Goal: Task Accomplishment & Management: Manage account settings

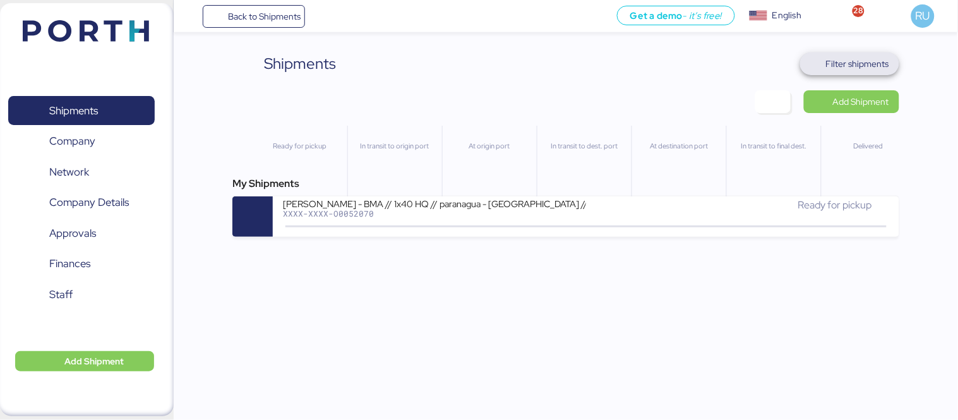
click at [833, 64] on span "Filter shipments" at bounding box center [857, 63] width 63 height 15
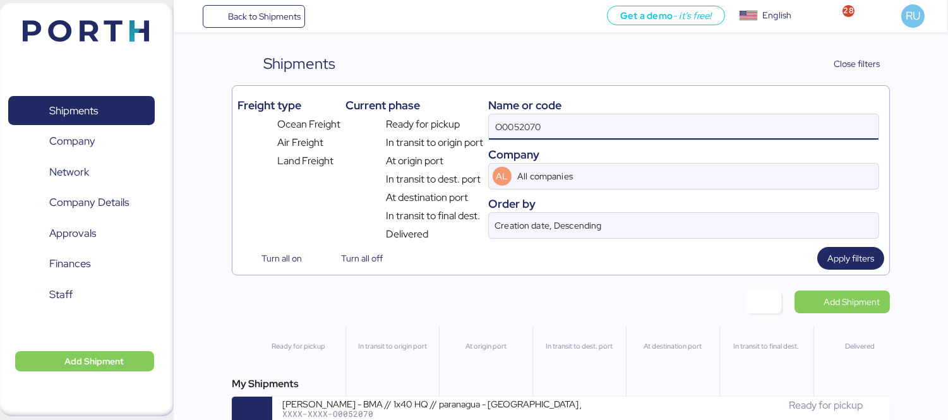
click at [694, 122] on input "O0052070" at bounding box center [684, 126] width 390 height 25
type input "O"
paste input "ADME255778"
type input "ADME255778"
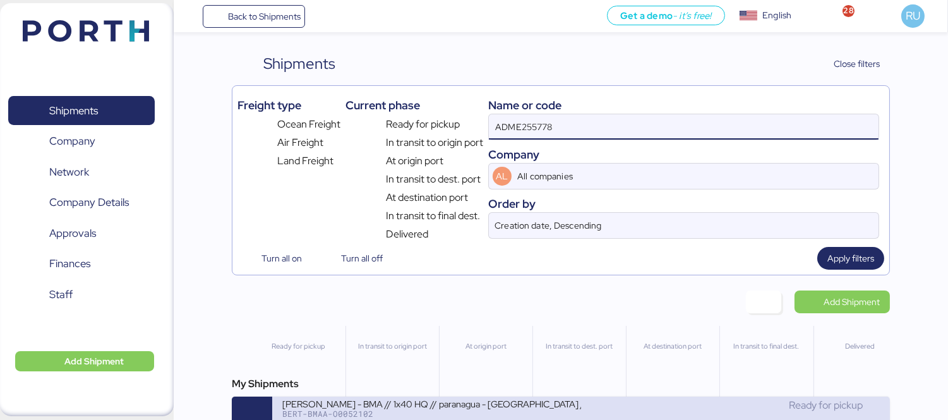
click at [604, 413] on div "Ready for pickup" at bounding box center [730, 405] width 299 height 15
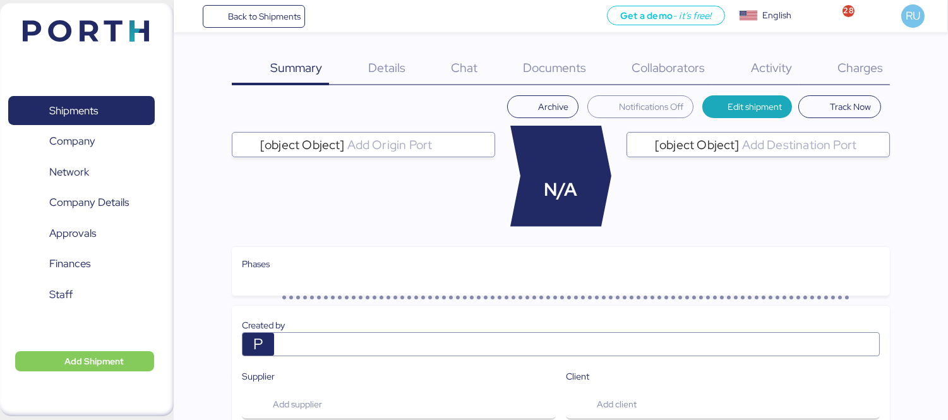
click at [838, 80] on div "Charges 0" at bounding box center [844, 68] width 91 height 33
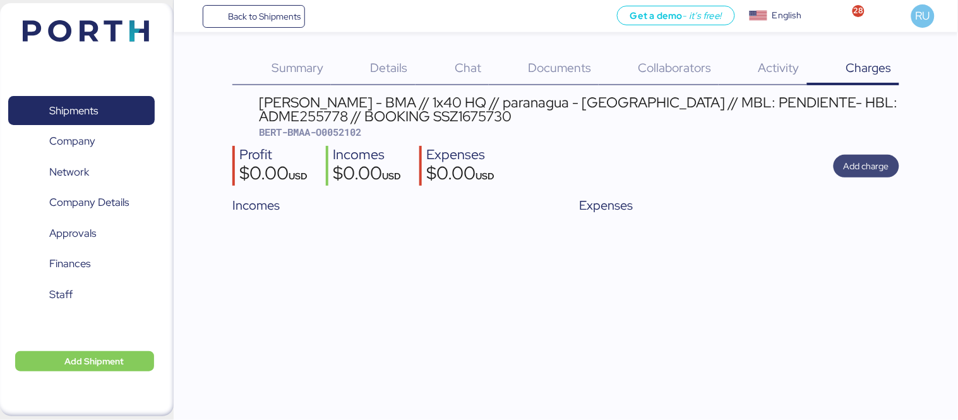
click at [865, 162] on span "Add charge" at bounding box center [865, 165] width 45 height 15
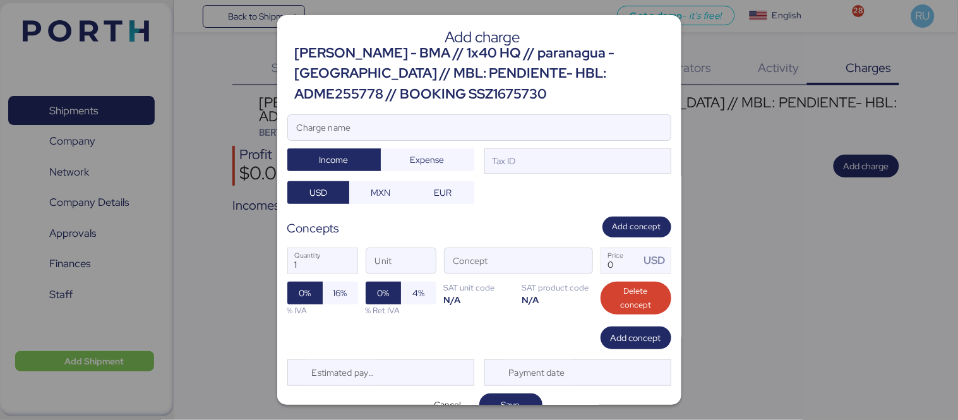
click at [573, 114] on div "Charge name" at bounding box center [479, 127] width 384 height 27
click at [573, 115] on input "Charge name" at bounding box center [479, 127] width 383 height 25
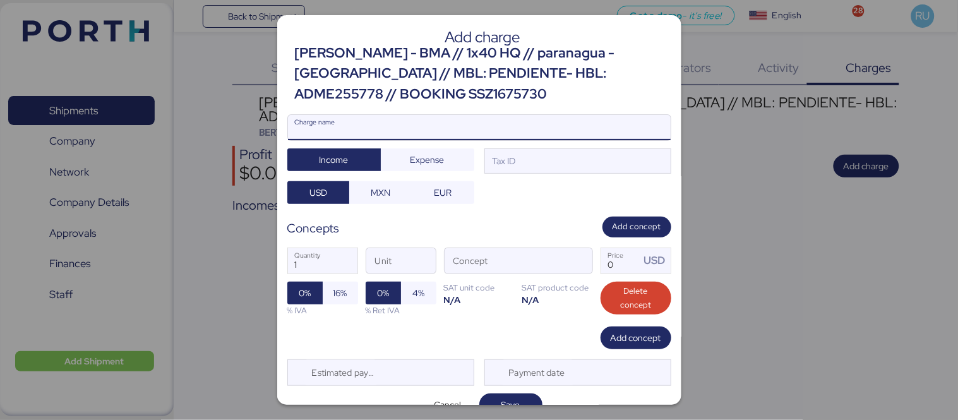
click at [592, 127] on input "Charge name" at bounding box center [479, 127] width 383 height 25
type input "c"
type input "CAAt"
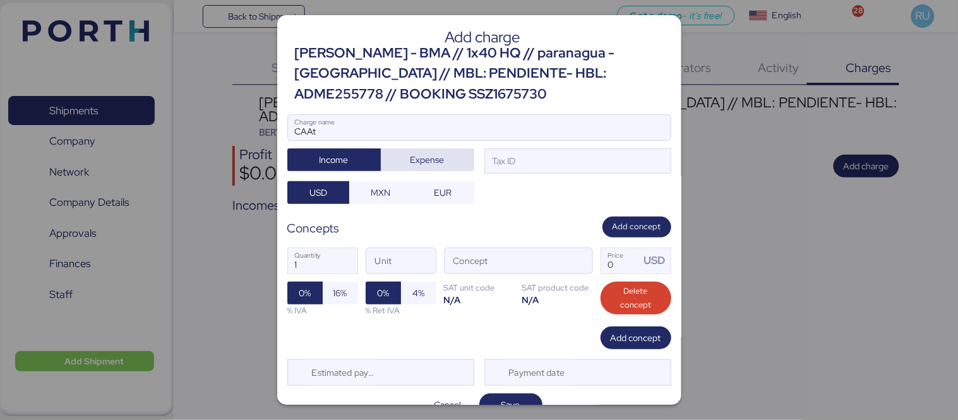
click at [465, 154] on span "Expense" at bounding box center [427, 159] width 93 height 23
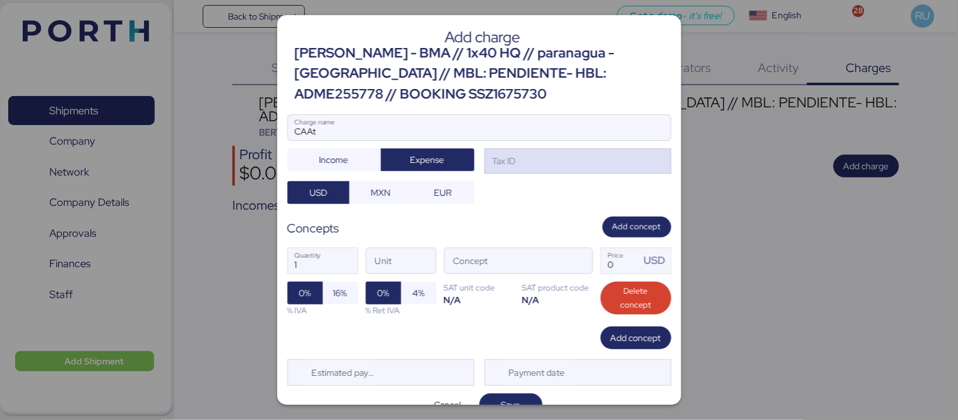
click at [513, 164] on div "Tax ID" at bounding box center [577, 160] width 187 height 25
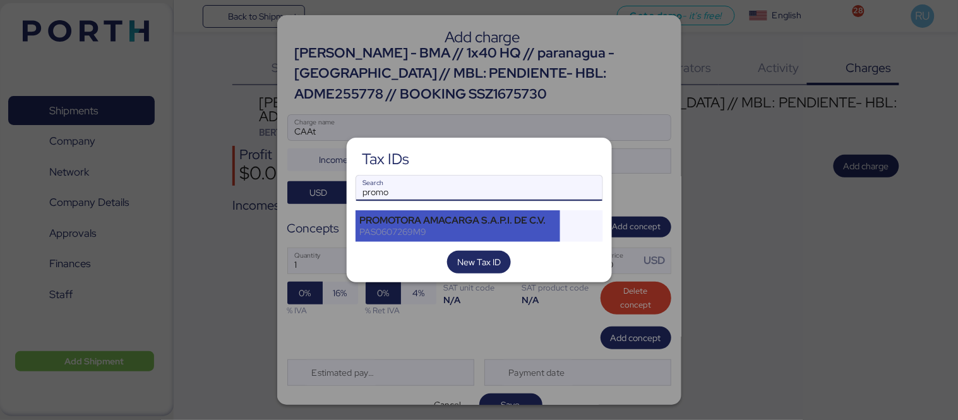
type input "promo"
click at [509, 211] on div "PROMOTORA AMACARGA S.A.P.I. DE C.V. PAS0607269M9" at bounding box center [457, 226] width 205 height 32
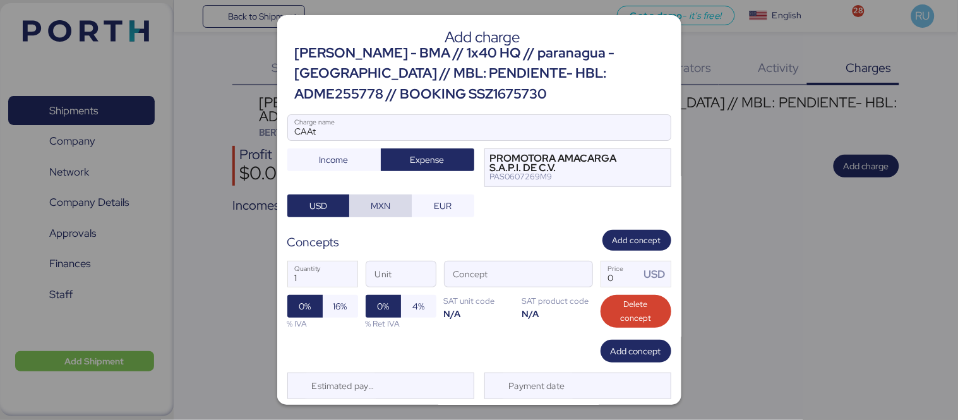
click at [388, 210] on span "MXN" at bounding box center [380, 206] width 42 height 18
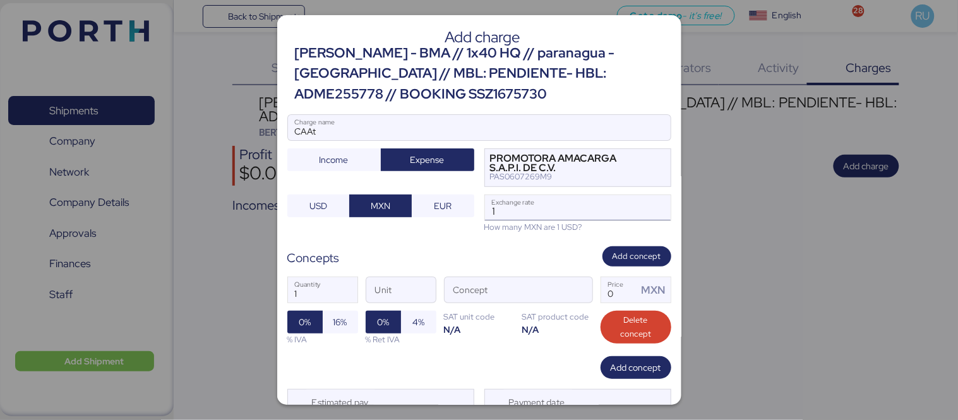
click at [523, 203] on input "1" at bounding box center [578, 207] width 186 height 25
type input "18.3"
click at [572, 293] on span "button" at bounding box center [579, 293] width 27 height 27
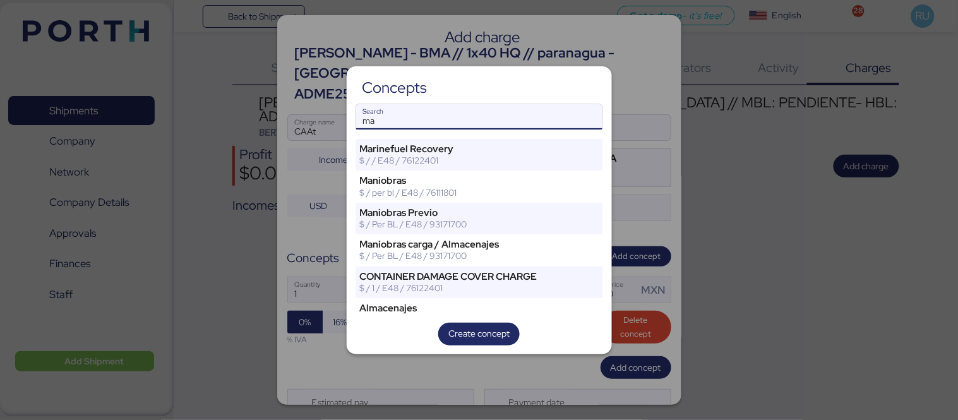
type input "m"
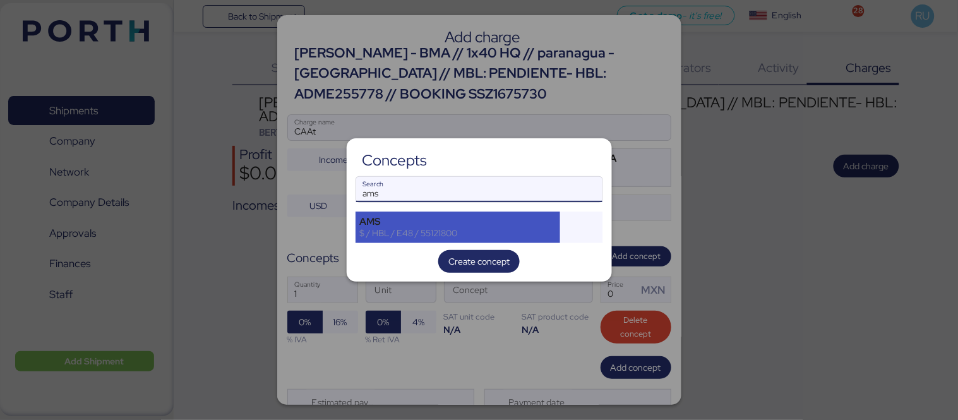
type input "ams"
click at [510, 224] on div "AMS" at bounding box center [458, 221] width 196 height 11
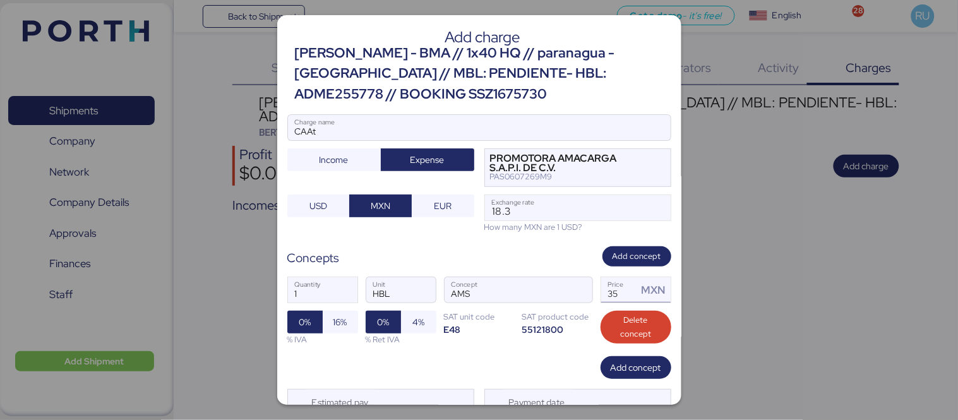
click at [622, 297] on input "35" at bounding box center [619, 289] width 37 height 25
type input "3"
type input "60"
click at [335, 324] on span "16%" at bounding box center [340, 321] width 14 height 15
click at [378, 326] on span "0%" at bounding box center [383, 321] width 12 height 15
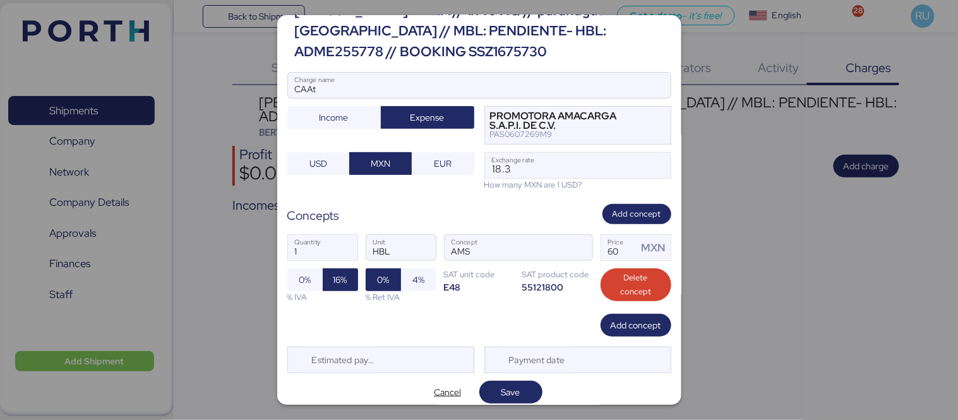
scroll to position [43, 0]
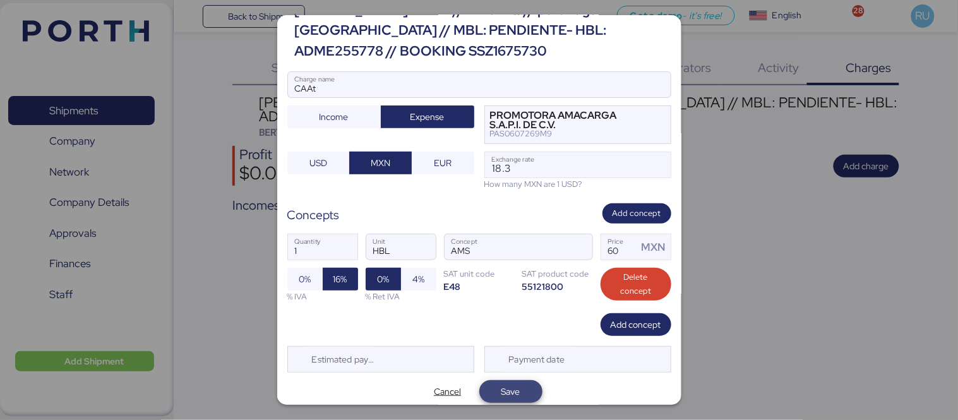
click at [489, 385] on span "Save" at bounding box center [510, 392] width 43 height 18
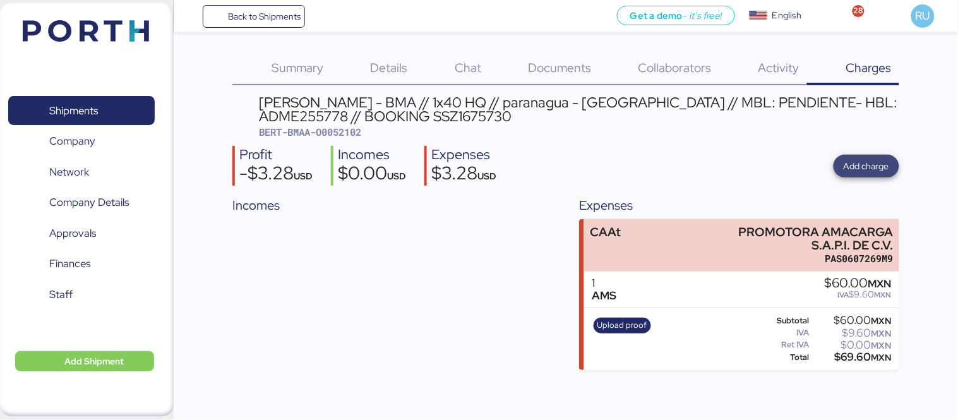
click at [867, 160] on span "Add charge" at bounding box center [865, 165] width 45 height 15
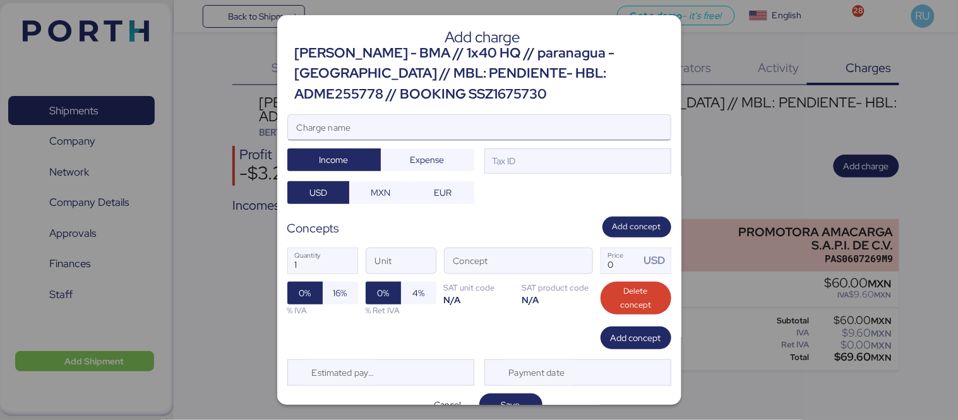
click at [554, 129] on input "Charge name" at bounding box center [479, 127] width 383 height 25
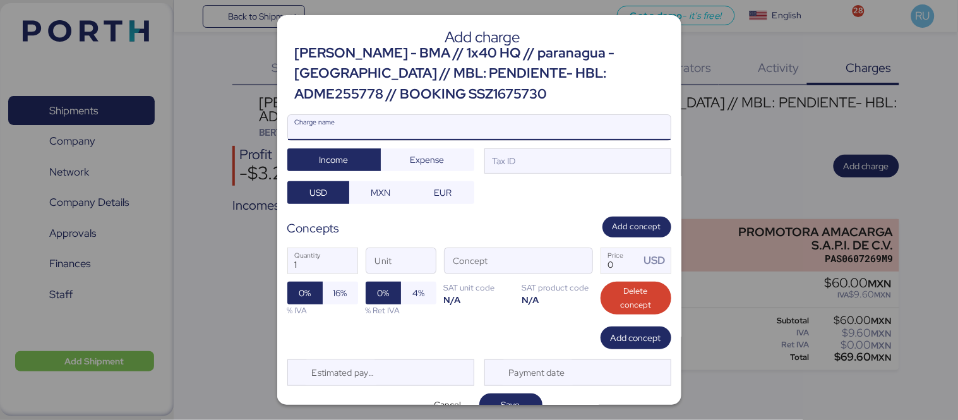
type input "C"
type input "Factura"
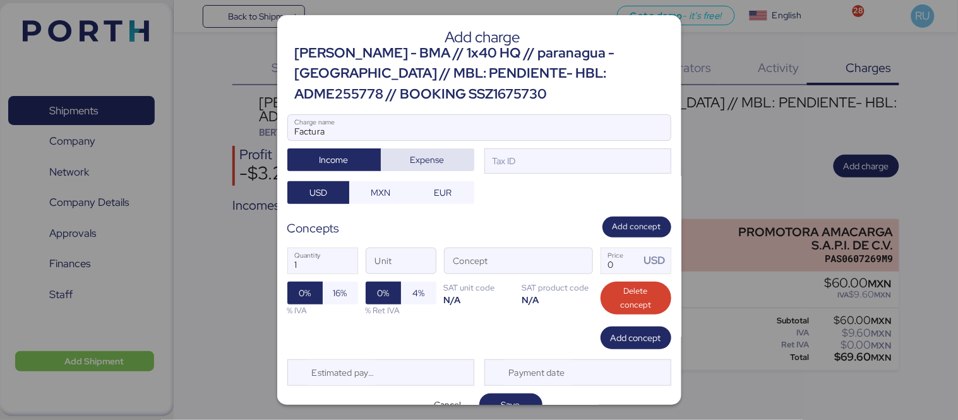
click at [434, 157] on span "Expense" at bounding box center [427, 159] width 34 height 15
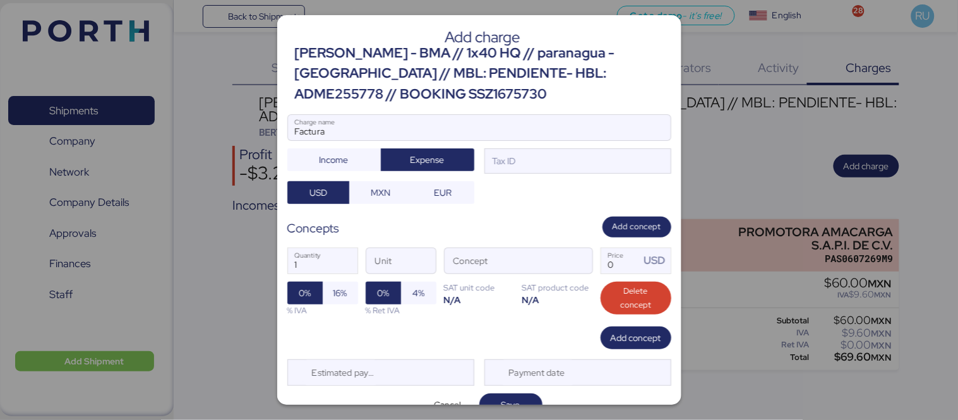
click at [508, 147] on div at bounding box center [479, 146] width 383 height 13
click at [508, 140] on input "Factura" at bounding box center [479, 127] width 383 height 25
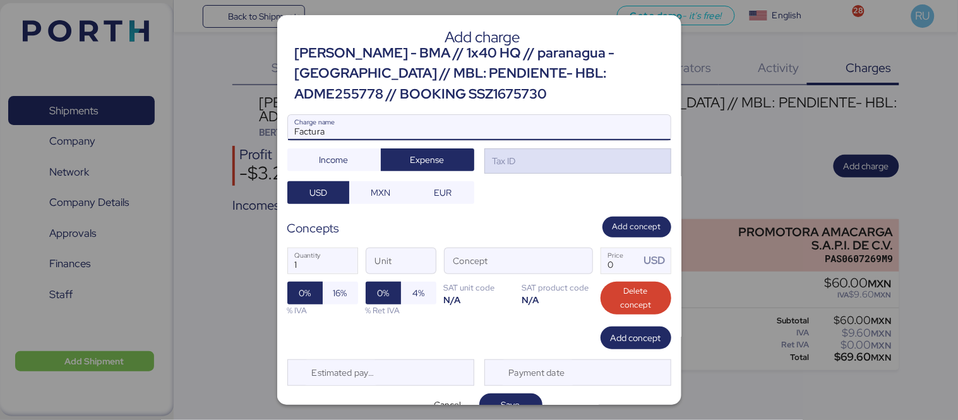
click at [527, 159] on div "Tax ID" at bounding box center [577, 160] width 187 height 25
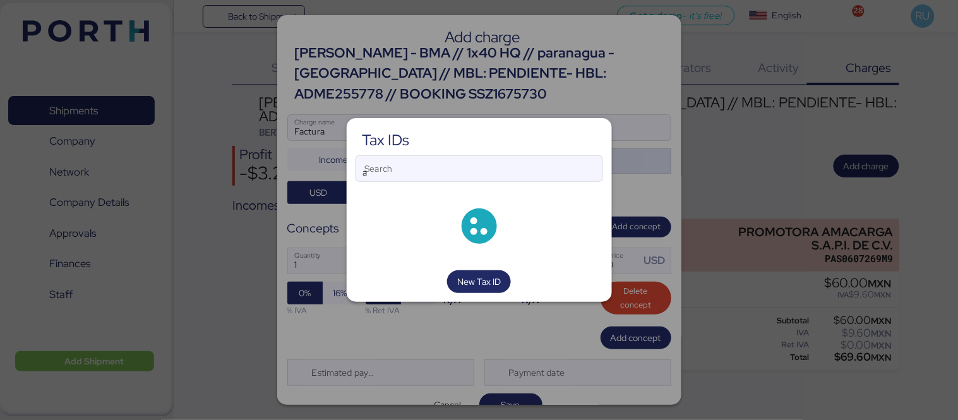
type input "a"
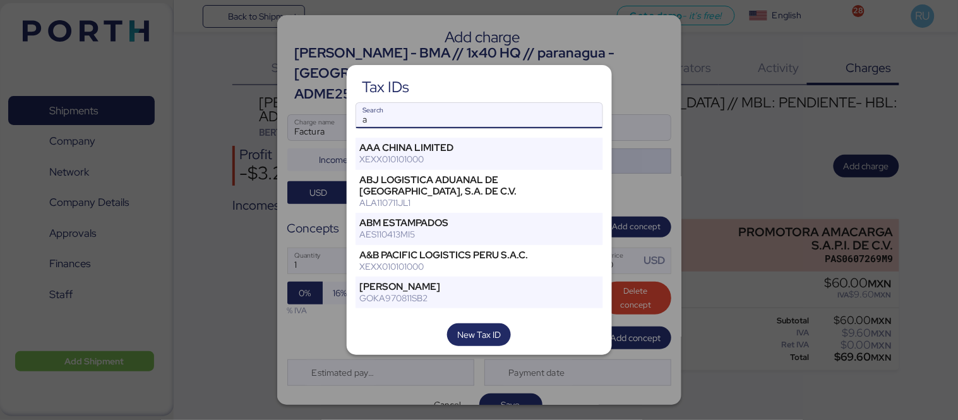
click at [537, 167] on div "AAA CHINA LIMITED XEXX010101000" at bounding box center [457, 154] width 205 height 32
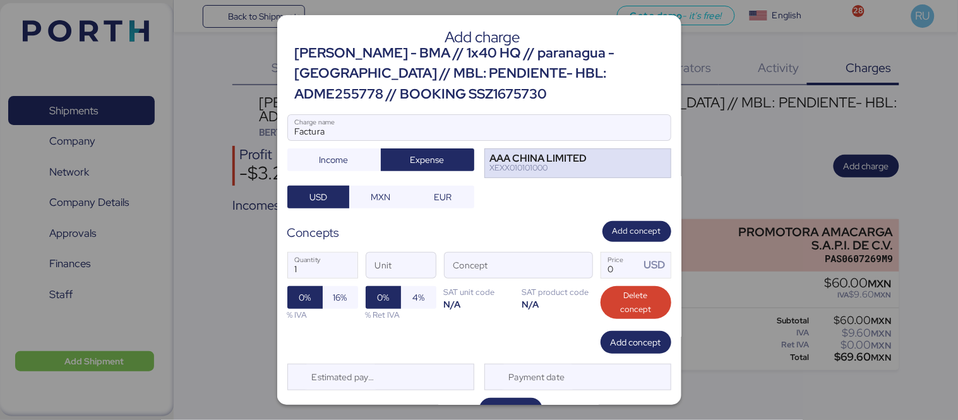
click at [558, 171] on div "XEXX010101000" at bounding box center [538, 168] width 97 height 9
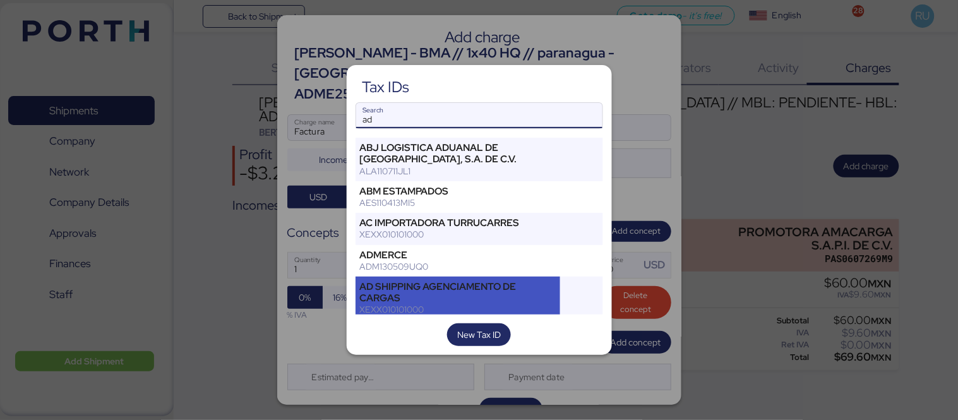
type input "ad"
click at [448, 301] on div "AD SHIPPING AGENCIAMENTO DE CARGAS" at bounding box center [458, 292] width 196 height 23
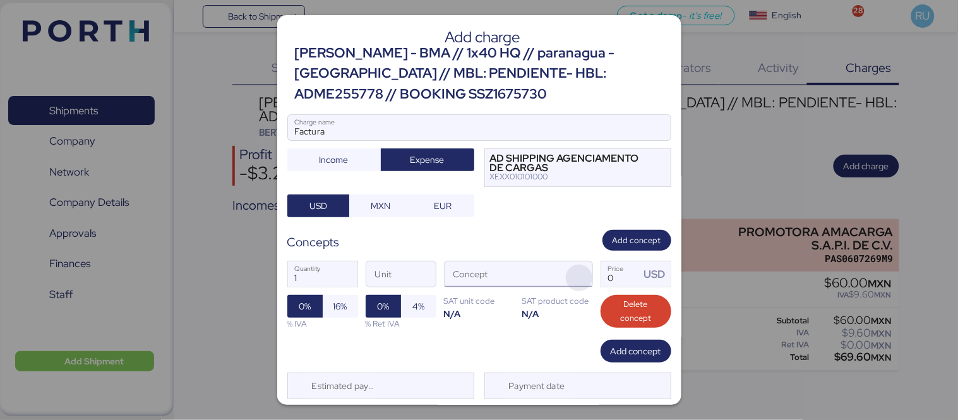
click at [566, 272] on span "button" at bounding box center [579, 278] width 27 height 27
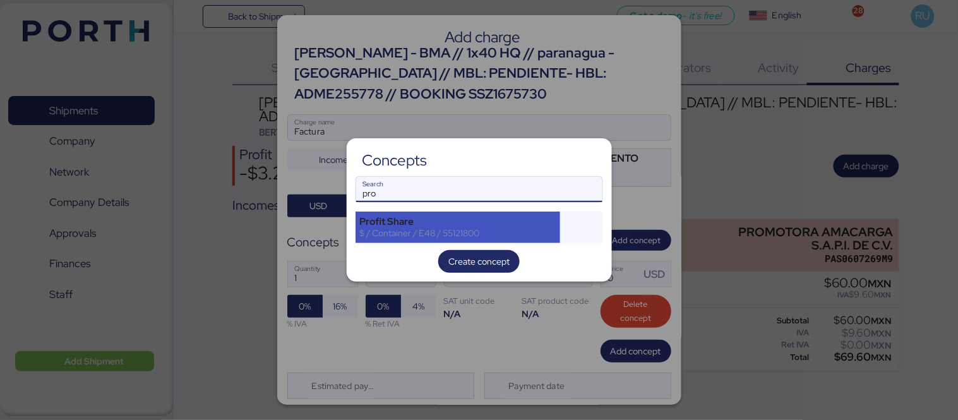
type input "pro"
click at [466, 216] on div "Profit Share" at bounding box center [458, 221] width 196 height 11
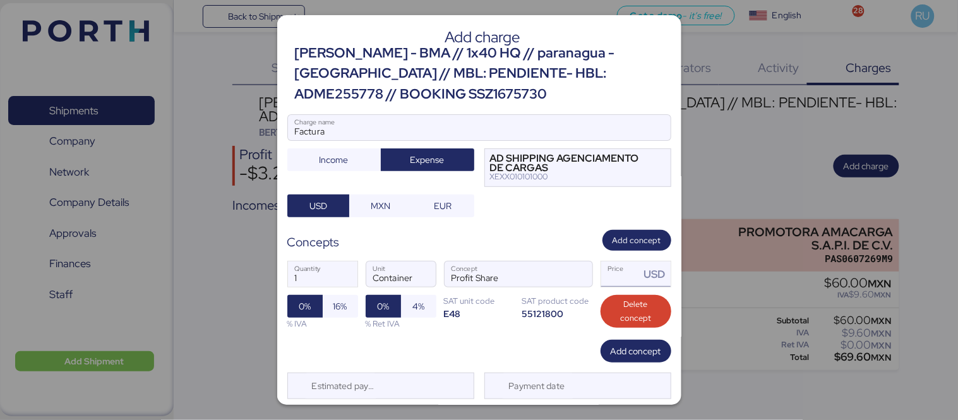
click at [621, 278] on input "Price USD" at bounding box center [620, 273] width 39 height 25
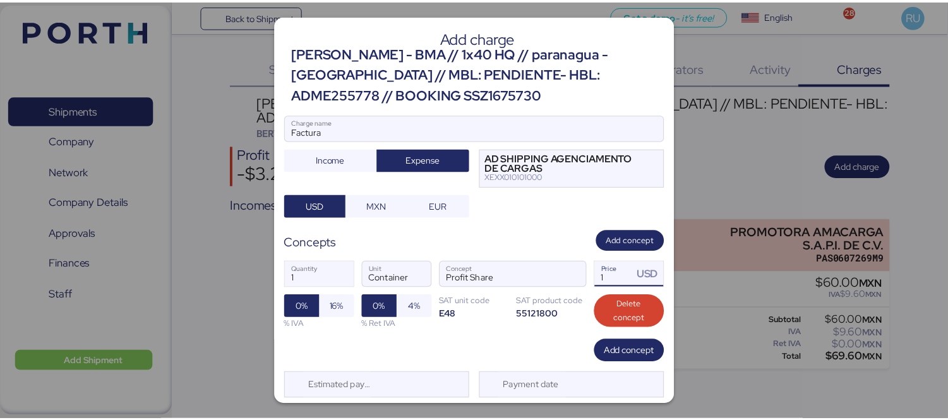
scroll to position [35, 0]
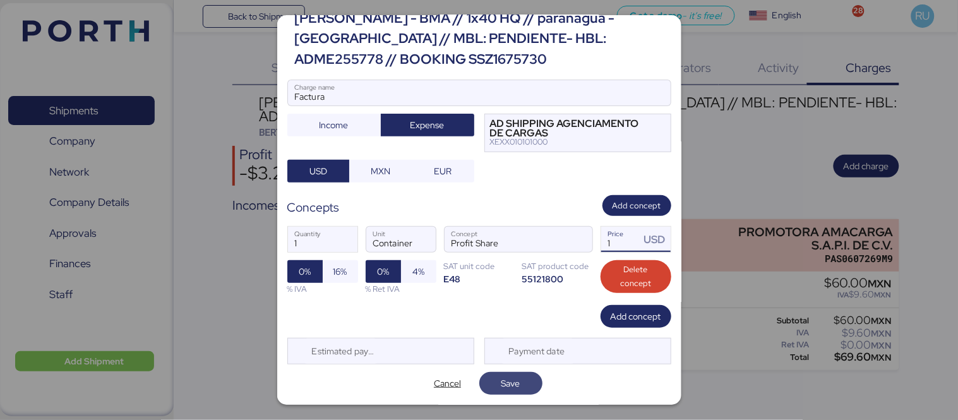
type input "1"
click at [525, 377] on span "Save" at bounding box center [510, 383] width 43 height 18
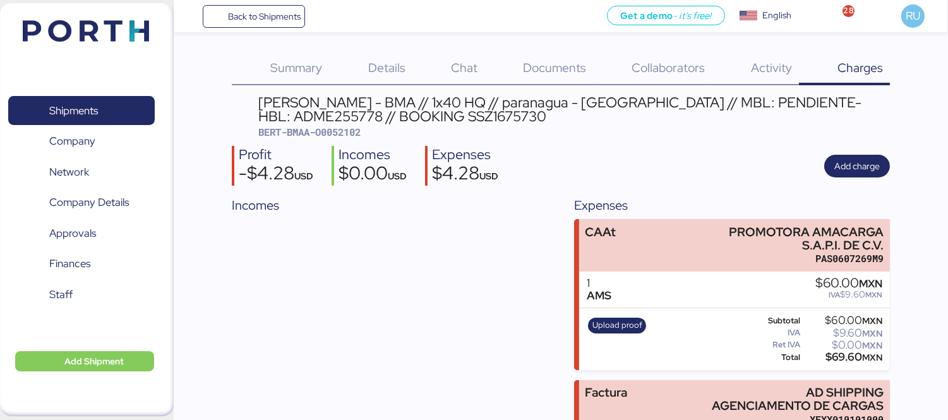
scroll to position [121, 0]
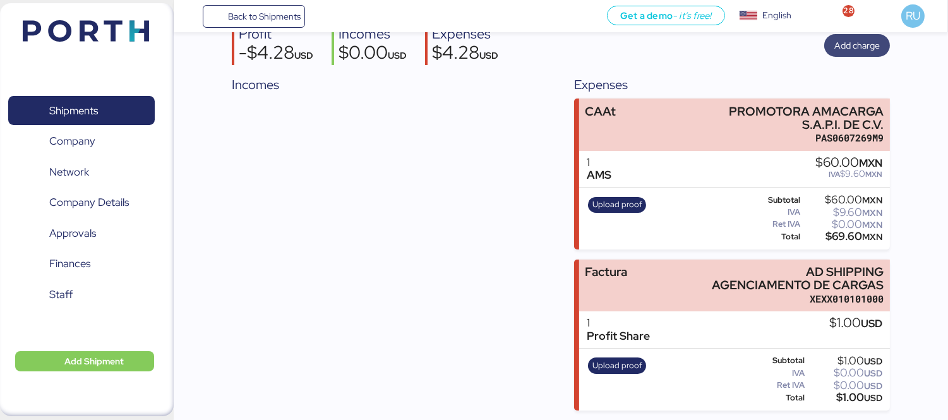
click at [864, 40] on span "Add charge" at bounding box center [856, 45] width 45 height 15
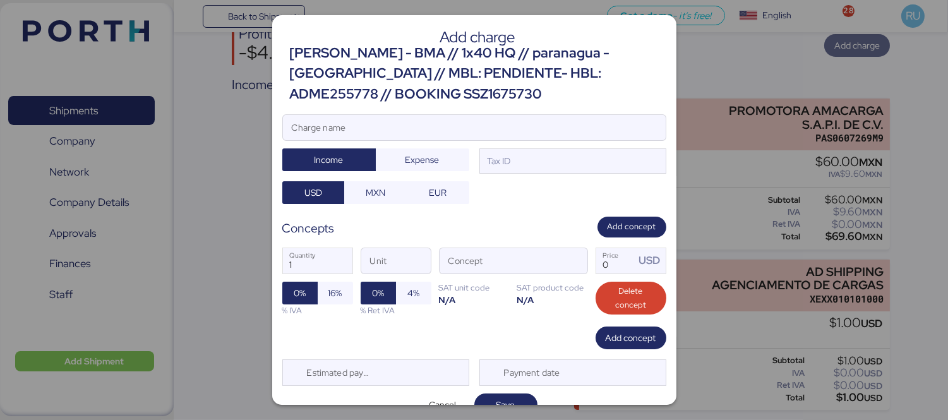
scroll to position [0, 0]
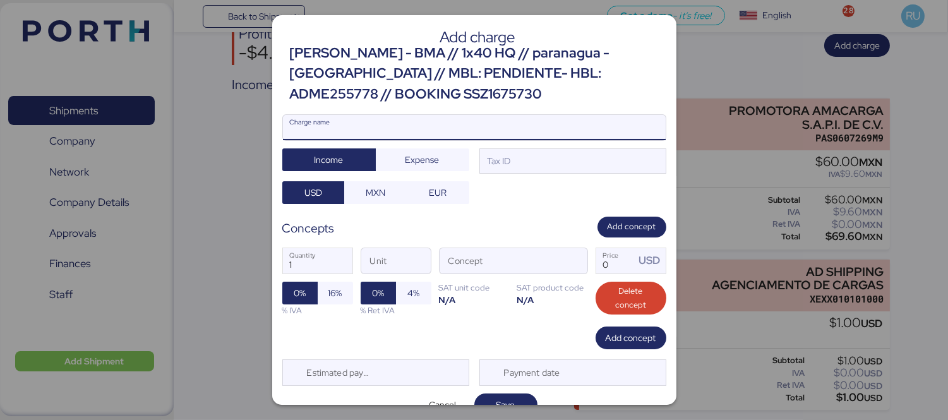
click at [465, 128] on input "Charge name" at bounding box center [474, 127] width 383 height 25
click at [451, 134] on input "Charge name" at bounding box center [474, 127] width 383 height 25
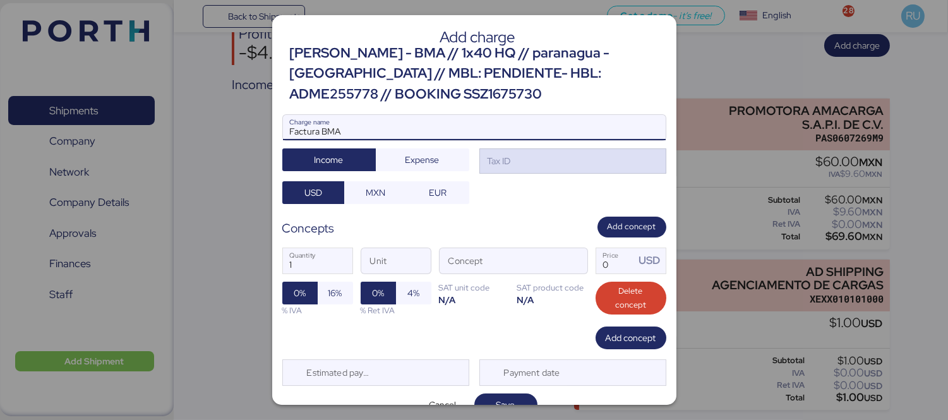
type input "Factura BMA"
click at [519, 155] on div "Tax ID" at bounding box center [572, 160] width 187 height 25
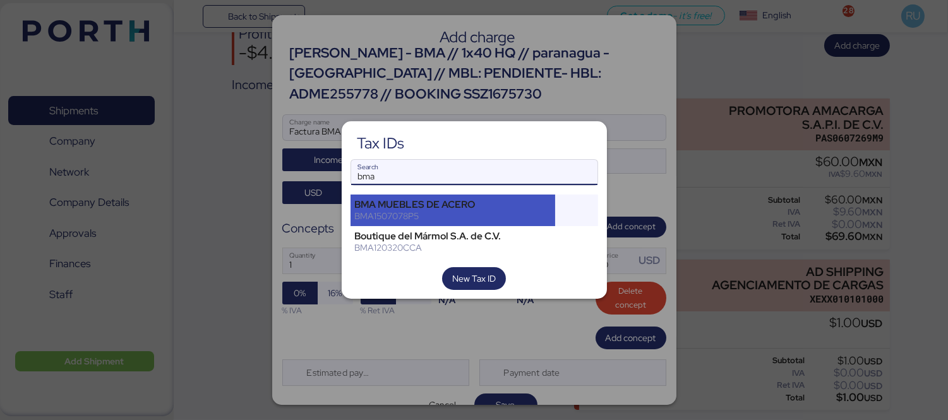
type input "bma"
click at [507, 216] on div "BMA1507078P5" at bounding box center [453, 215] width 196 height 11
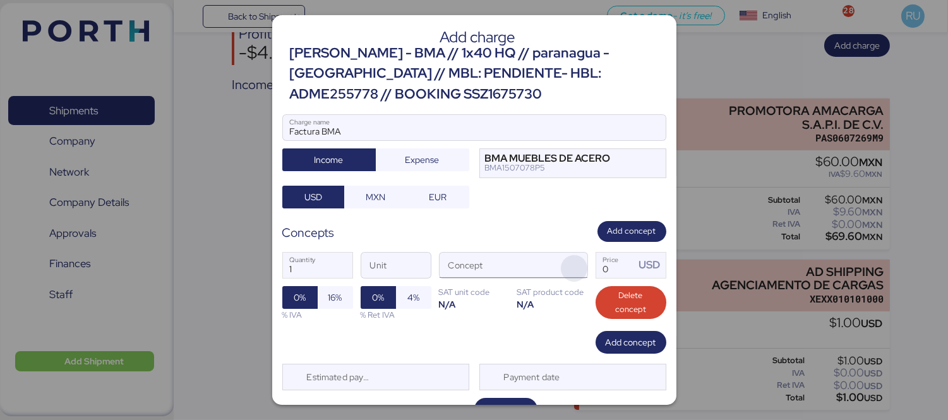
click at [566, 268] on span "button" at bounding box center [574, 268] width 27 height 27
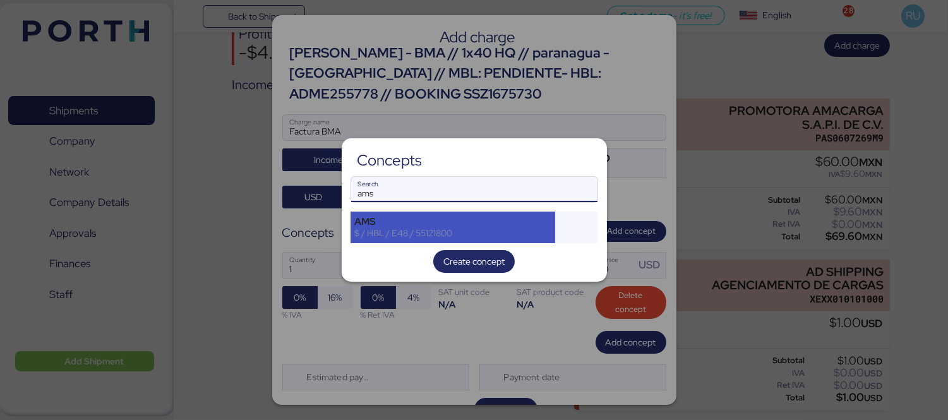
type input "ams"
click at [425, 229] on div "$ / HBL / E48 / 55121800" at bounding box center [453, 232] width 196 height 11
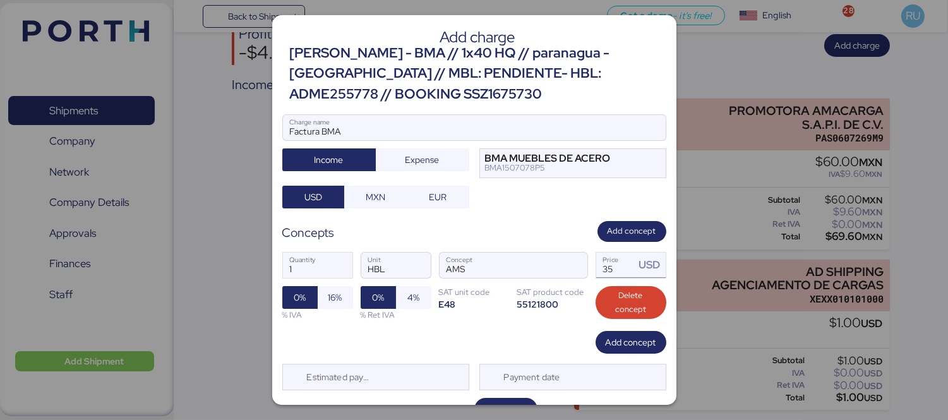
click at [602, 269] on input "35" at bounding box center [615, 265] width 39 height 25
type input "3"
type input "1"
click at [614, 245] on div "1 Quantity HBL Unit AMS Concept 1 Price USD 0% 16% % IVA 0% 4% % Ret IVA SAT un…" at bounding box center [474, 286] width 384 height 89
click at [619, 232] on span "Add concept" at bounding box center [631, 231] width 49 height 14
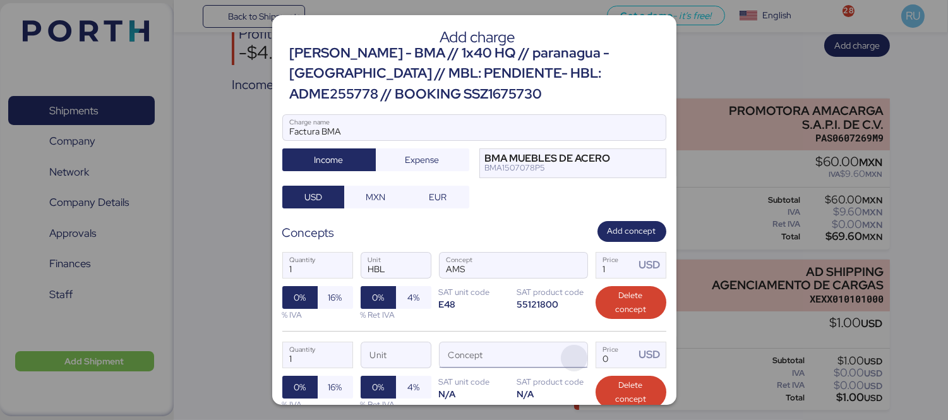
click at [562, 349] on span "button" at bounding box center [574, 358] width 27 height 27
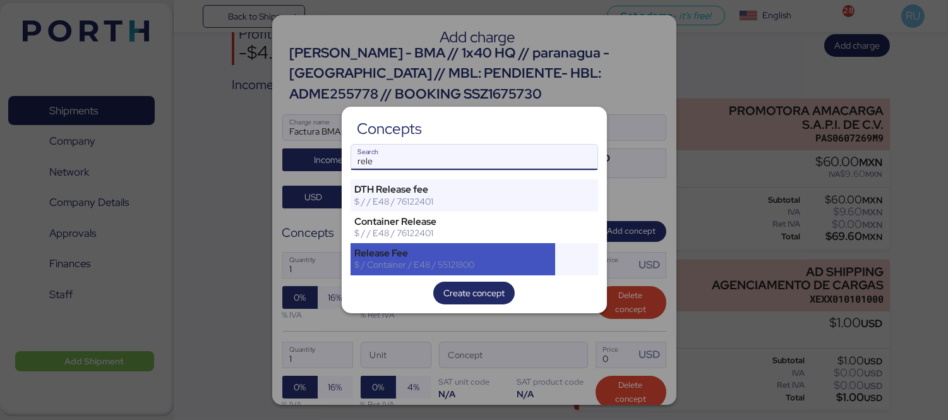
type input "rele"
click at [479, 261] on div "$ / Container / E48 / 55121800" at bounding box center [453, 264] width 196 height 11
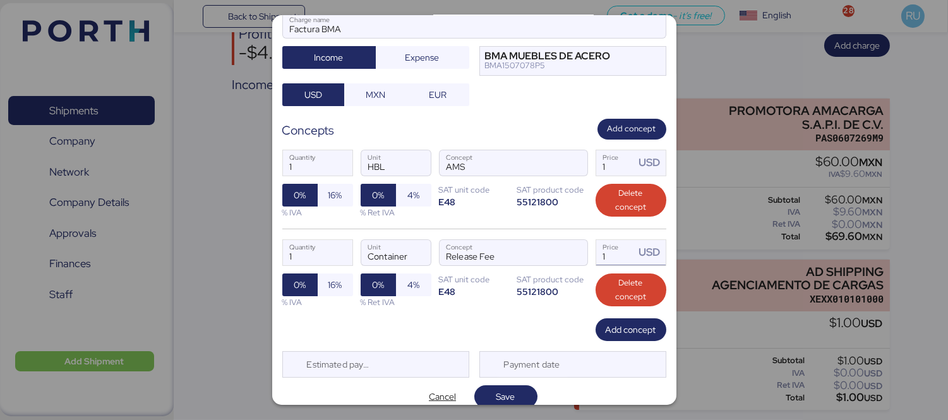
scroll to position [103, 0]
click at [616, 121] on span "Add concept" at bounding box center [631, 128] width 49 height 14
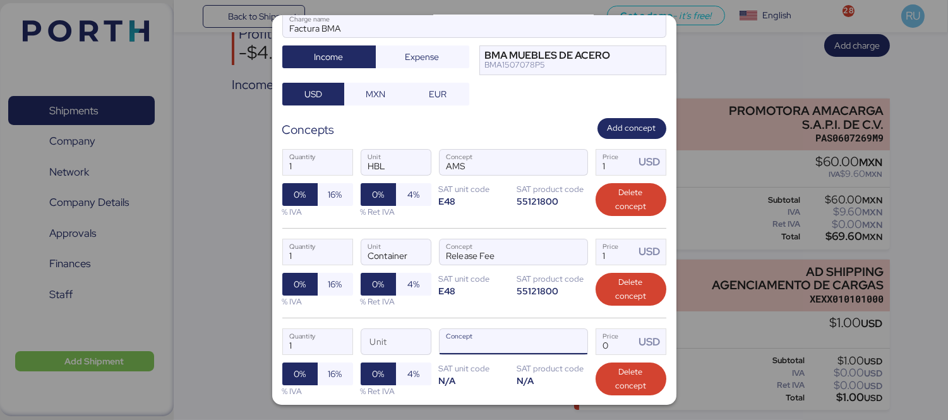
click at [535, 348] on input "Concept" at bounding box center [497, 341] width 117 height 25
click at [566, 342] on span "button" at bounding box center [574, 345] width 27 height 27
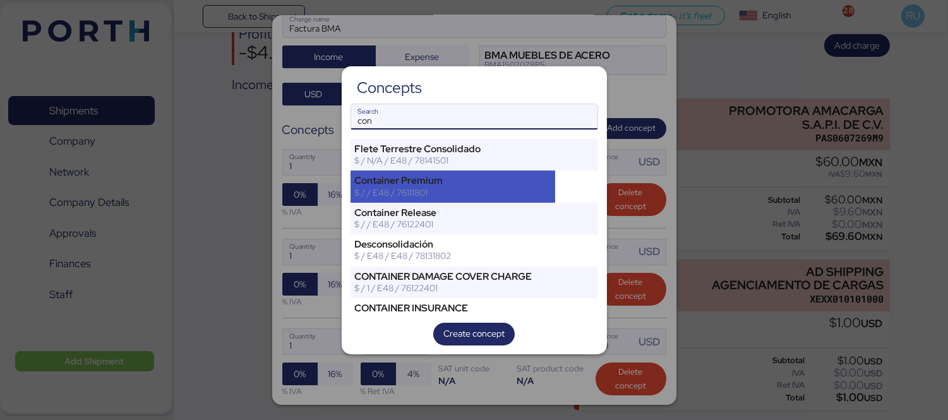
type input "con"
click at [492, 190] on div "$ / / E48 / 76111801" at bounding box center [453, 192] width 196 height 11
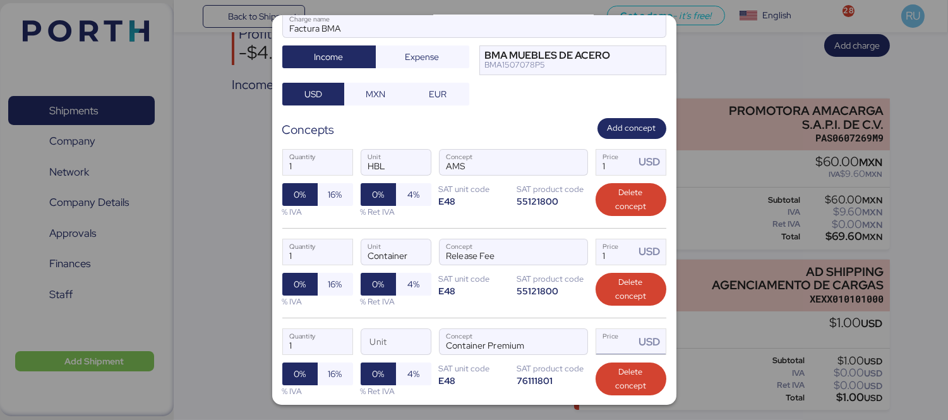
click at [622, 343] on input "Price USD" at bounding box center [615, 341] width 39 height 25
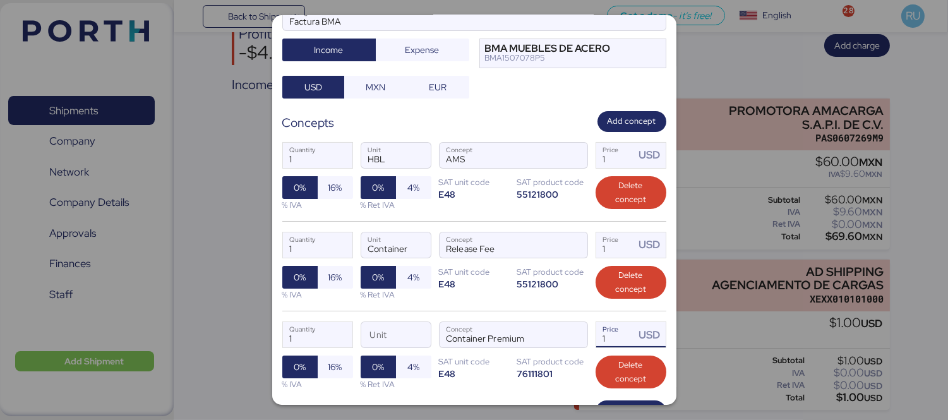
scroll to position [108, 0]
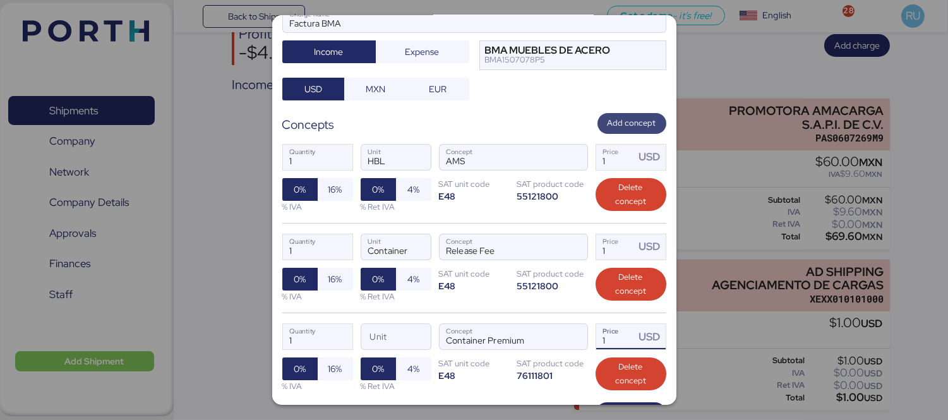
type input "1"
click at [609, 128] on span "Add concept" at bounding box center [631, 123] width 49 height 14
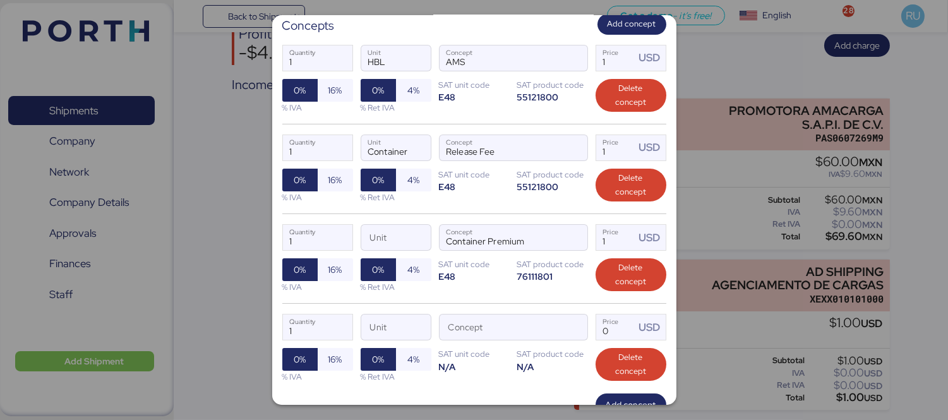
scroll to position [208, 0]
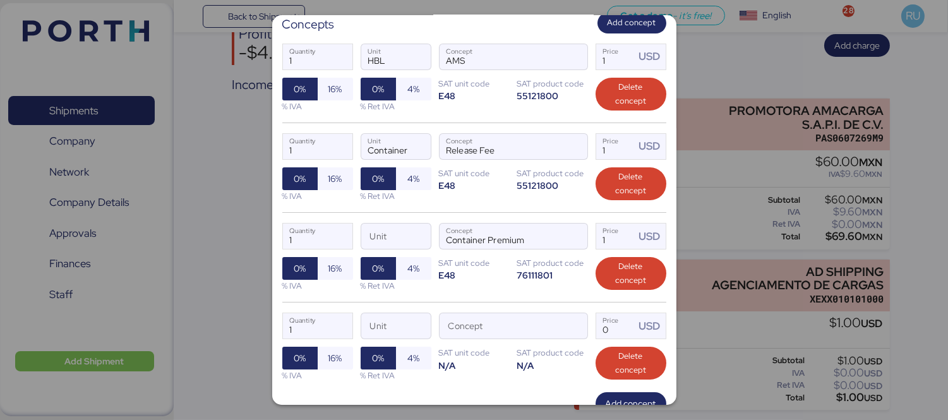
click at [580, 323] on div "1 Quantity Unit Concept 0 Price USD 0% 16% % IVA 0% 4% % Ret IVA SAT unit code …" at bounding box center [474, 347] width 384 height 90
click at [578, 323] on span "button" at bounding box center [574, 329] width 27 height 27
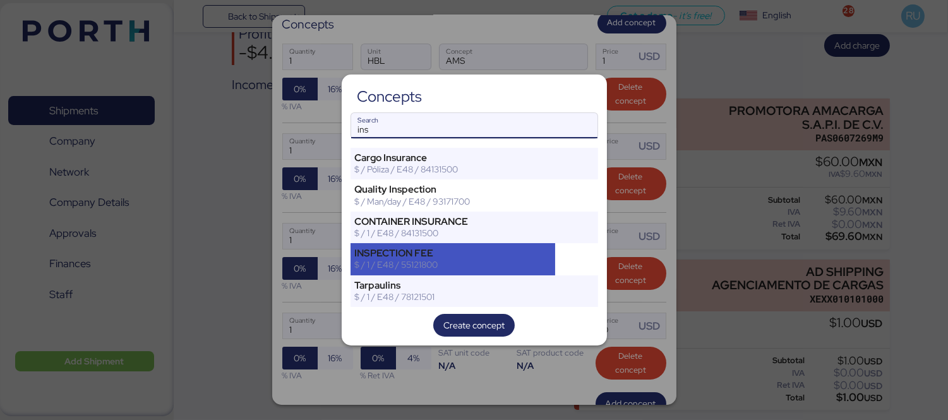
type input "ins"
click at [484, 251] on div "INSPECTION FEE" at bounding box center [453, 252] width 196 height 11
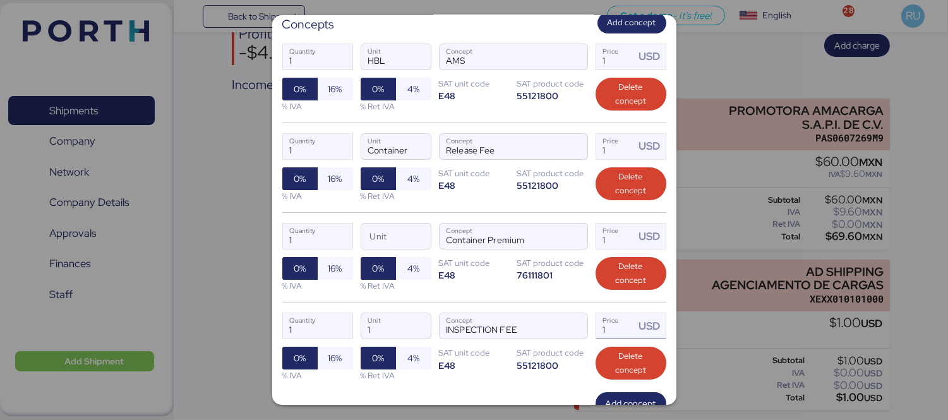
scroll to position [238, 0]
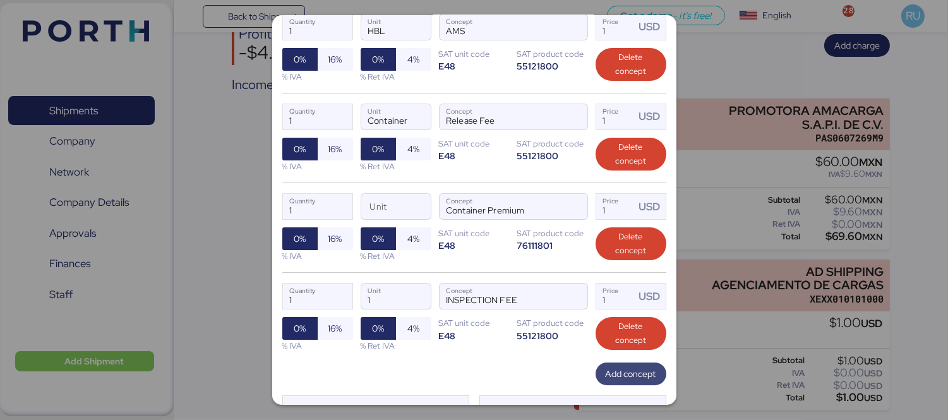
click at [616, 374] on span "Add concept" at bounding box center [630, 373] width 51 height 15
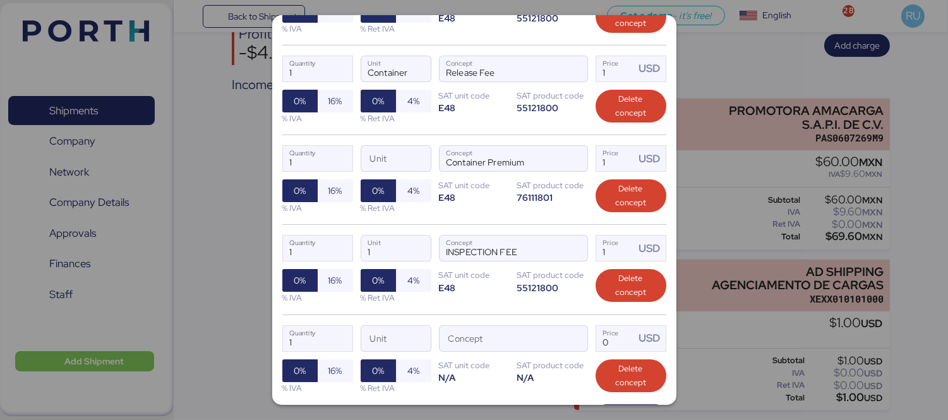
scroll to position [288, 0]
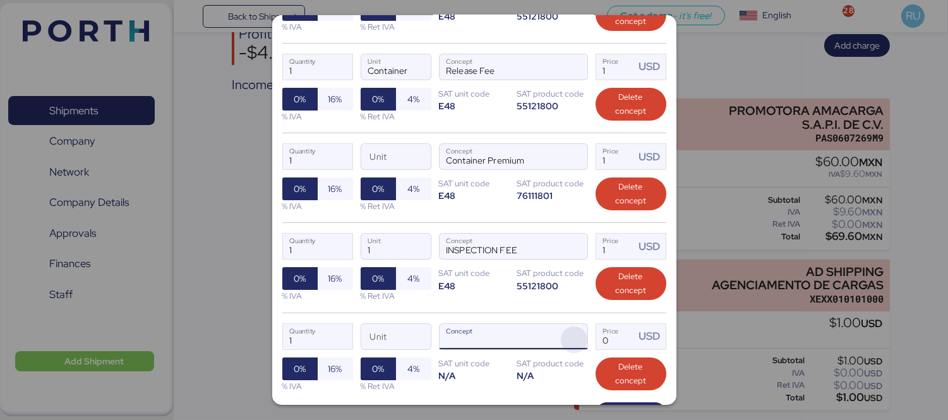
click at [561, 335] on span "button" at bounding box center [574, 339] width 27 height 27
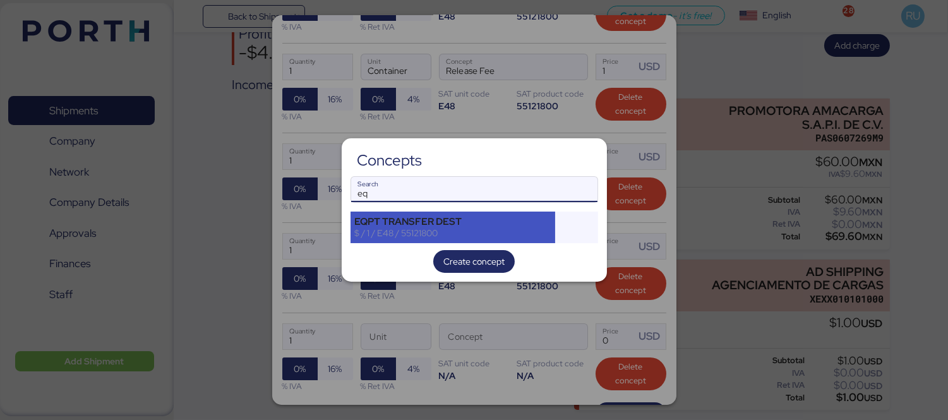
type input "eq"
click at [391, 218] on div "EQPT TRANSFER DEST" at bounding box center [453, 221] width 196 height 11
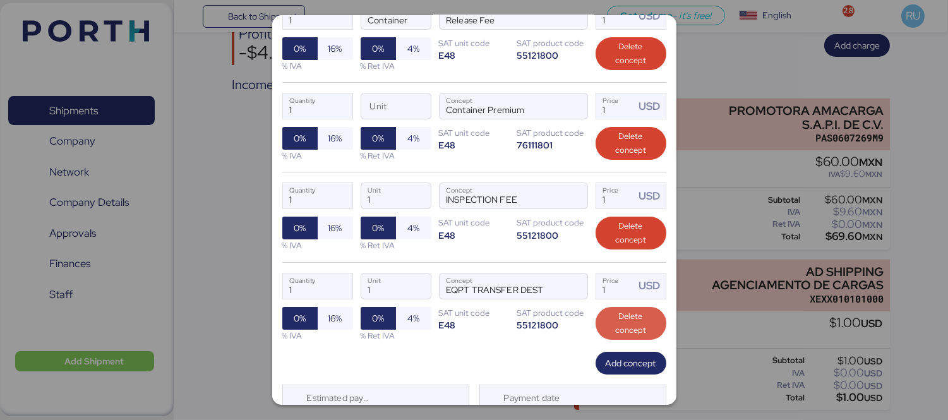
scroll to position [342, 0]
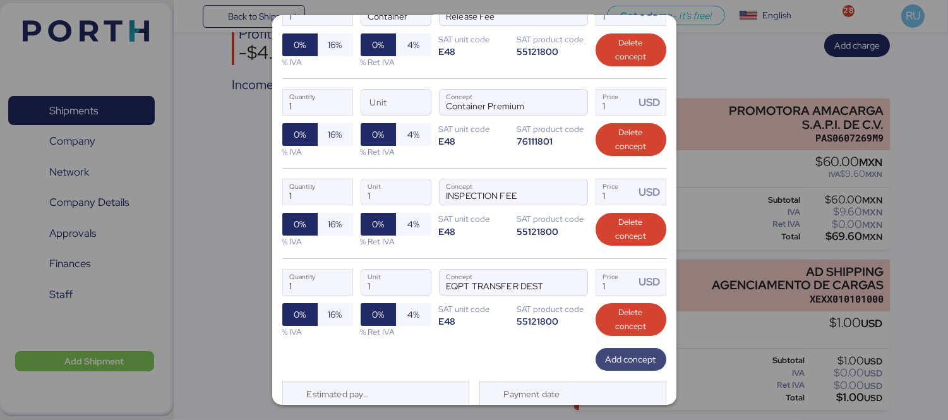
click at [610, 366] on span "Add concept" at bounding box center [630, 359] width 51 height 15
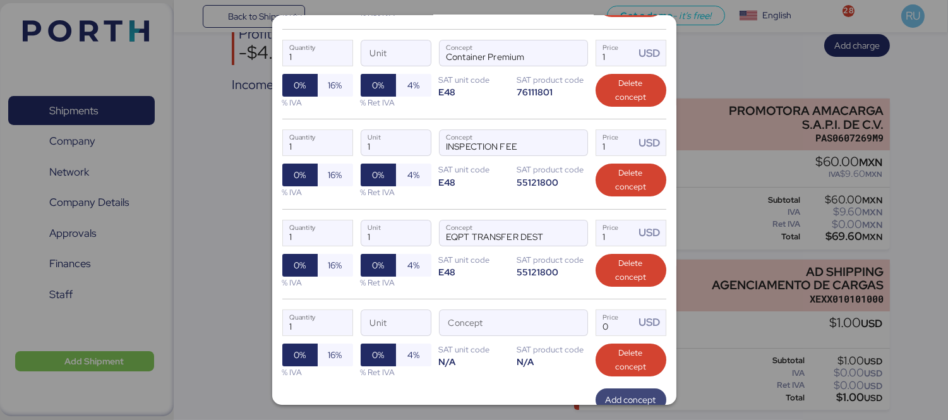
scroll to position [393, 0]
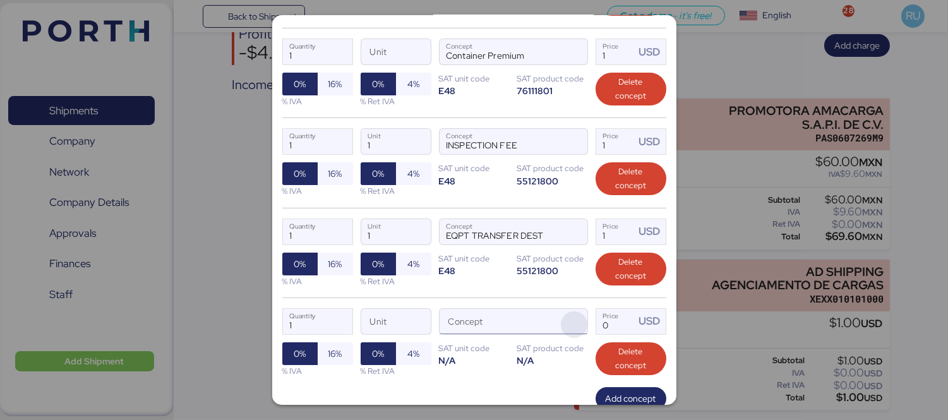
click at [564, 323] on span "button" at bounding box center [574, 324] width 27 height 27
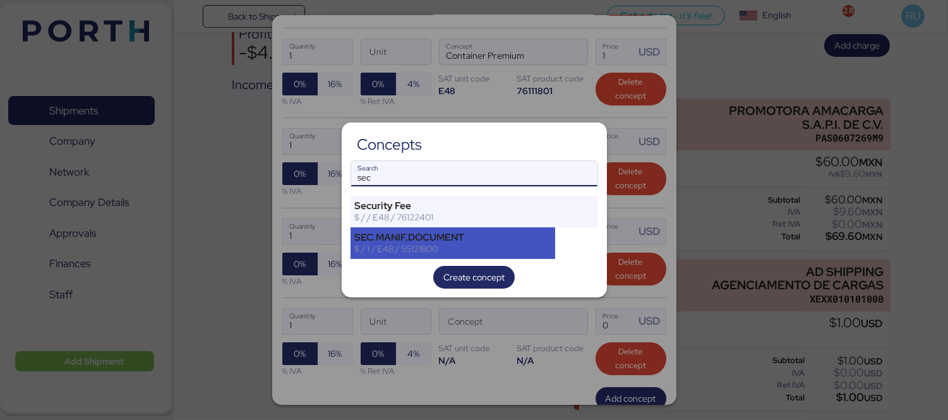
type input "sec"
click at [468, 232] on div "SEC.MANIF.DOCUMENT" at bounding box center [453, 237] width 196 height 11
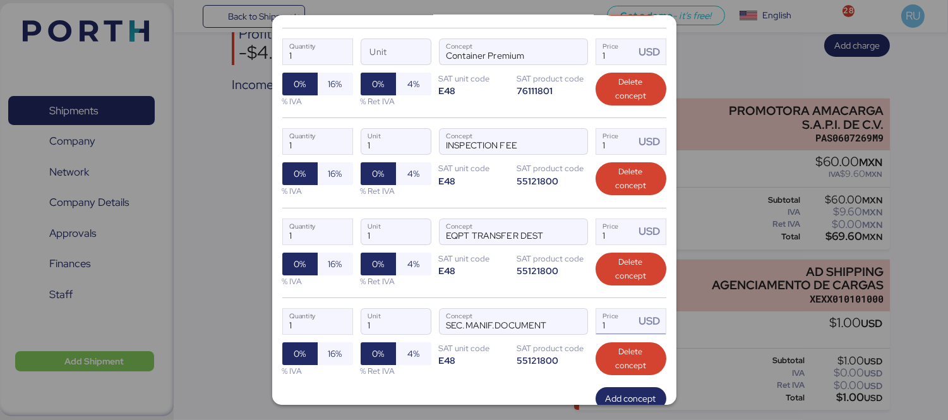
click at [608, 324] on input "1" at bounding box center [615, 321] width 39 height 25
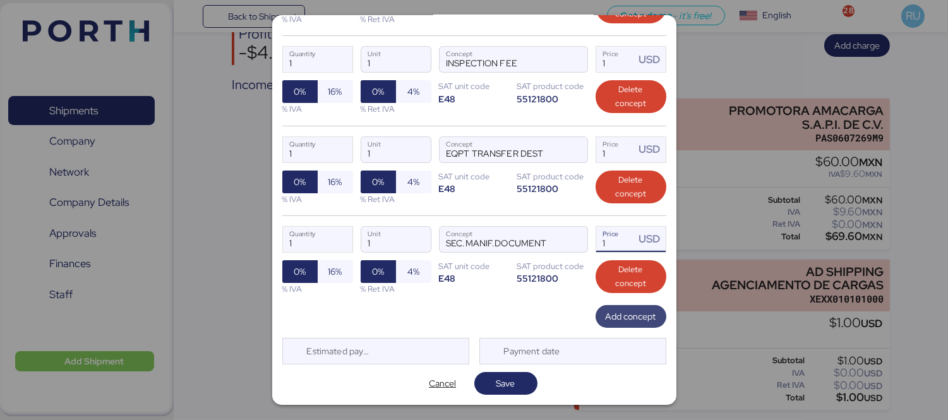
click at [605, 312] on span "Add concept" at bounding box center [630, 316] width 51 height 15
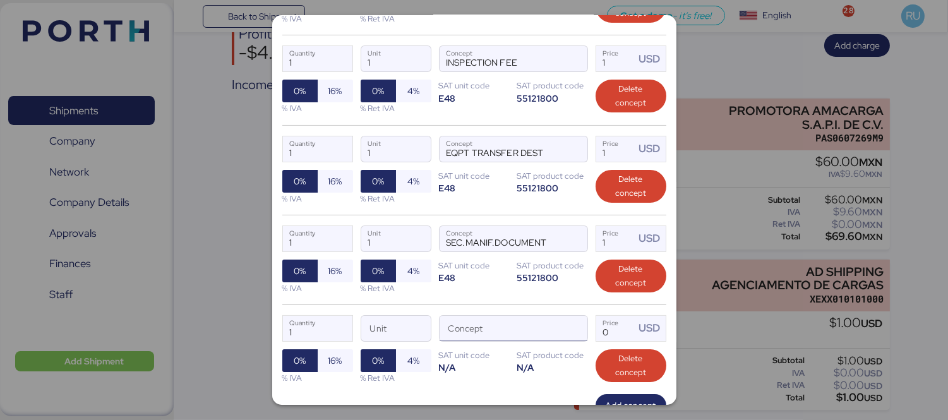
click at [516, 326] on input "Concept" at bounding box center [497, 328] width 117 height 25
type input "o"
click at [547, 331] on input "Concept" at bounding box center [497, 328] width 117 height 25
click at [575, 329] on span "button" at bounding box center [574, 331] width 27 height 27
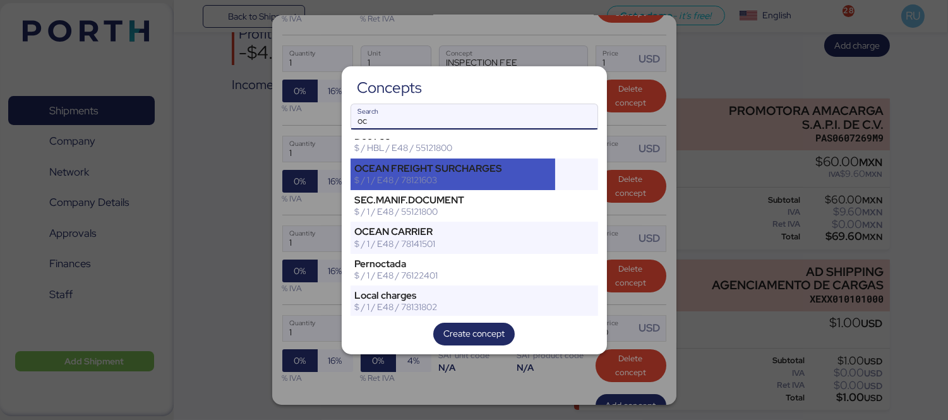
scroll to position [0, 0]
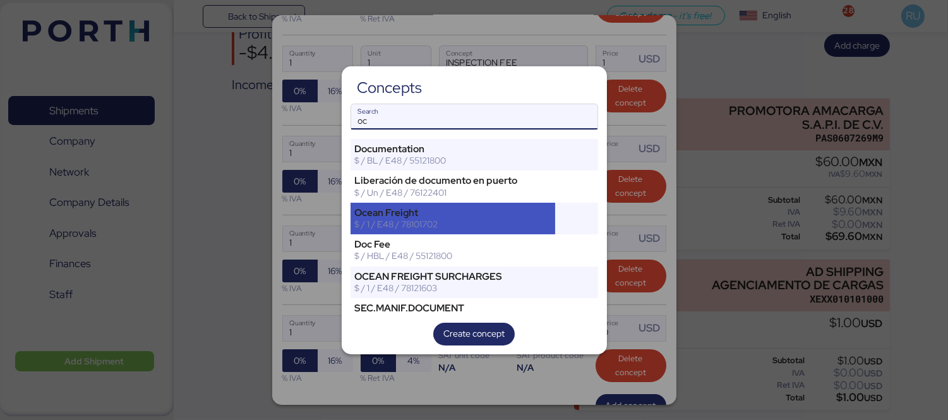
type input "oc"
click at [491, 222] on div "$ / 1 / E48 / 78101702" at bounding box center [453, 223] width 196 height 11
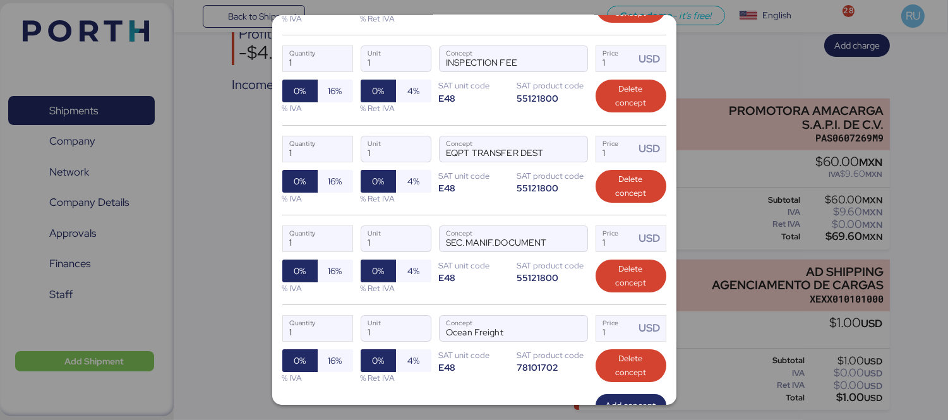
scroll to position [566, 0]
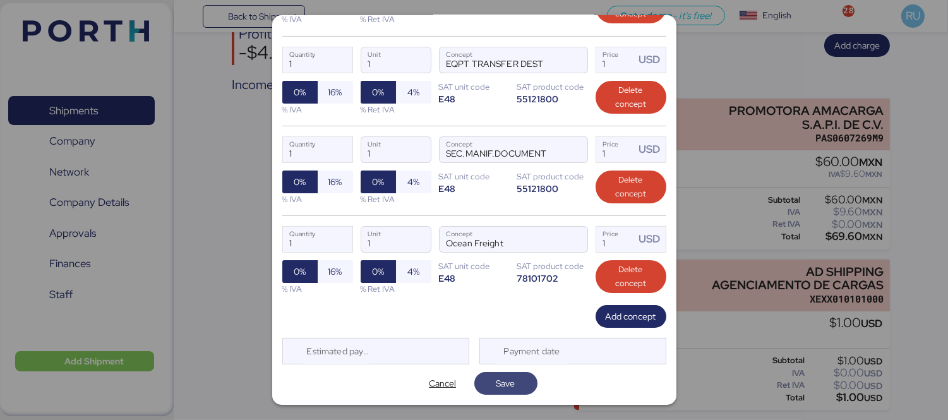
click at [506, 384] on span "Save" at bounding box center [505, 383] width 19 height 15
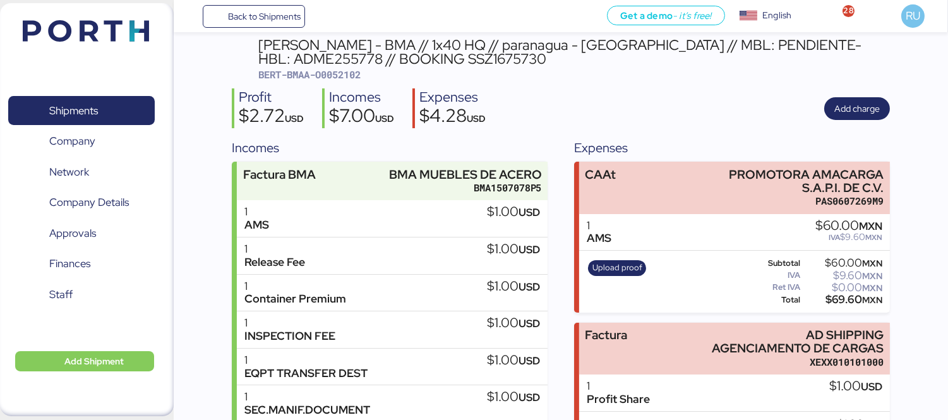
scroll to position [90, 0]
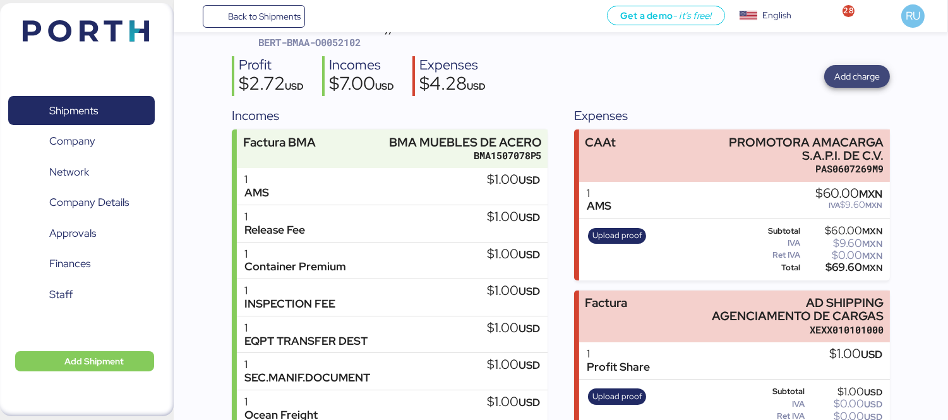
click at [850, 78] on span "Add charge" at bounding box center [856, 76] width 45 height 15
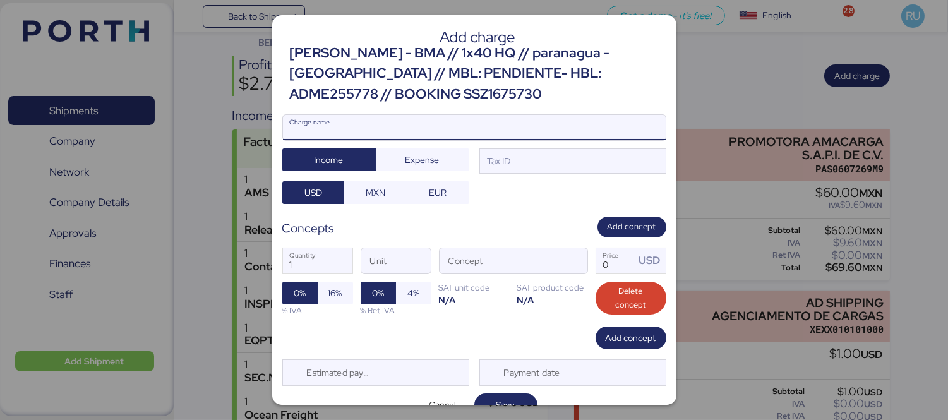
click at [552, 130] on input "Charge name" at bounding box center [474, 127] width 383 height 25
type input "cargos locales"
click at [451, 157] on span "Expense" at bounding box center [422, 160] width 73 height 18
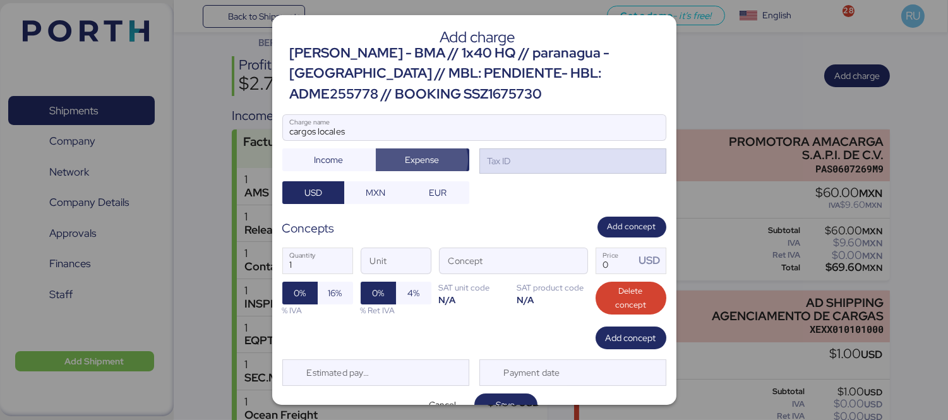
click at [513, 158] on div "Tax ID" at bounding box center [572, 160] width 187 height 25
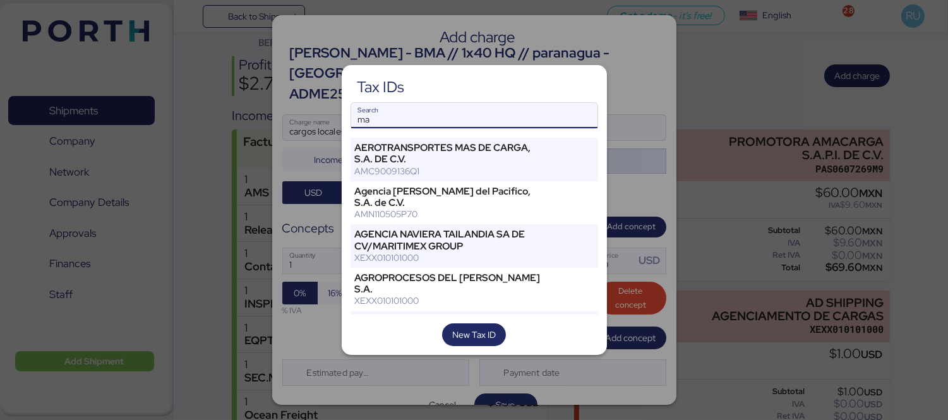
type input "m"
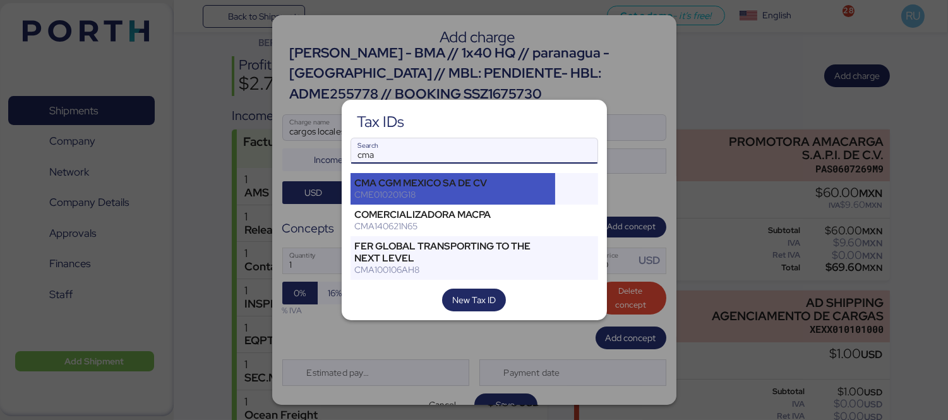
type input "cma"
click at [491, 200] on div "CMA CGM MEXICO SA DE CV CME010201G18" at bounding box center [452, 189] width 205 height 32
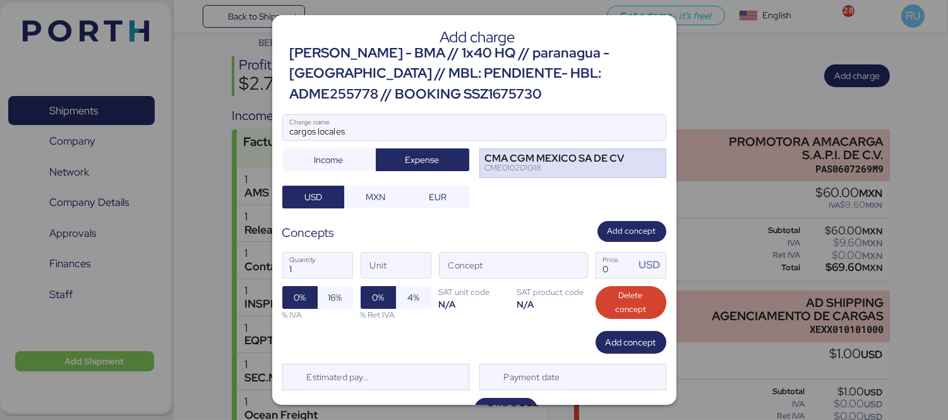
scroll to position [26, 0]
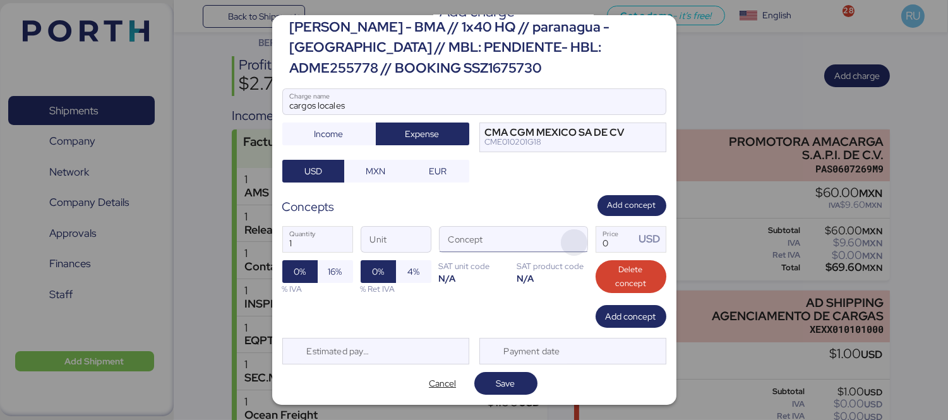
click at [566, 242] on span "button" at bounding box center [574, 242] width 27 height 27
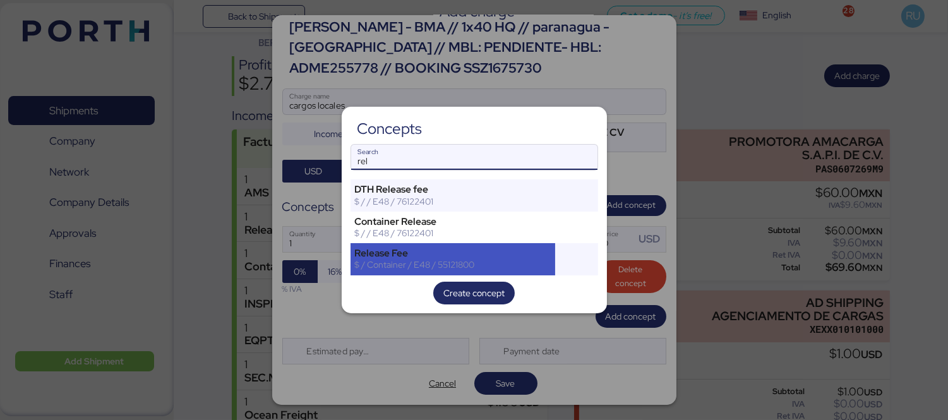
type input "rel"
click at [481, 256] on div "Release Fee" at bounding box center [453, 252] width 196 height 11
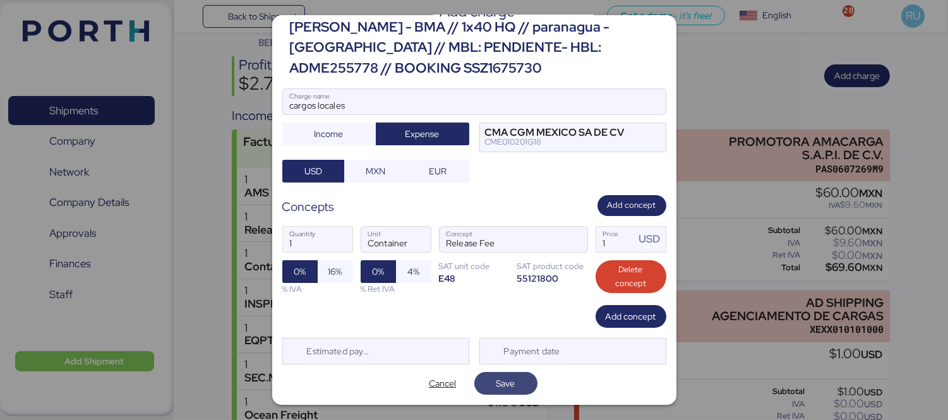
click at [503, 375] on span "Save" at bounding box center [505, 383] width 43 height 18
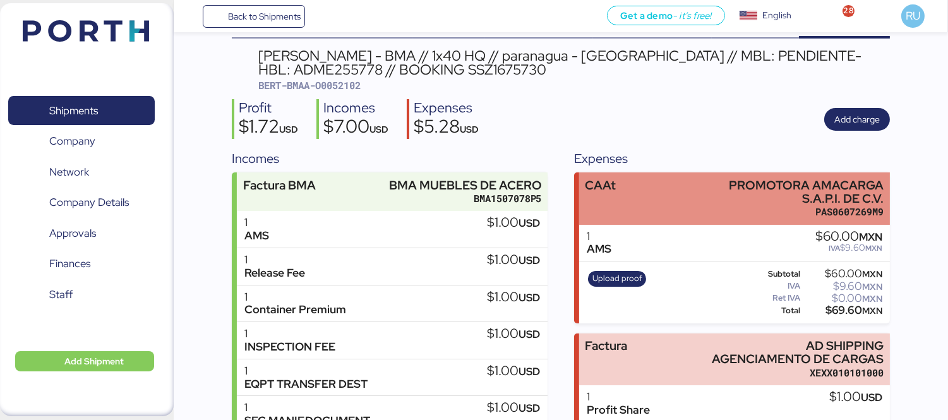
scroll to position [46, 0]
click at [671, 173] on div "CAAt PROMOTORA AMACARGA S.A.P.I. DE C.V. PAS0607269M9" at bounding box center [734, 199] width 311 height 52
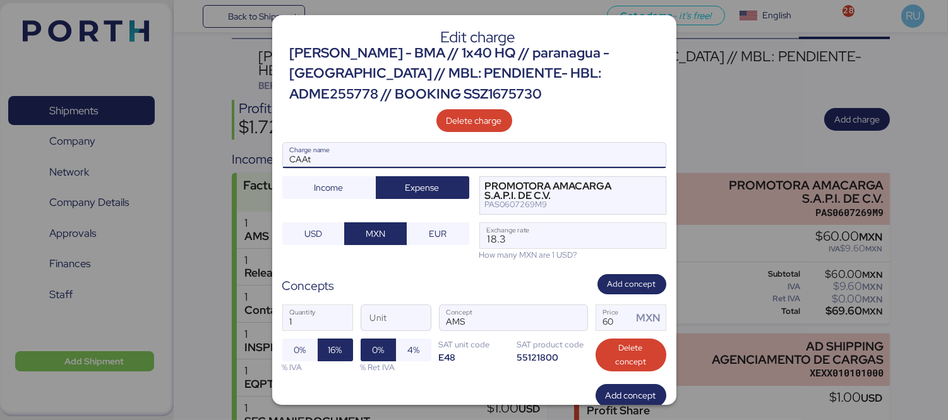
click at [468, 144] on input "CAAt" at bounding box center [474, 155] width 383 height 25
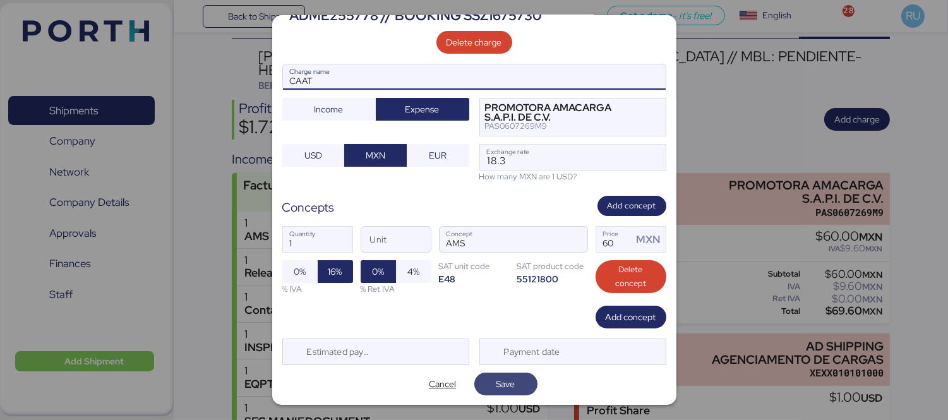
type input "CAAT"
click at [496, 391] on span "Save" at bounding box center [505, 383] width 19 height 15
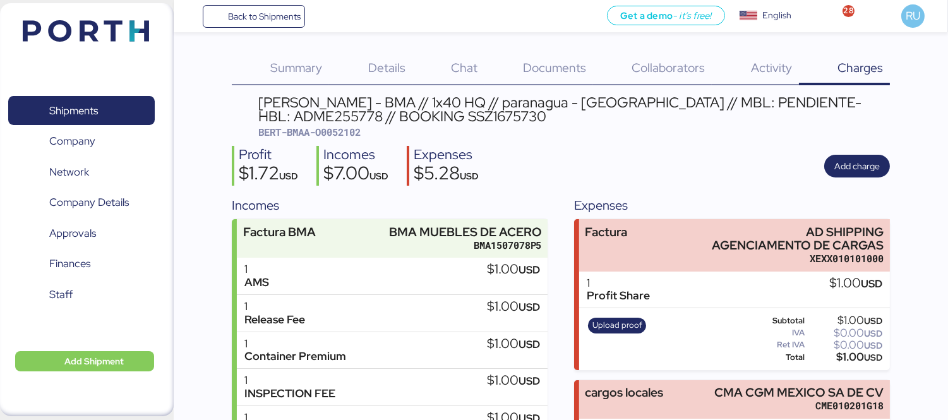
click at [733, 140] on div "[PERSON_NAME] - BMA // 1x40 HQ // paranagua - [GEOGRAPHIC_DATA] // MBL: PENDIEN…" at bounding box center [561, 386] width 658 height 583
click at [90, 33] on img at bounding box center [86, 30] width 126 height 21
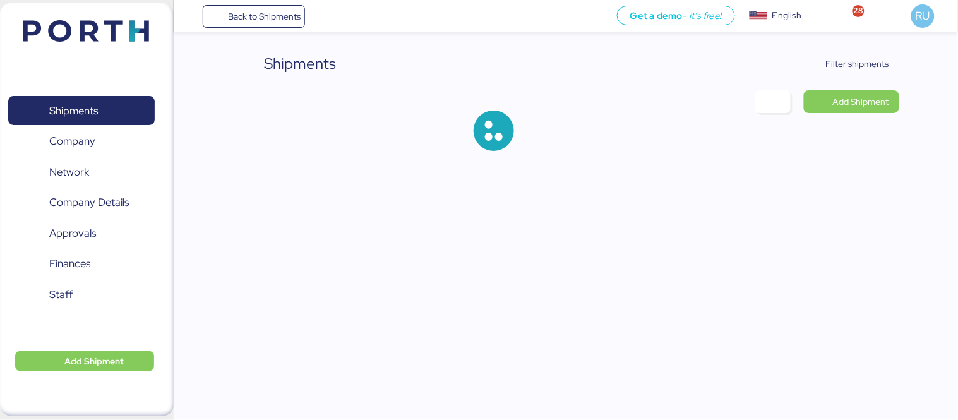
click at [105, 349] on div "Shipments 0 Company 0 Network 0 Company Details 0 Approvals 0 Finances 0 Staff …" at bounding box center [87, 209] width 174 height 413
click at [107, 354] on span "Add Shipment" at bounding box center [93, 361] width 59 height 15
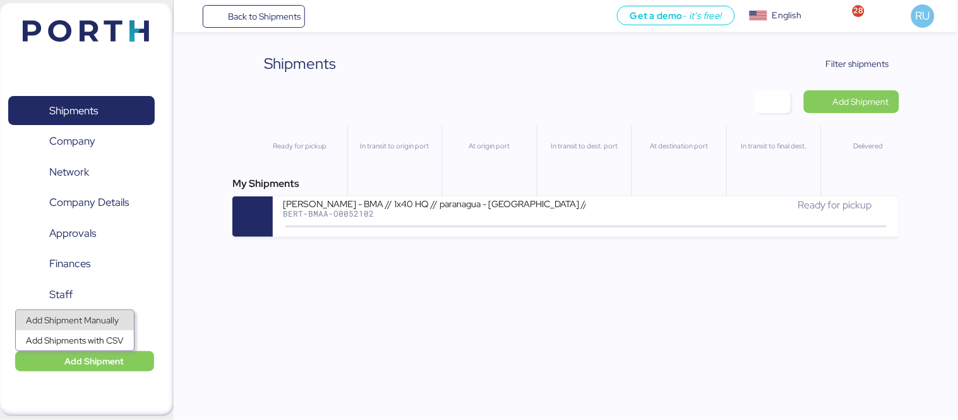
click at [93, 318] on div "Add Shipment Manually" at bounding box center [75, 320] width 98 height 18
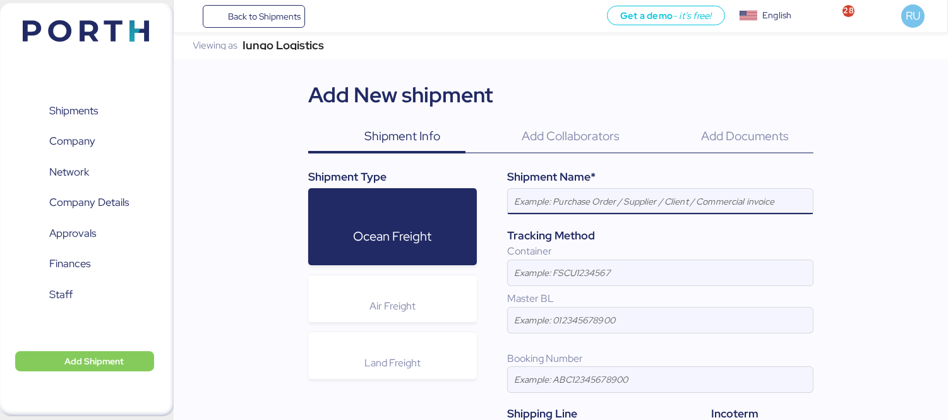
click at [619, 196] on input at bounding box center [660, 201] width 305 height 25
click at [668, 202] on input "[PERSON_NAME] - BMA // 1x40 HQ // paranagua - [GEOGRAPHIC_DATA] // MBL: PENDIEN…" at bounding box center [660, 201] width 305 height 25
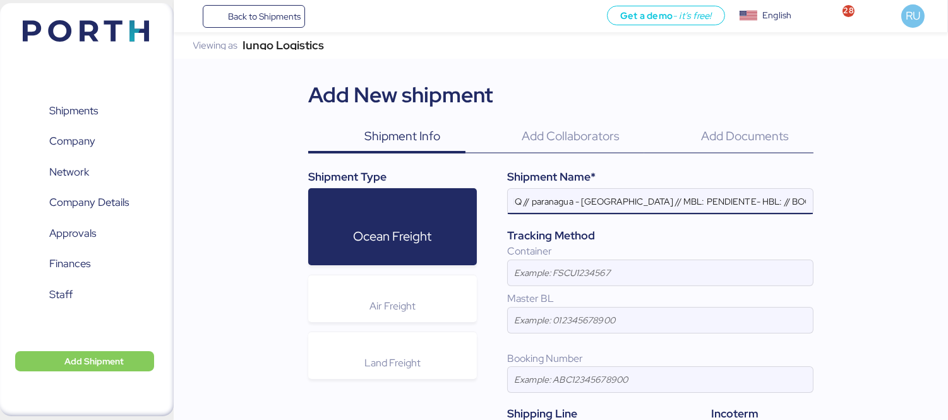
click at [761, 202] on input "[PERSON_NAME] - BMA // 1x40 HQ // paranagua - [GEOGRAPHIC_DATA] // MBL: PENDIEN…" at bounding box center [660, 201] width 305 height 25
click at [640, 205] on input "[PERSON_NAME] - BMA // 1x40 HQ // paranagua - [GEOGRAPHIC_DATA] // MBL: PENDIEN…" at bounding box center [660, 201] width 305 height 25
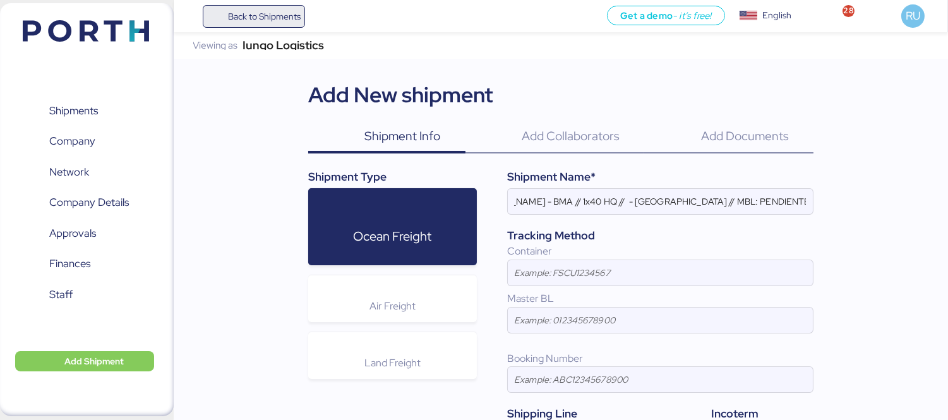
scroll to position [0, 0]
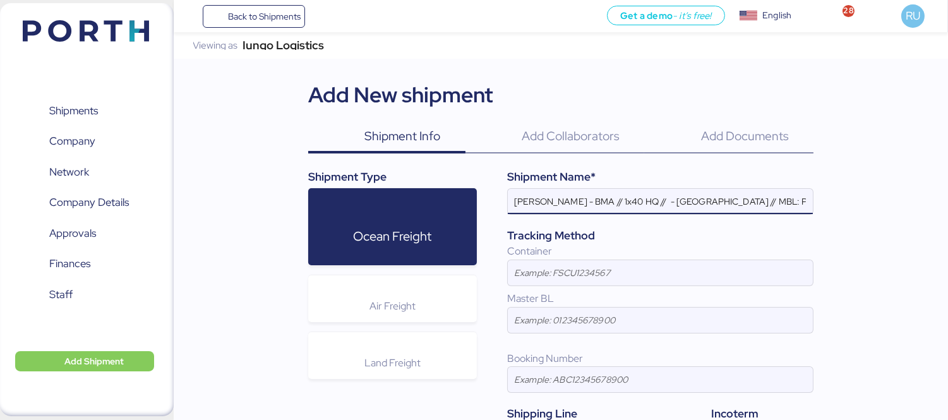
paste input ":RIO GRANDE (BRRIG)"
click at [645, 203] on input "[PERSON_NAME] - BMA // 1x40 HQ // :[GEOGRAPHIC_DATA] ([GEOGRAPHIC_DATA]) - [GEO…" at bounding box center [660, 201] width 305 height 25
click at [749, 199] on input "[PERSON_NAME] - BMA // 1x40 HQ // [GEOGRAPHIC_DATA] (BRRIG) - [GEOGRAPHIC_DATA]…" at bounding box center [660, 201] width 305 height 25
click at [752, 200] on input "[PERSON_NAME] - BMA // 1x40 HQ // [GEOGRAPHIC_DATA] (BRRIG) - [GEOGRAPHIC_DATA]…" at bounding box center [660, 201] width 305 height 25
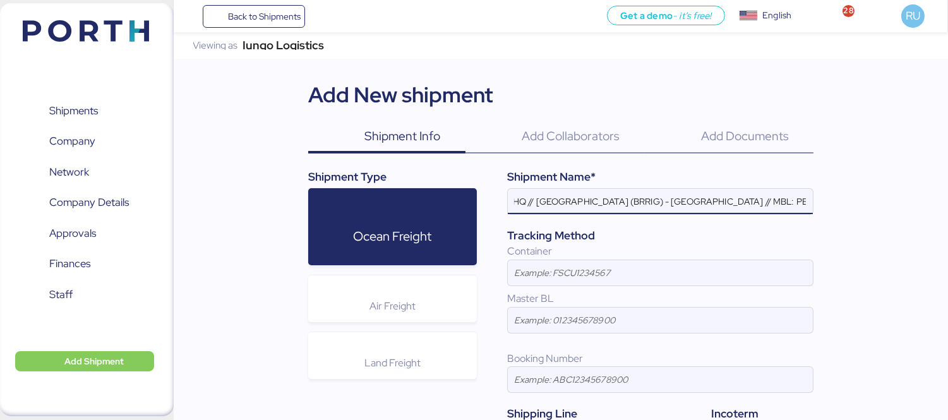
paste input "ADME255896"
type input "[PERSON_NAME] - BMA // 1x40 HQ // [GEOGRAPHIC_DATA] ([GEOGRAPHIC_DATA]) - [GEOG…"
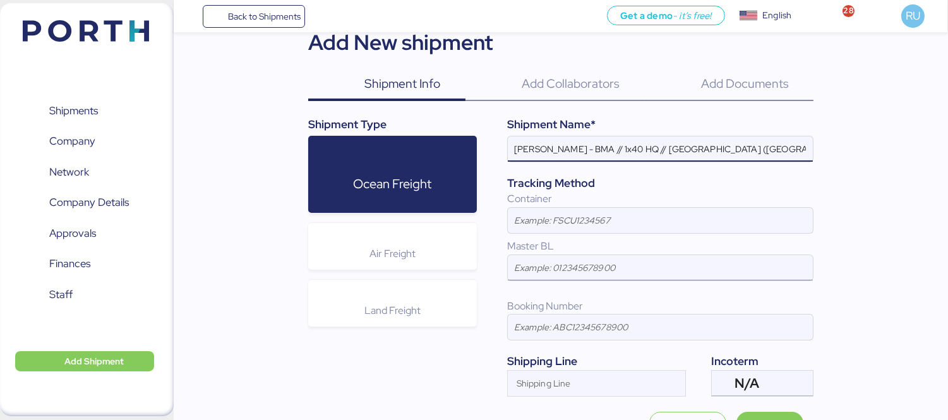
scroll to position [54, 0]
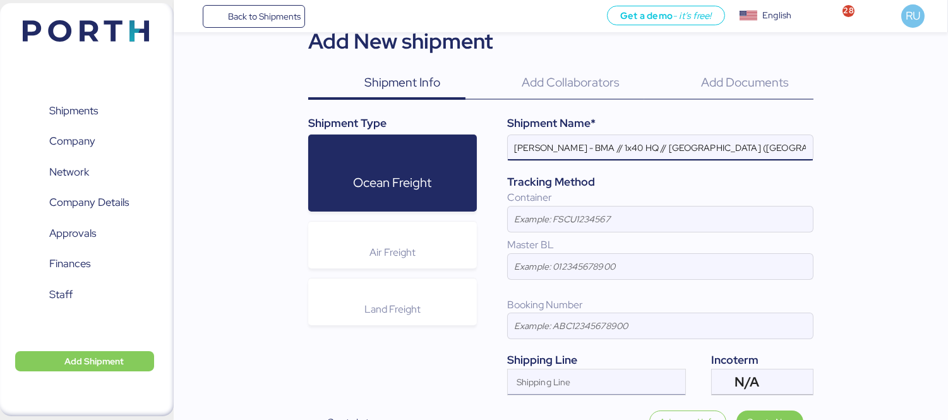
click at [559, 388] on input "Shipping Line" at bounding box center [585, 385] width 155 height 15
type input "f"
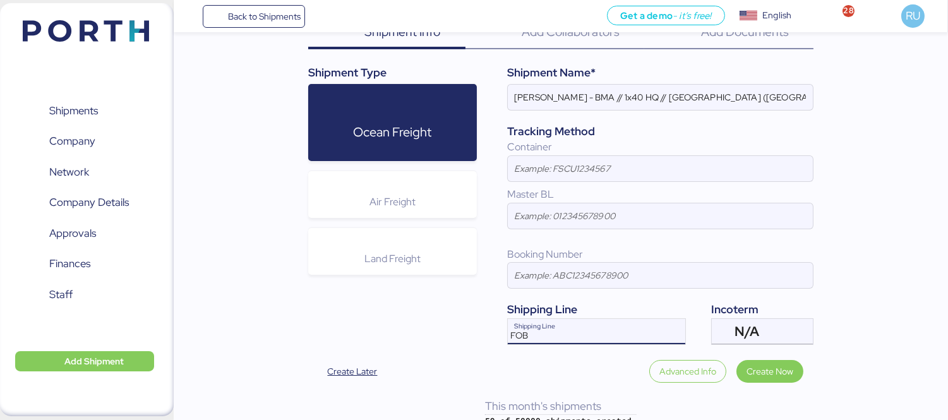
scroll to position [122, 0]
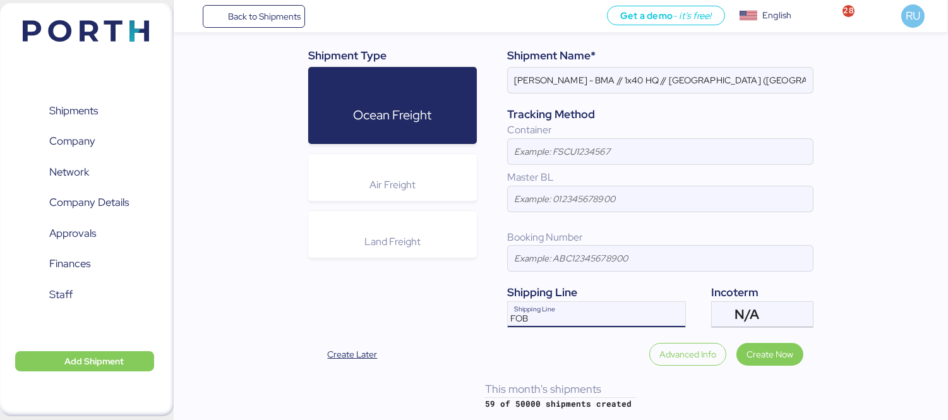
click at [587, 320] on input "FOB" at bounding box center [585, 318] width 155 height 15
click at [579, 318] on input "FOB" at bounding box center [585, 318] width 155 height 15
click at [581, 319] on input "FOB" at bounding box center [585, 318] width 155 height 15
type input "F"
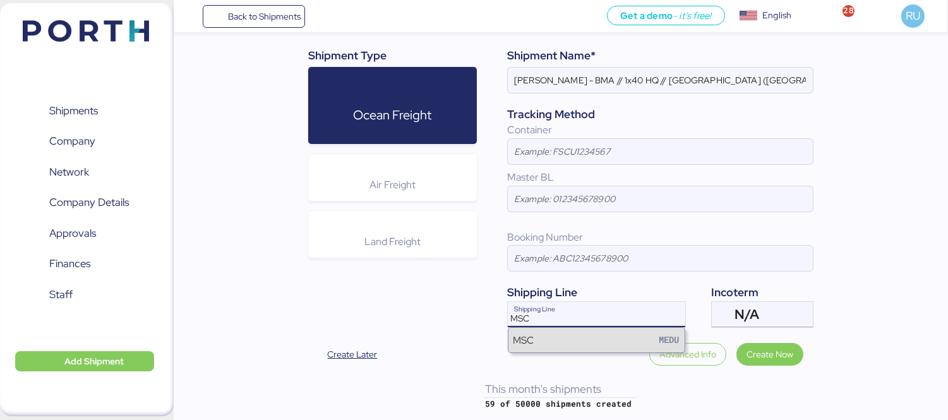
type input "MSC"
click at [587, 336] on div "MSC MEDU" at bounding box center [596, 340] width 176 height 24
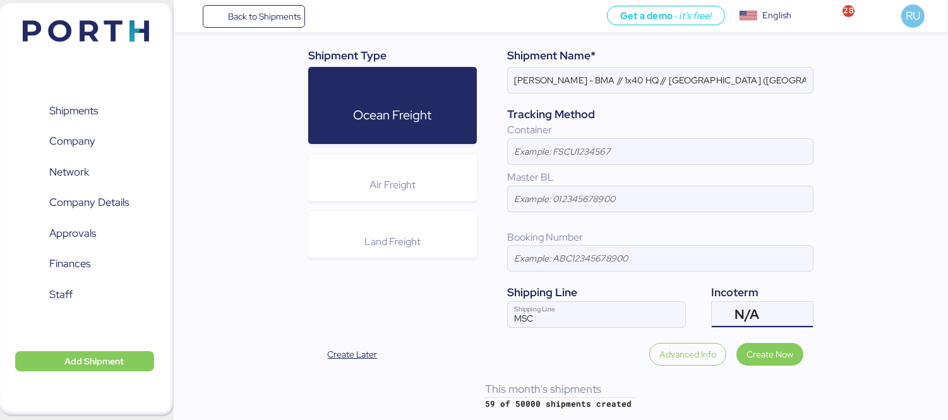
click at [751, 313] on span "N/A" at bounding box center [746, 314] width 25 height 11
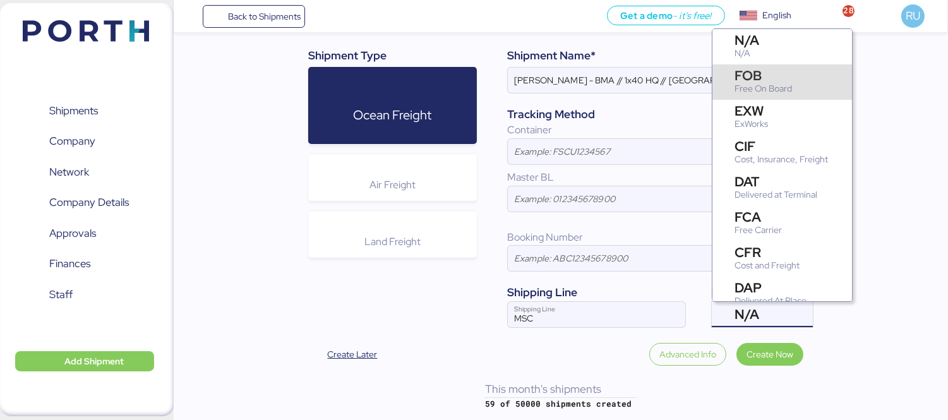
click at [780, 85] on div "Free On Board" at bounding box center [762, 88] width 57 height 13
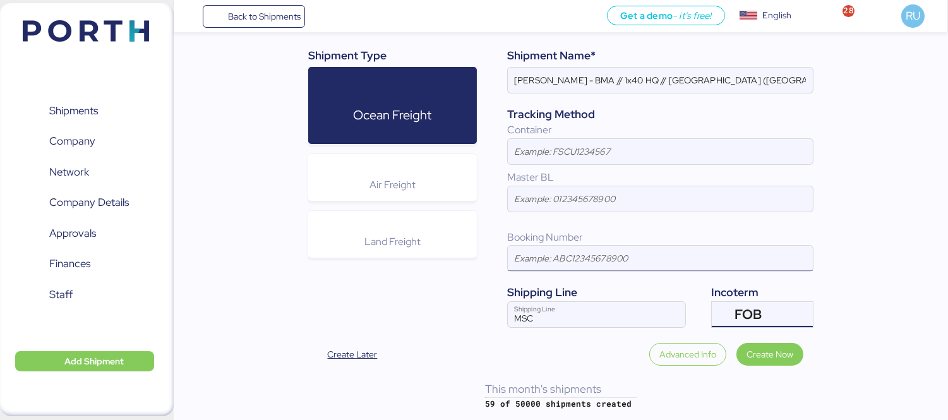
click at [561, 268] on input at bounding box center [660, 258] width 305 height 25
paste input "EBKG14231426"
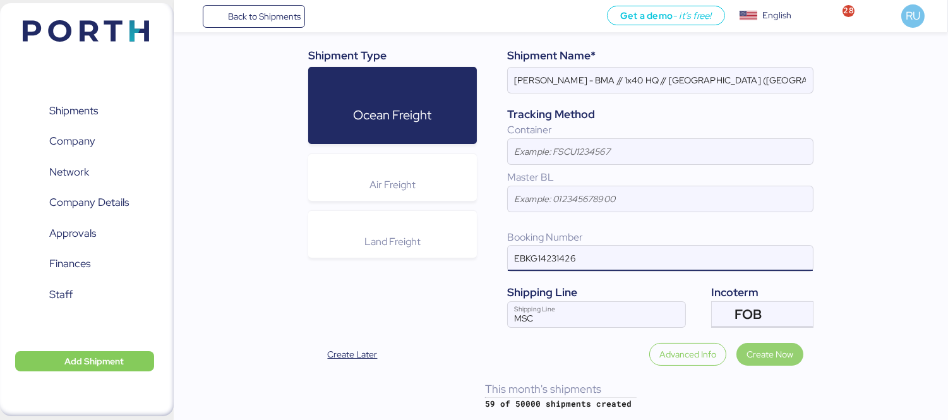
type input "EBKG14231426"
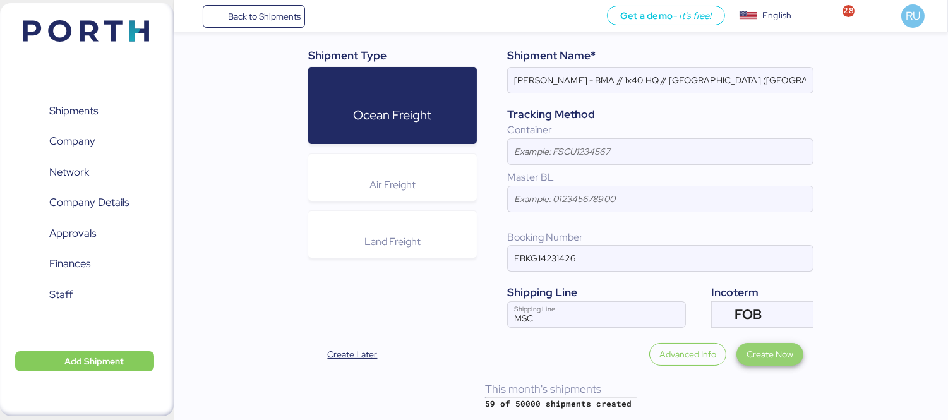
click at [799, 362] on span "Create Now" at bounding box center [769, 354] width 67 height 23
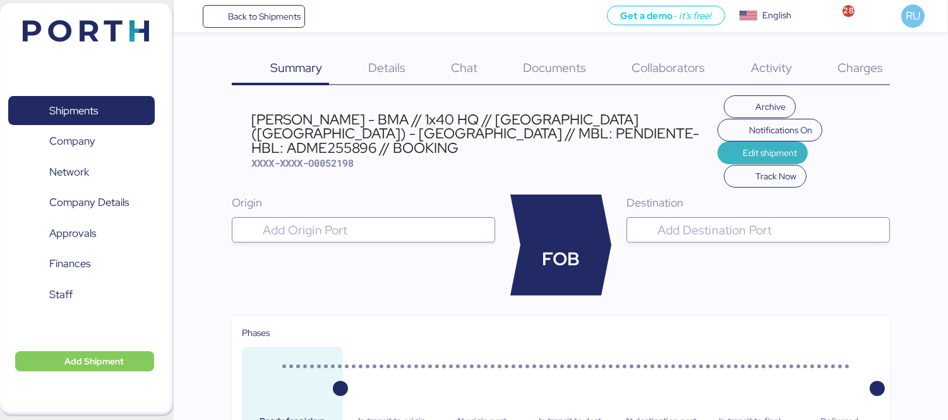
click at [743, 145] on span "Edit shipment" at bounding box center [770, 152] width 54 height 15
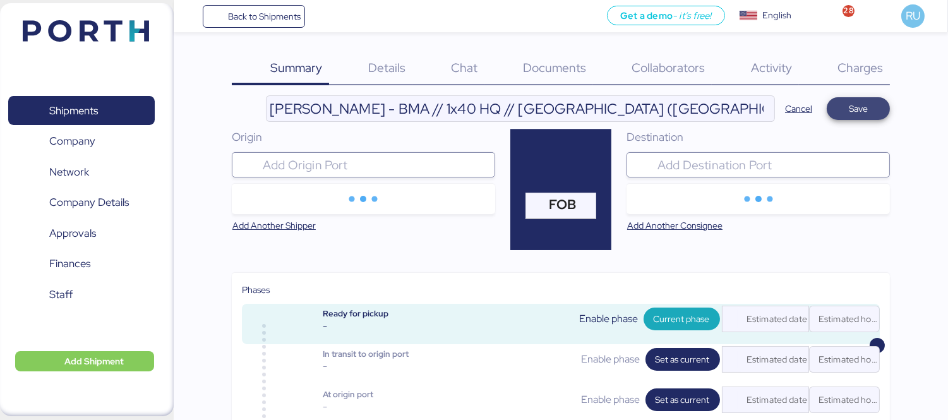
click at [865, 114] on span "Save" at bounding box center [857, 108] width 19 height 15
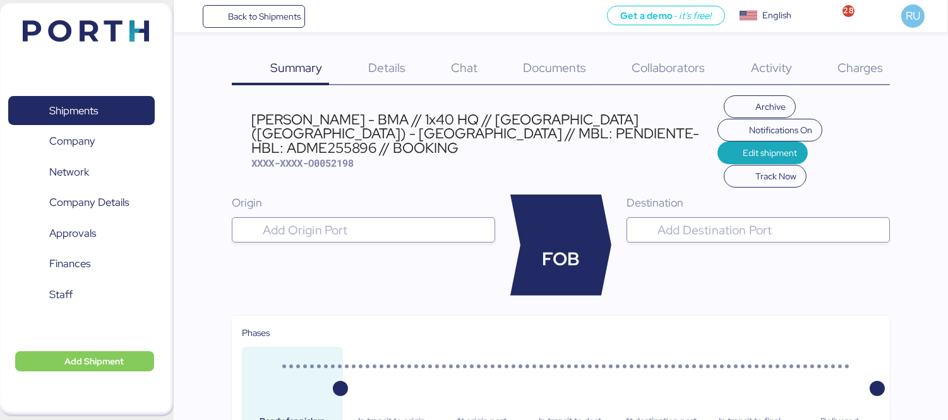
click at [559, 68] on span "Documents" at bounding box center [554, 67] width 63 height 16
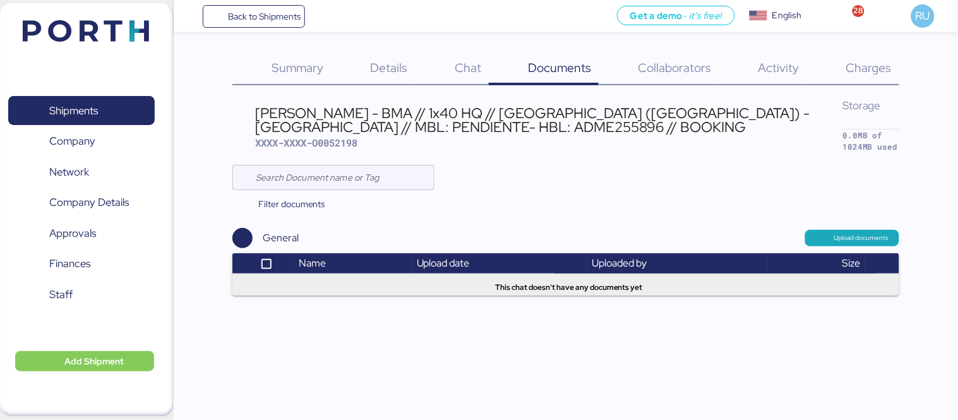
click at [379, 66] on span "Details" at bounding box center [389, 67] width 37 height 16
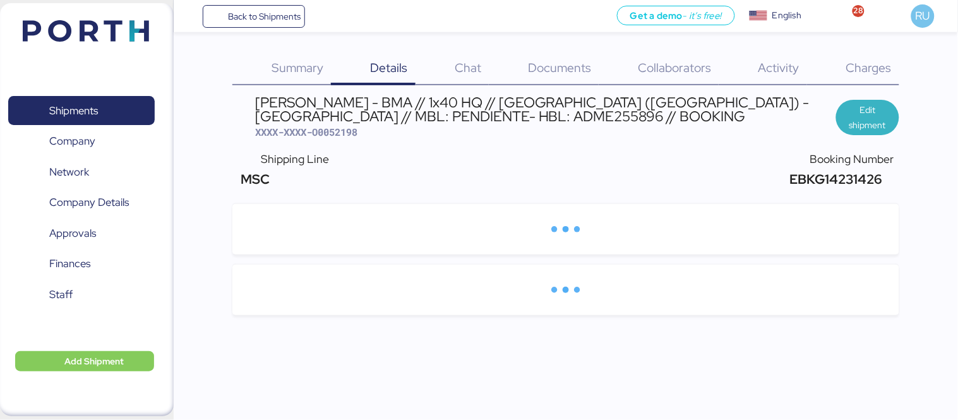
click at [867, 128] on span "Edit shipment" at bounding box center [867, 117] width 43 height 30
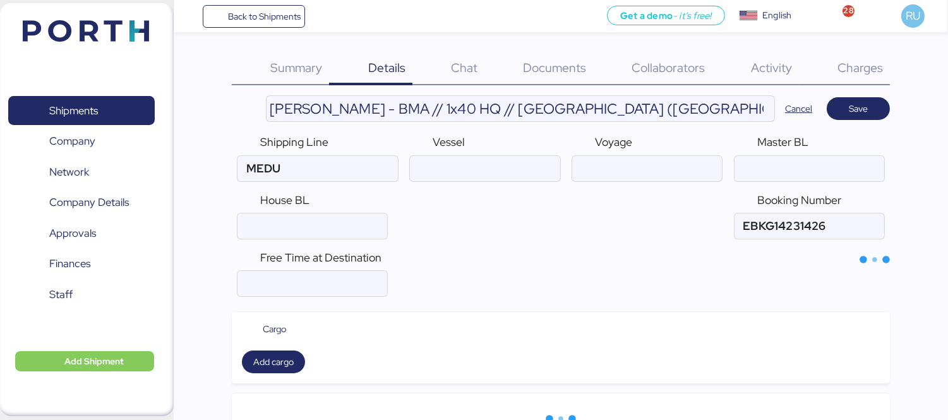
type input "MSC"
click at [514, 160] on input "ocean" at bounding box center [485, 168] width 150 height 25
paste input "SEASPAN EMPIRE/2537N"
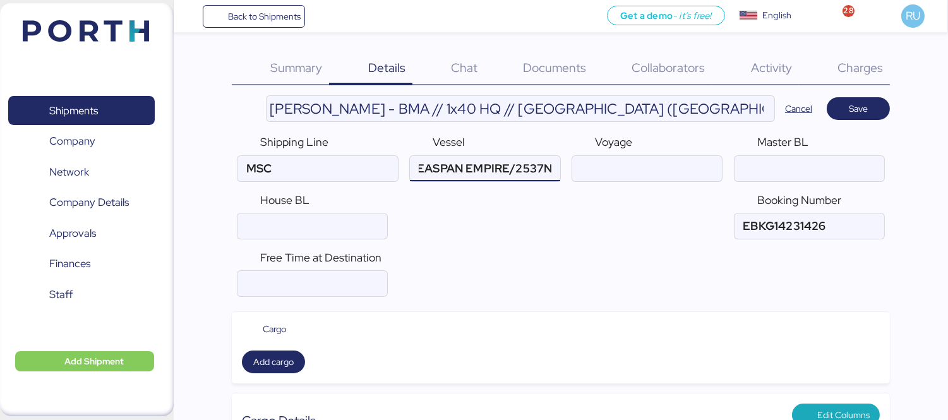
type input "SEASPAN EMPIRE/2537N"
click at [338, 295] on input "number" at bounding box center [312, 283] width 150 height 25
type input "14"
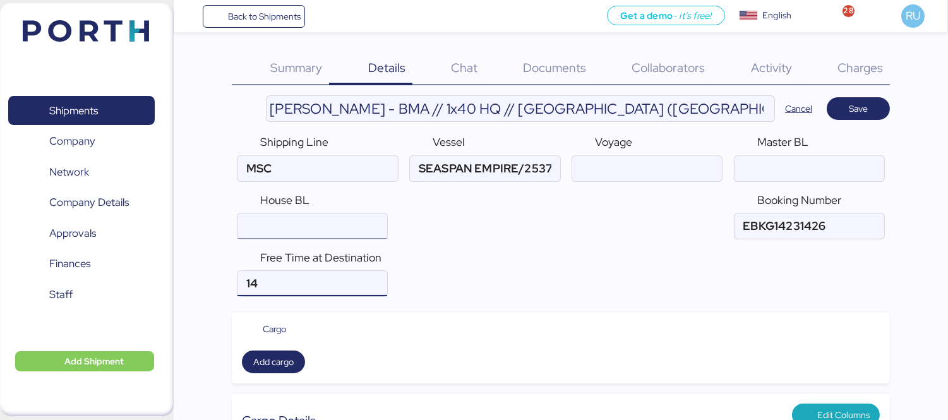
click at [290, 230] on input "ocean" at bounding box center [312, 225] width 150 height 25
paste input "ADME255896"
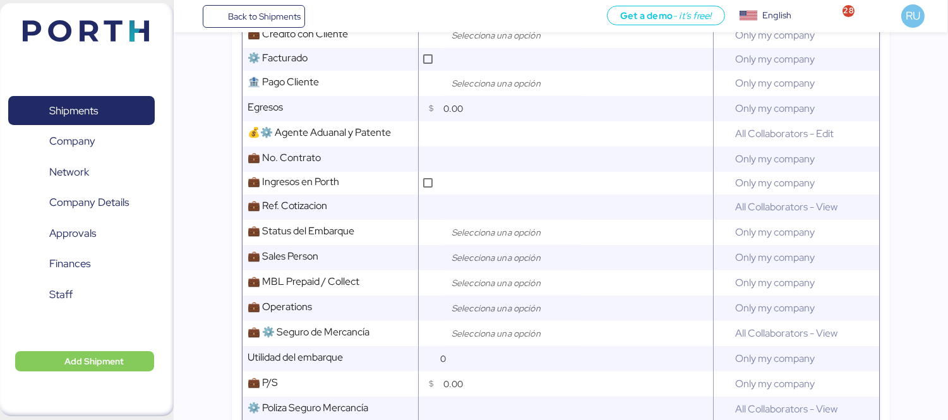
scroll to position [875, 0]
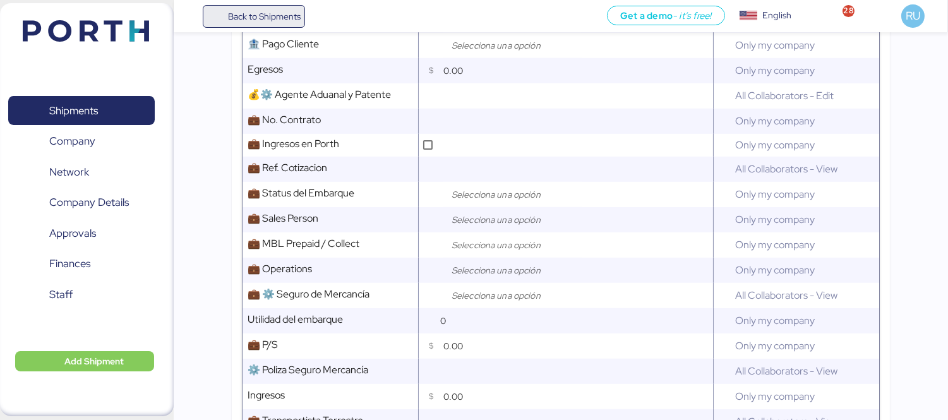
type input "ADME255896"
click at [485, 253] on input "search" at bounding box center [515, 244] width 133 height 15
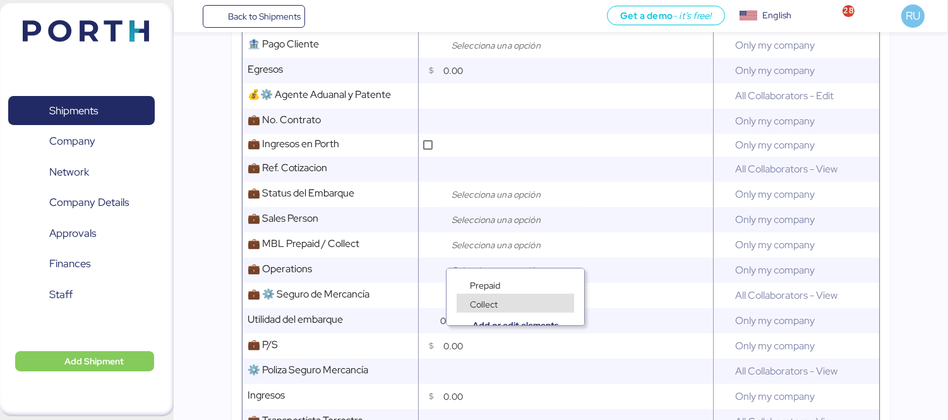
click at [491, 295] on div "Collect" at bounding box center [514, 303] width 117 height 19
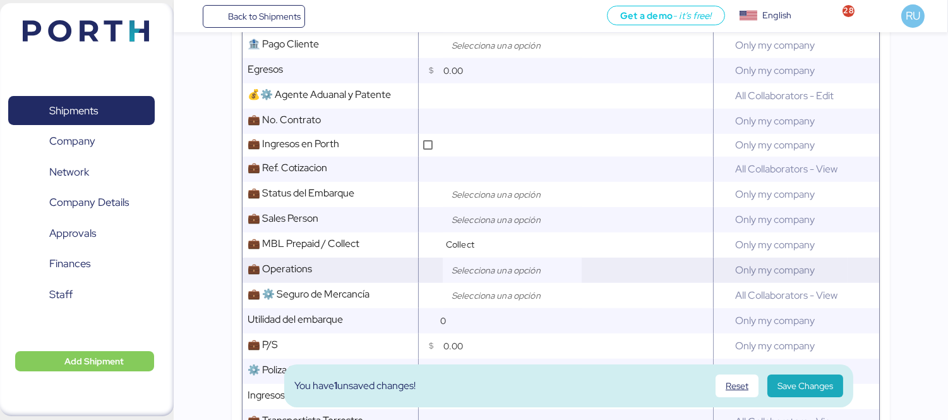
click at [497, 283] on div at bounding box center [512, 270] width 139 height 25
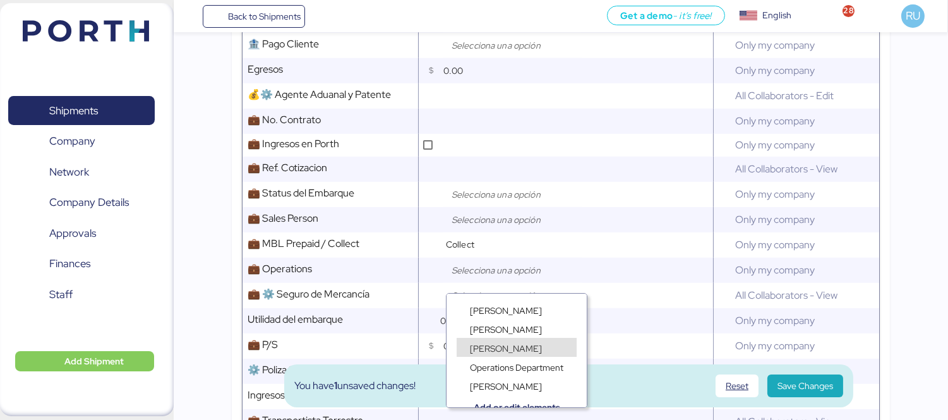
click at [503, 343] on span "[PERSON_NAME]" at bounding box center [506, 348] width 72 height 11
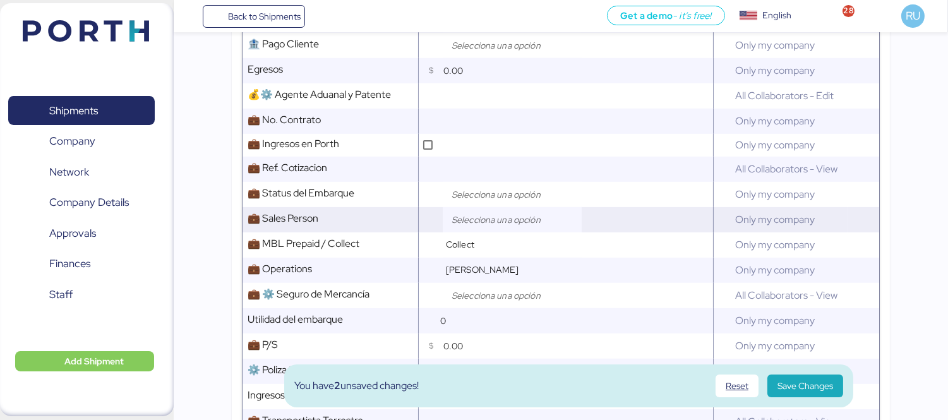
click at [481, 227] on input "search" at bounding box center [515, 219] width 133 height 15
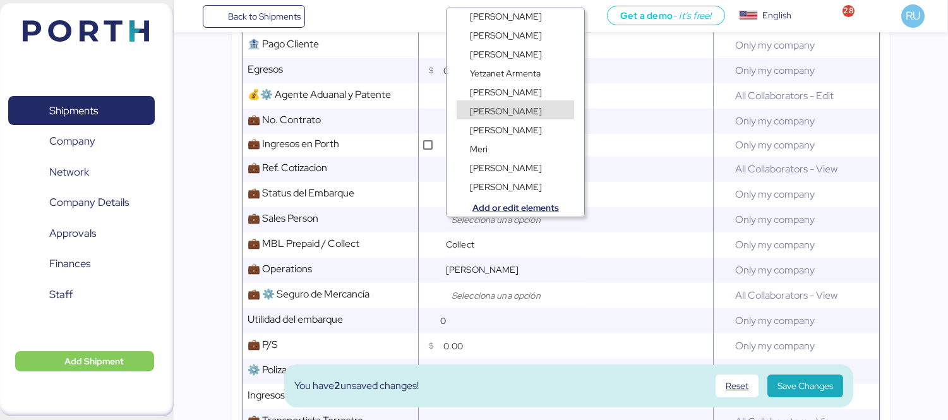
scroll to position [0, 0]
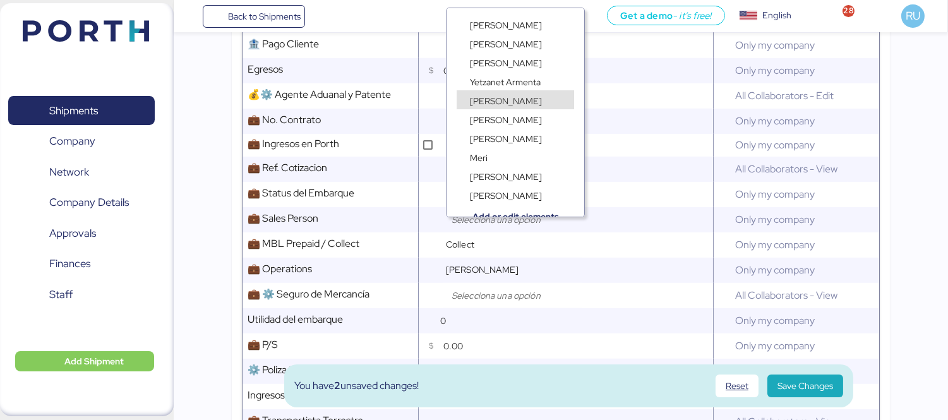
click at [526, 98] on span "[PERSON_NAME]" at bounding box center [506, 100] width 72 height 11
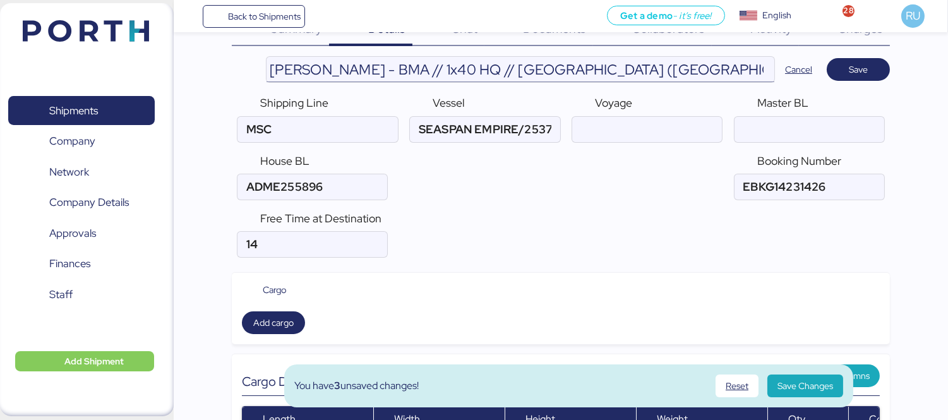
scroll to position [0, 280]
click at [779, 186] on input "ocean" at bounding box center [809, 186] width 150 height 25
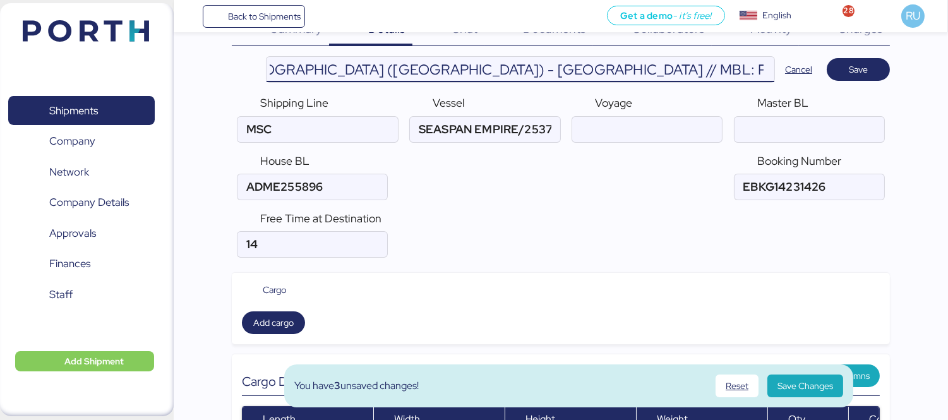
click at [767, 73] on input "[PERSON_NAME] - BMA // 1x40 HQ // [GEOGRAPHIC_DATA] ([GEOGRAPHIC_DATA]) - [GEOG…" at bounding box center [520, 69] width 508 height 25
paste input "EBKG14231426"
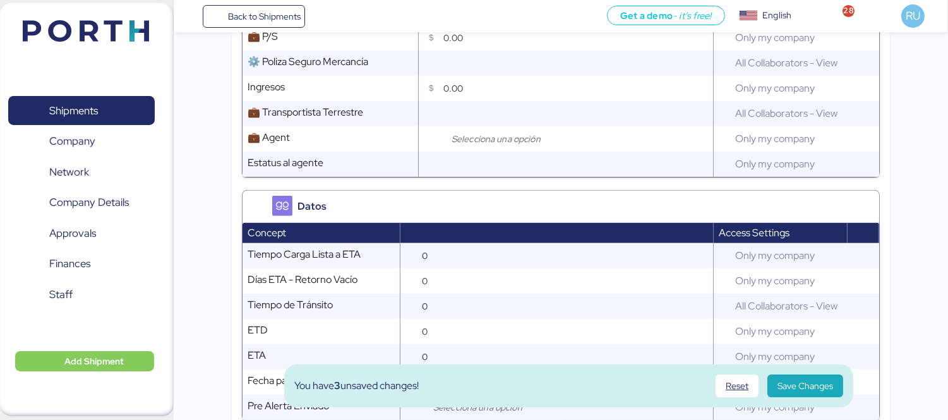
scroll to position [1184, 0]
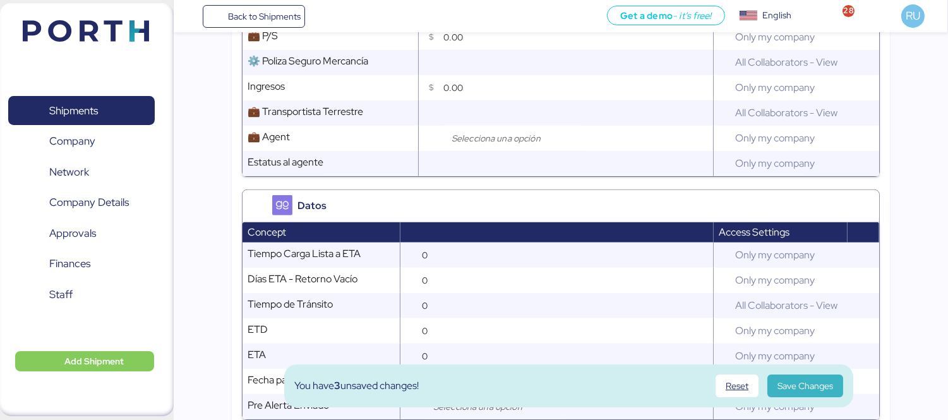
type input "[PERSON_NAME] - BMA // 1x40 HQ // [GEOGRAPHIC_DATA] (BRRIG) - [GEOGRAPHIC_DATA]…"
click at [824, 390] on span "Save Changes" at bounding box center [805, 385] width 56 height 15
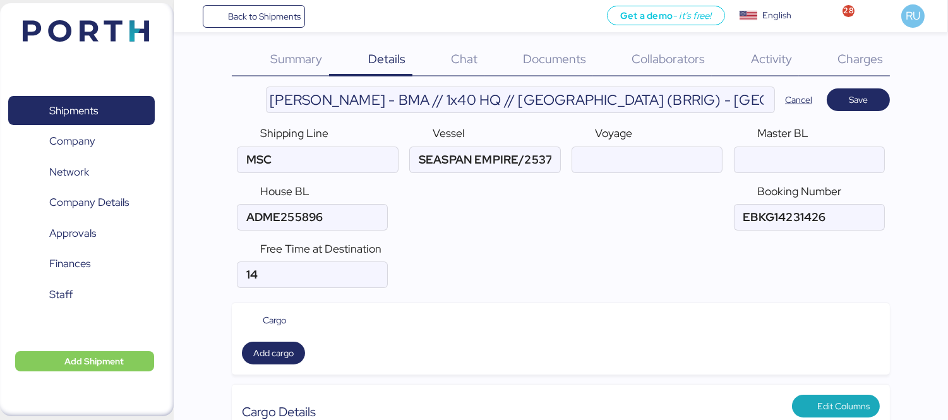
scroll to position [0, 0]
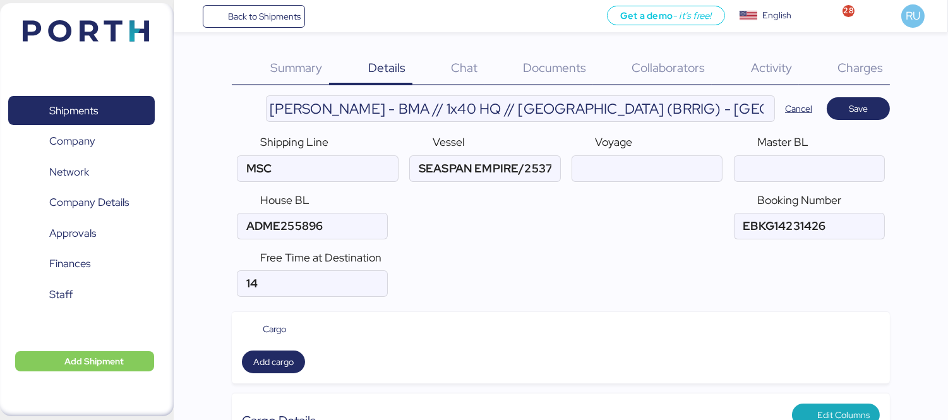
click at [306, 57] on div "Summary 0" at bounding box center [280, 68] width 97 height 33
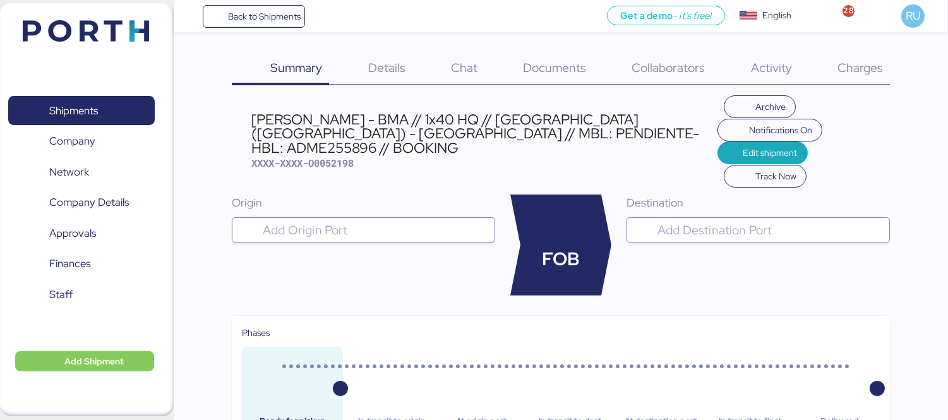
click at [390, 222] on input "search" at bounding box center [374, 229] width 229 height 15
type input "RIO"
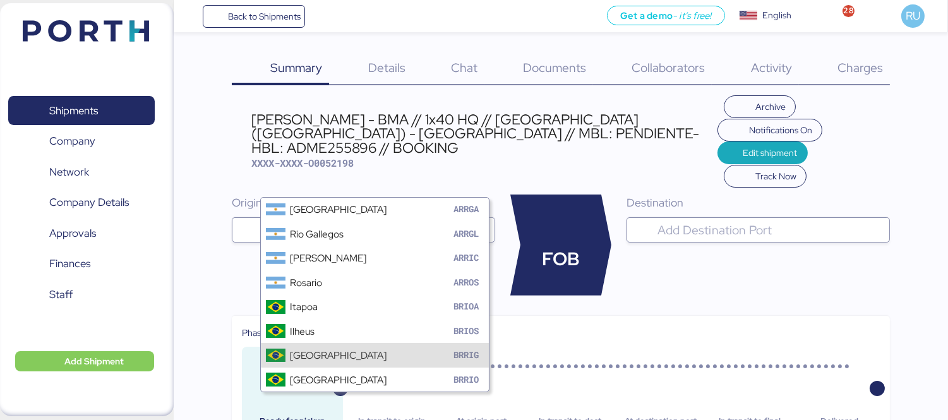
click at [339, 352] on div "Rio Grande BRRIG" at bounding box center [375, 355] width 228 height 24
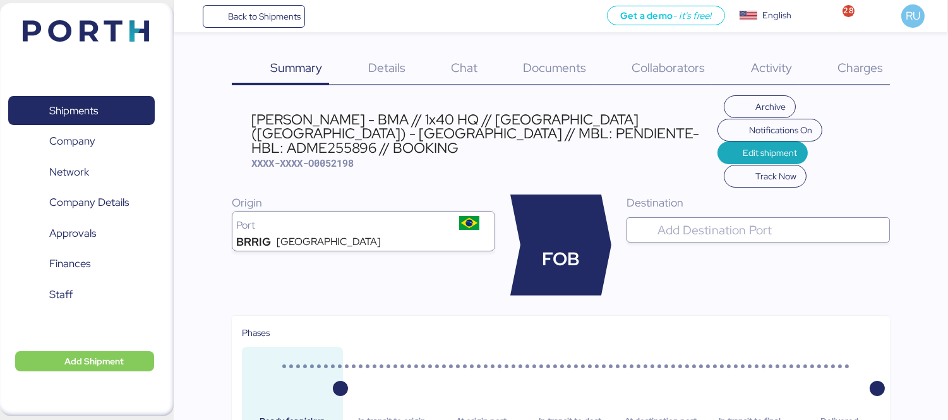
click at [780, 222] on input "search" at bounding box center [769, 229] width 229 height 15
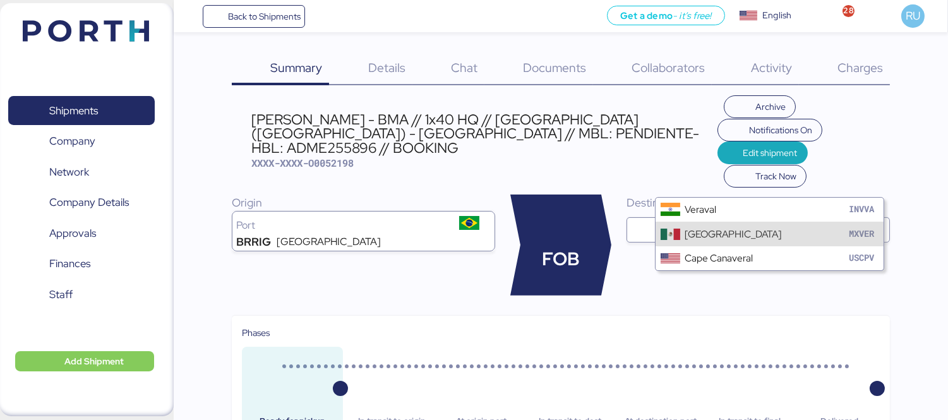
type input "VERA"
click at [753, 242] on div "Veracruz MXVER" at bounding box center [769, 234] width 228 height 24
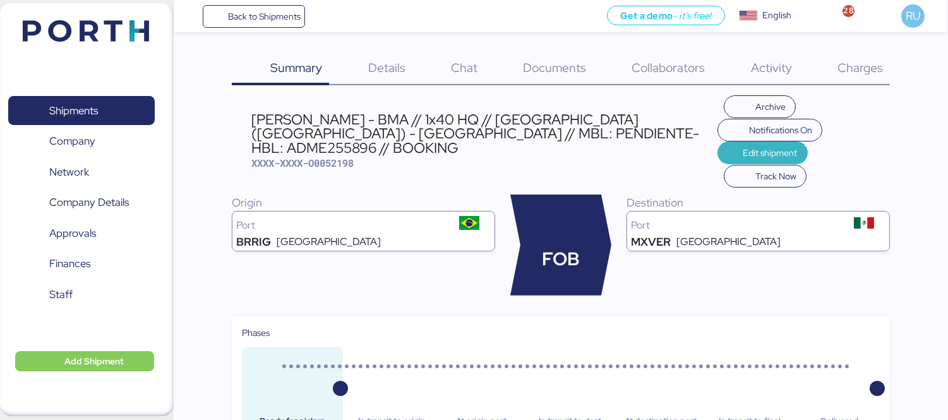
click at [743, 145] on span "Edit shipment" at bounding box center [770, 152] width 54 height 15
click at [417, 226] on div "Origin [GEOGRAPHIC_DATA] [GEOGRAPHIC_DATA]" at bounding box center [363, 244] width 263 height 101
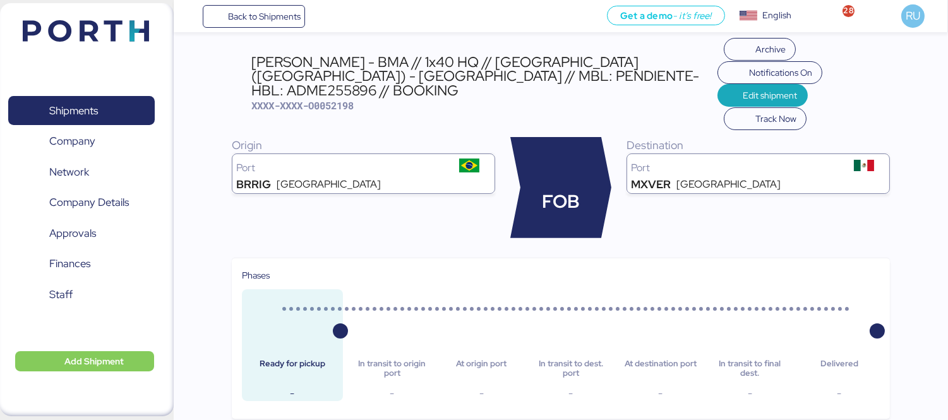
scroll to position [58, 0]
click at [743, 87] on span "Edit shipment" at bounding box center [770, 94] width 54 height 15
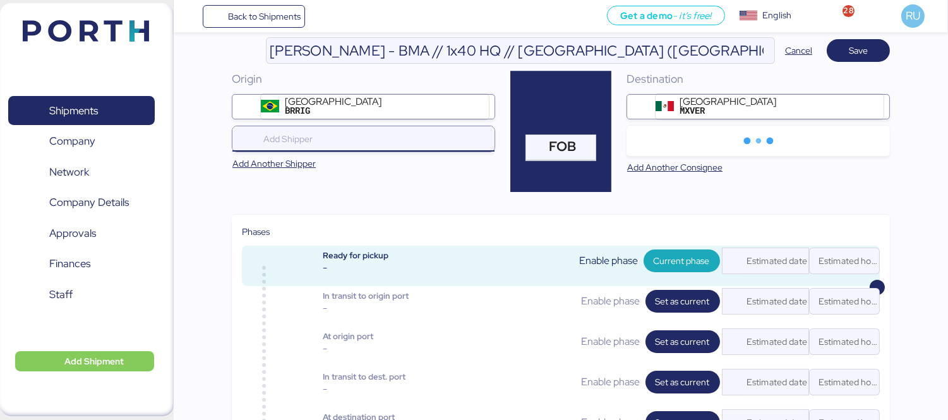
click at [359, 146] on div at bounding box center [366, 138] width 211 height 25
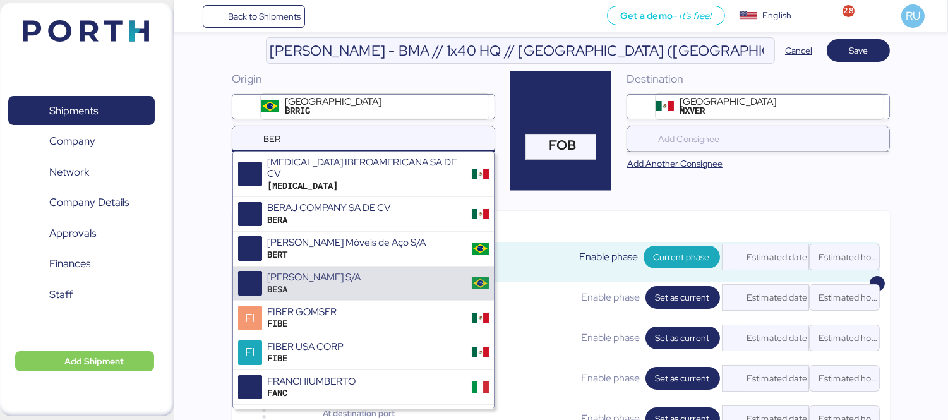
type input "BER"
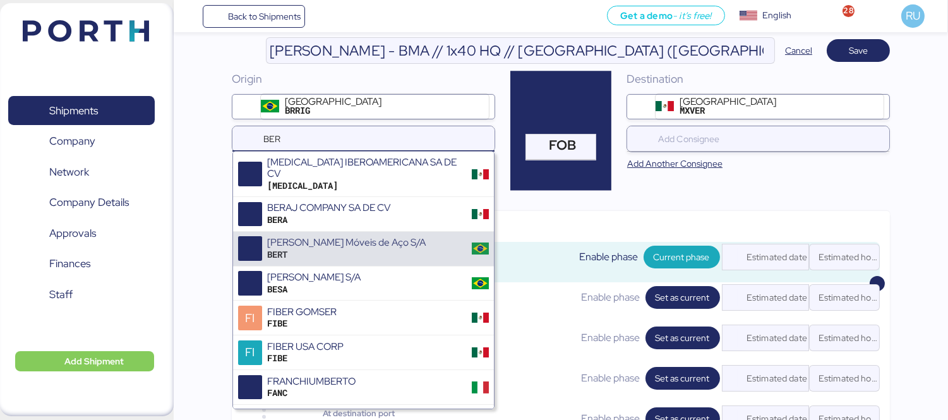
click at [326, 249] on div "BERT" at bounding box center [346, 254] width 158 height 11
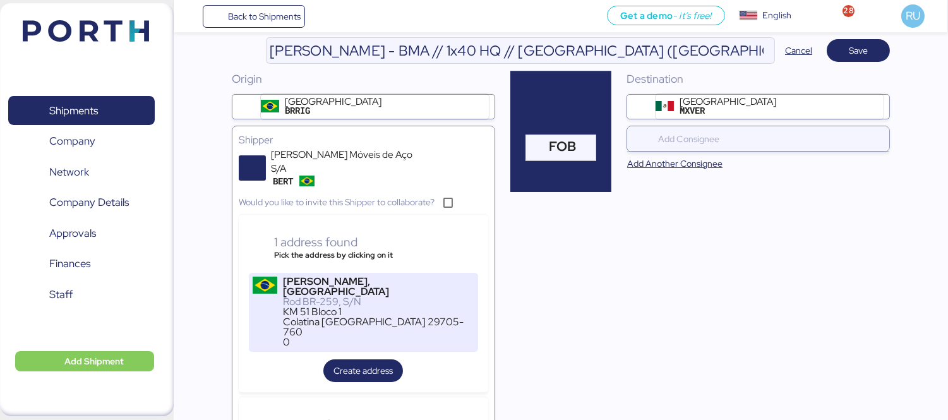
click at [382, 277] on div "[PERSON_NAME], [GEOGRAPHIC_DATA]" at bounding box center [378, 287] width 191 height 20
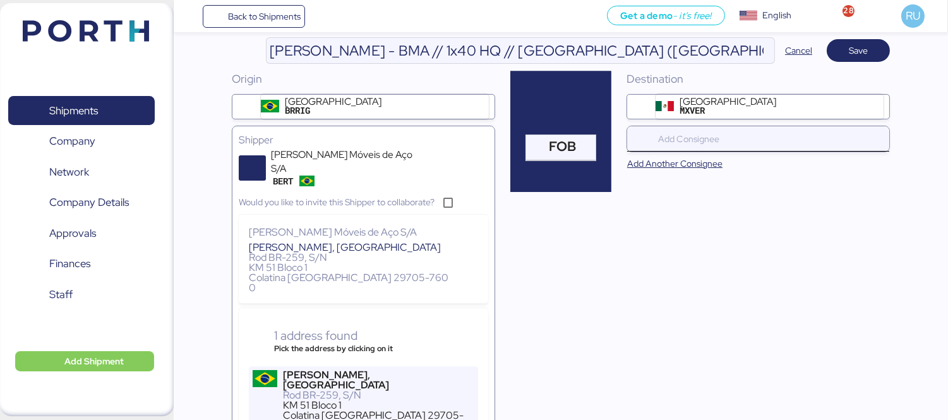
click at [760, 128] on div at bounding box center [760, 138] width 211 height 25
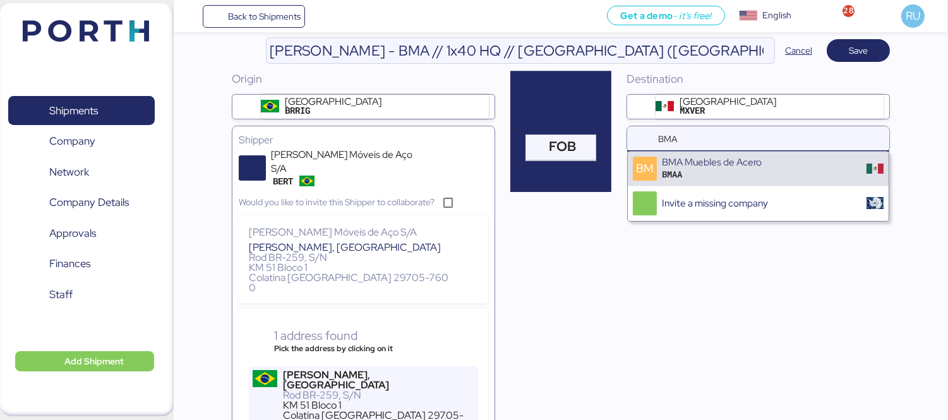
type input "BMA"
click at [776, 174] on div "BM BMA Muebles de Acero BMAA" at bounding box center [758, 169] width 261 height 35
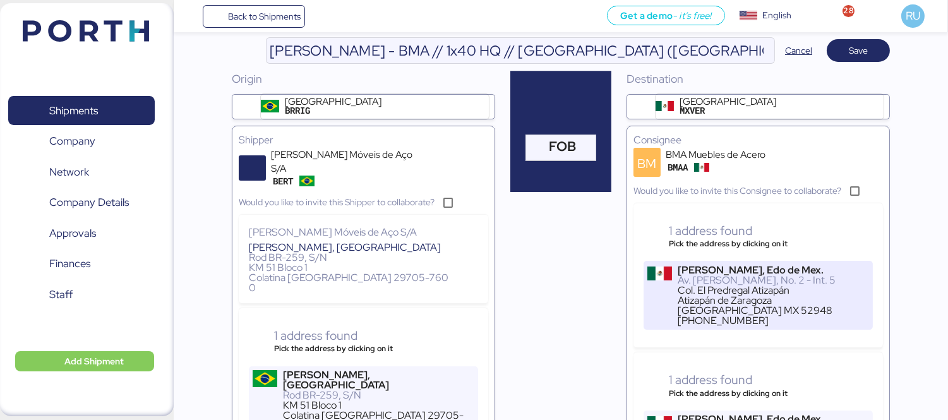
click at [696, 289] on div "Col. El Predregal Atizapán" at bounding box center [772, 290] width 191 height 10
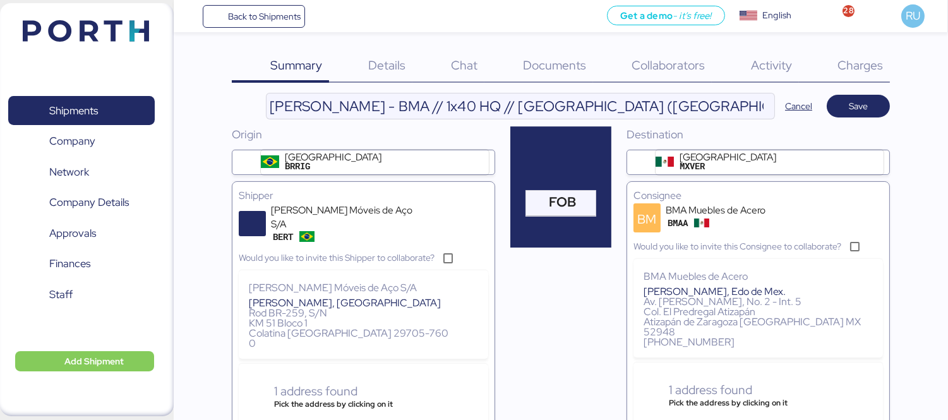
scroll to position [0, 0]
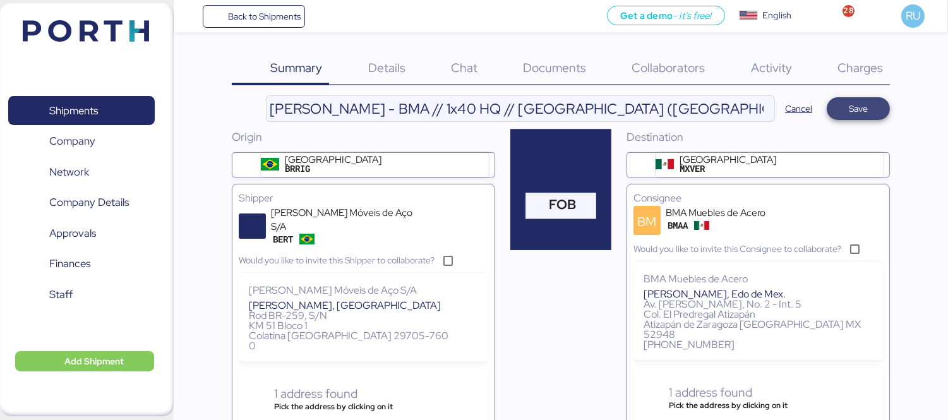
click at [845, 110] on span "Save" at bounding box center [857, 109] width 43 height 18
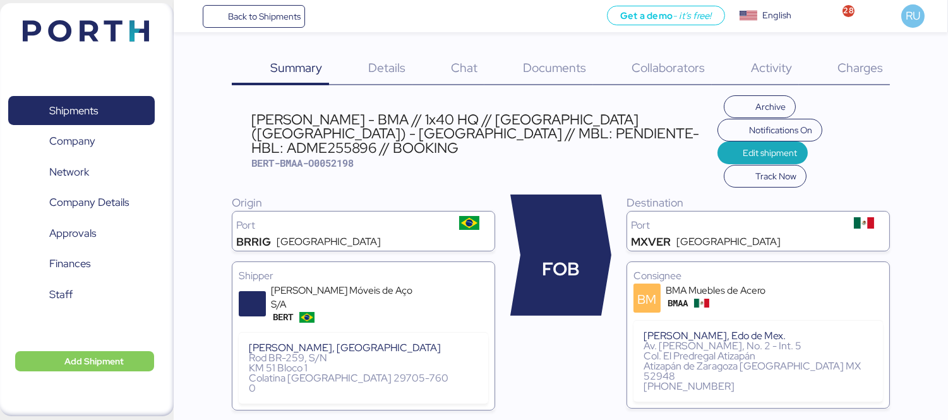
click at [557, 68] on span "Documents" at bounding box center [554, 67] width 63 height 16
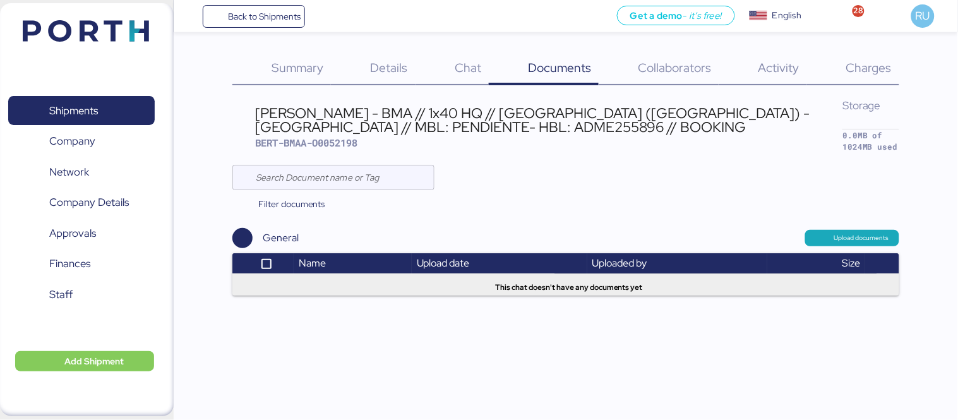
click at [341, 136] on span "BERT-BMAA-O0052198" at bounding box center [306, 142] width 102 height 13
copy span "O0052198"
click at [424, 116] on div "[PERSON_NAME] - BMA // 1x40 HQ // [GEOGRAPHIC_DATA] ([GEOGRAPHIC_DATA]) - [GEOG…" at bounding box center [548, 120] width 587 height 28
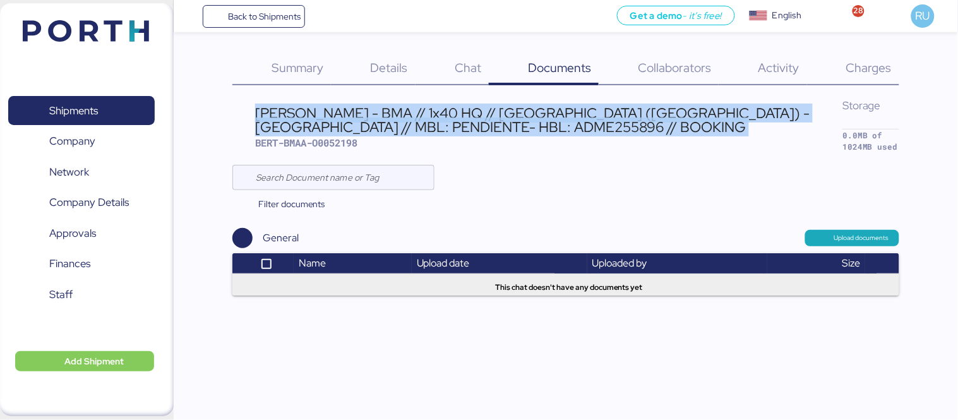
click at [424, 116] on div "[PERSON_NAME] - BMA // 1x40 HQ // [GEOGRAPHIC_DATA] ([GEOGRAPHIC_DATA]) - [GEOG…" at bounding box center [548, 120] width 587 height 28
copy div "[PERSON_NAME] - BMA // 1x40 HQ // [GEOGRAPHIC_DATA] ([GEOGRAPHIC_DATA]) - [GEOG…"
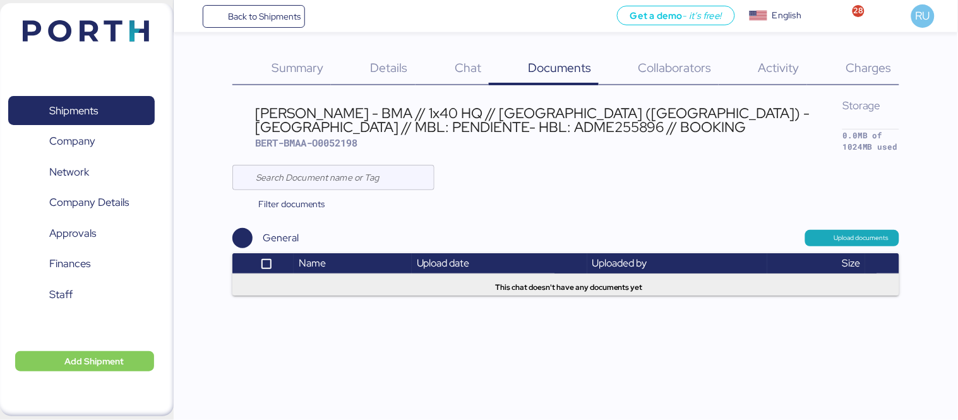
click at [290, 70] on span "Summary" at bounding box center [297, 67] width 52 height 16
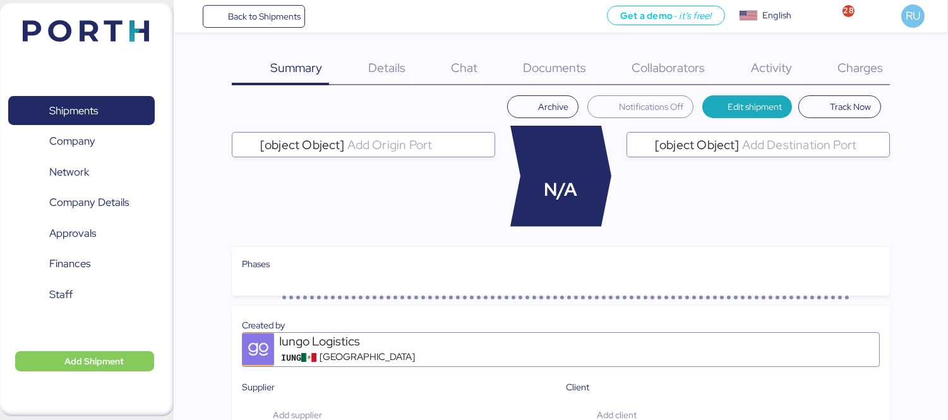
click at [537, 74] on span "Documents" at bounding box center [554, 67] width 63 height 16
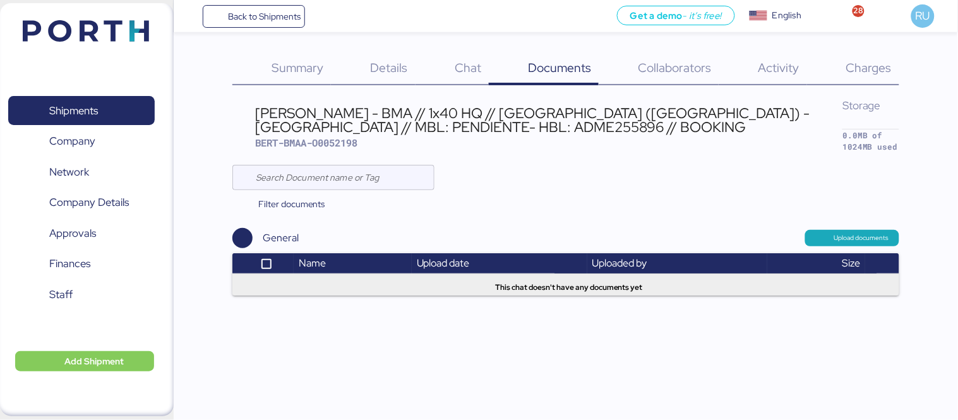
click at [320, 71] on span "Summary" at bounding box center [297, 67] width 52 height 16
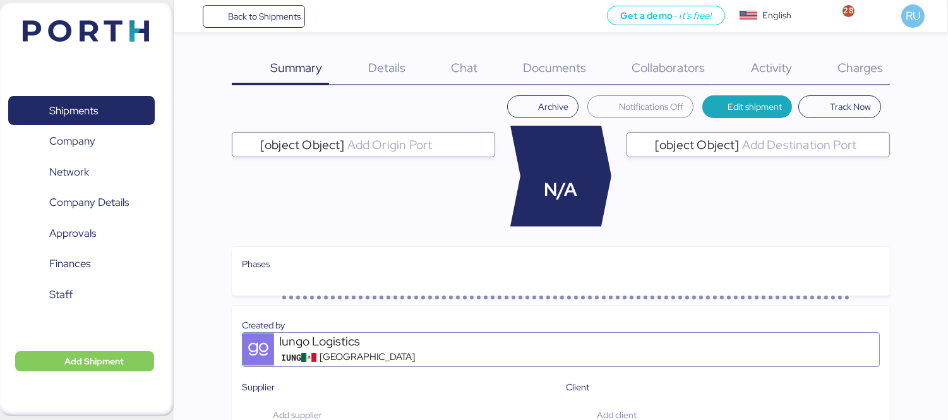
click at [388, 66] on span "Details" at bounding box center [386, 67] width 37 height 16
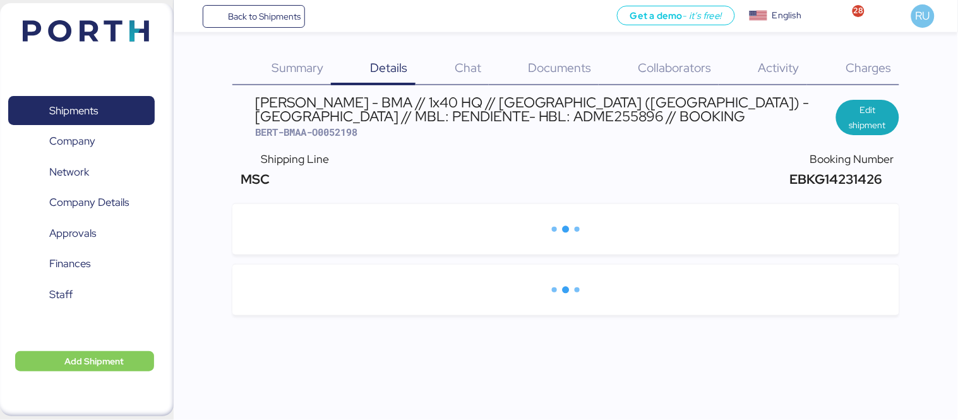
click at [813, 174] on span "EBKG14231426" at bounding box center [834, 178] width 95 height 17
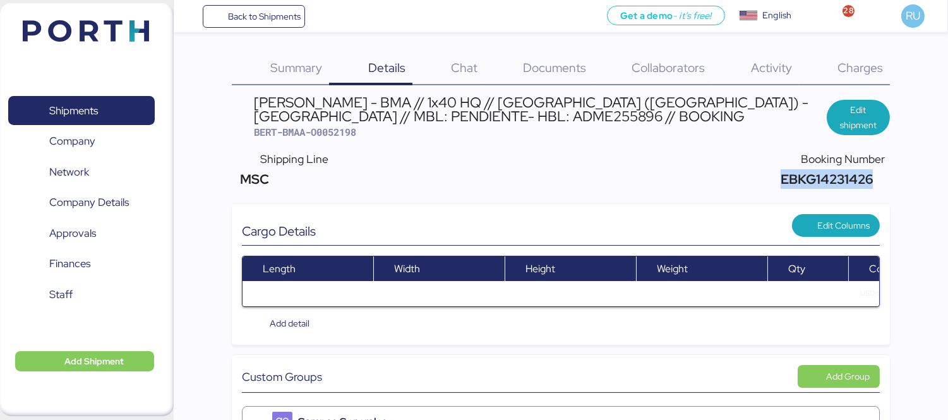
copy span "EBKG14231426"
click at [295, 63] on span "Summary" at bounding box center [296, 67] width 52 height 16
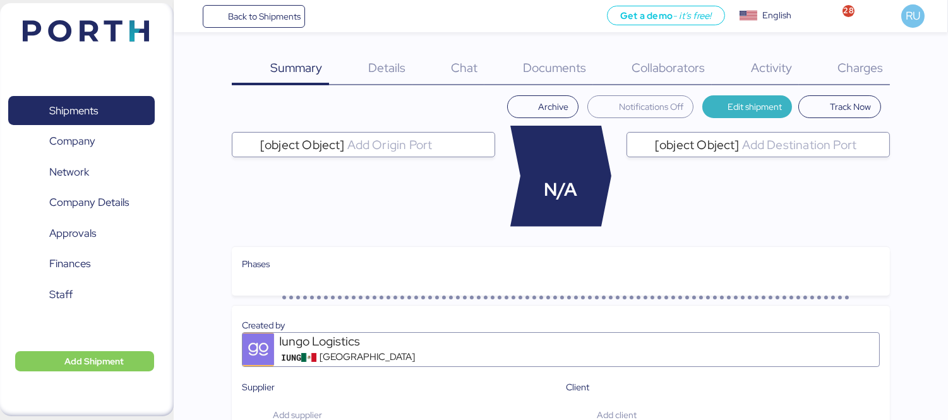
click at [748, 105] on span "Edit shipment" at bounding box center [754, 106] width 54 height 15
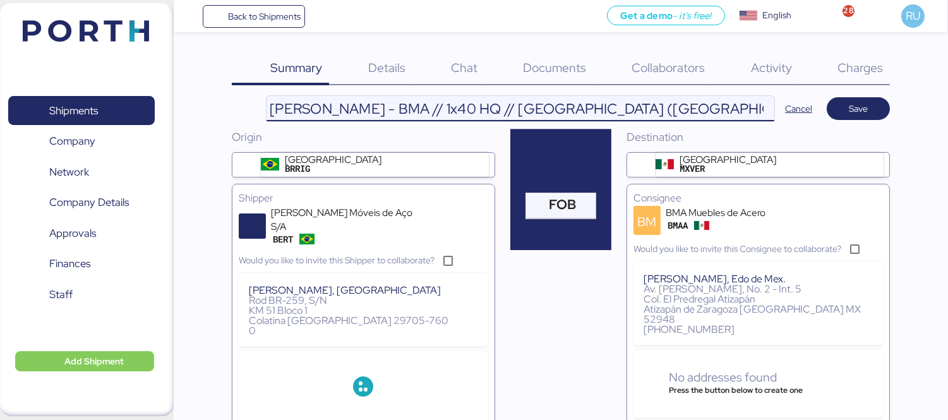
click at [701, 111] on input "[PERSON_NAME] - BMA // 1x40 HQ // [GEOGRAPHIC_DATA] ([GEOGRAPHIC_DATA]) - [GEOG…" at bounding box center [520, 108] width 508 height 25
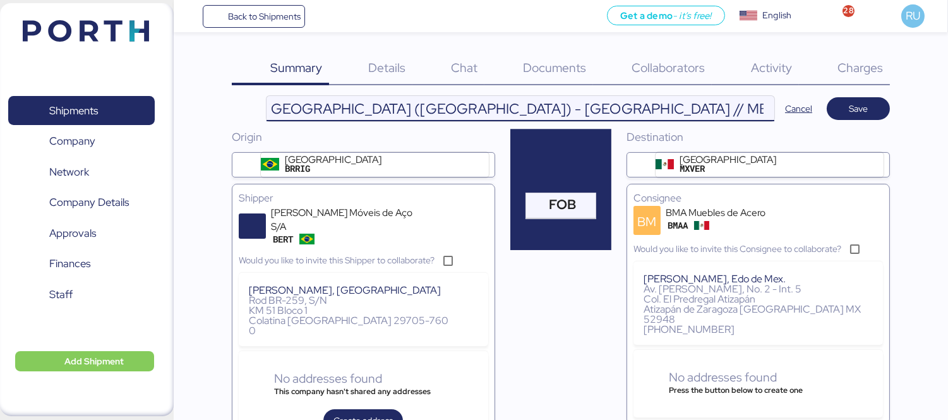
scroll to position [0, 280]
paste input "EBKG14231426"
type input "[PERSON_NAME] - BMA // 1x40 HQ // [GEOGRAPHIC_DATA] (BRRIG) - [GEOGRAPHIC_DATA]…"
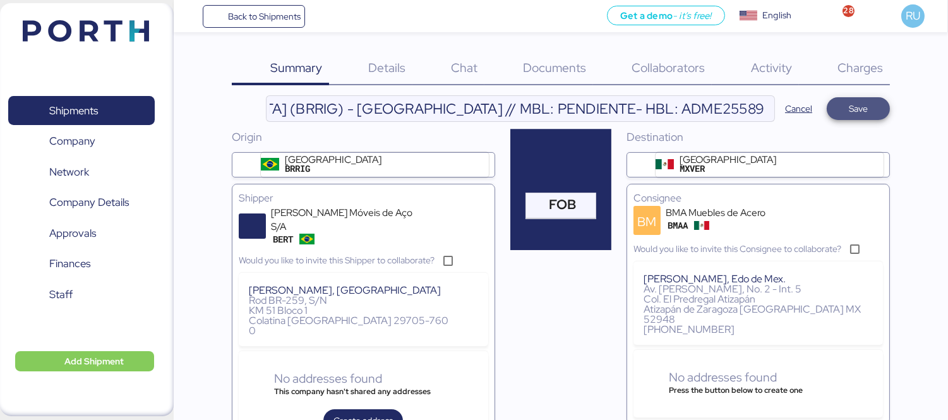
scroll to position [0, 0]
click at [855, 102] on span "Save" at bounding box center [857, 108] width 19 height 15
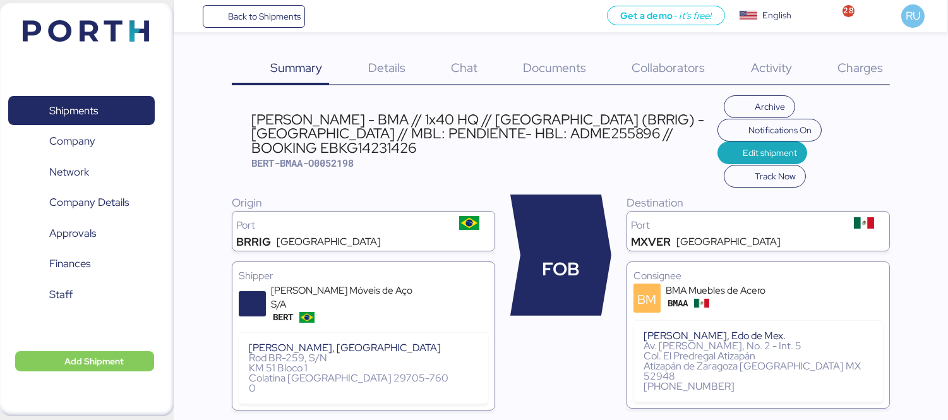
click at [480, 125] on div "[PERSON_NAME] - BMA // 1x40 HQ // [GEOGRAPHIC_DATA] (BRRIG) - [GEOGRAPHIC_DATA]…" at bounding box center [483, 133] width 465 height 42
copy div "ADME255896"
click at [401, 70] on span "Details" at bounding box center [386, 67] width 37 height 16
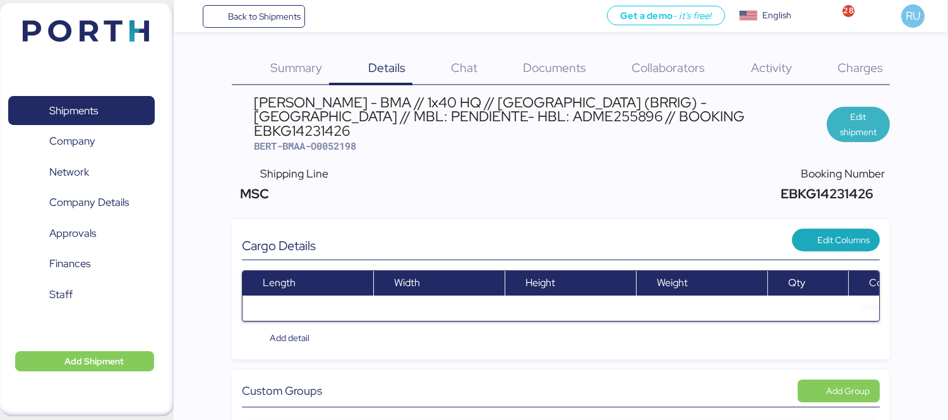
click at [857, 109] on span "Edit shipment" at bounding box center [857, 124] width 43 height 30
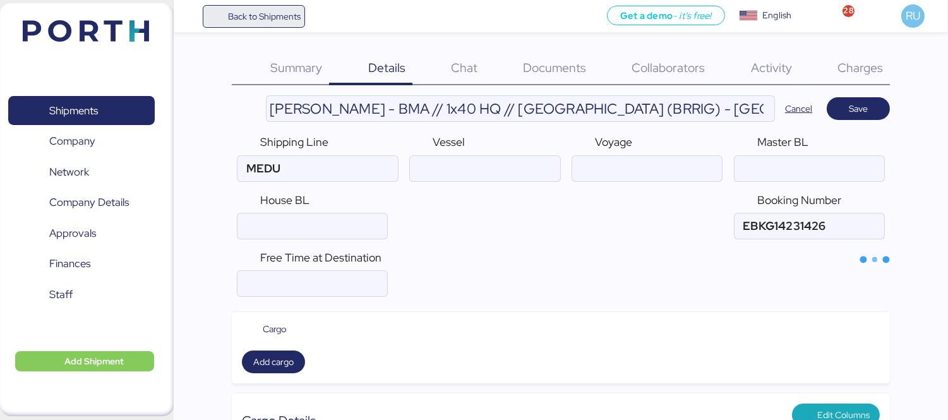
type input "MSC"
click at [304, 312] on div "Cargo Add cargo" at bounding box center [561, 347] width 658 height 71
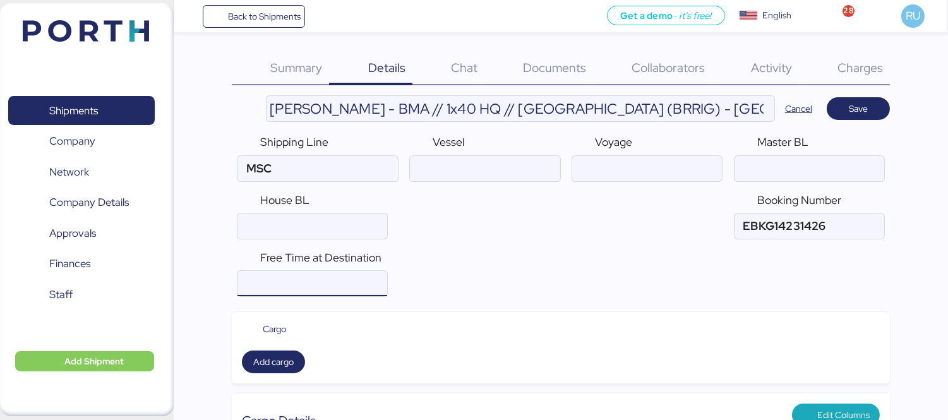
click at [289, 288] on input "number" at bounding box center [312, 283] width 150 height 25
type input "14"
click at [250, 229] on input "ocean" at bounding box center [312, 225] width 150 height 25
paste input "ADME255896"
type input "ADME255896"
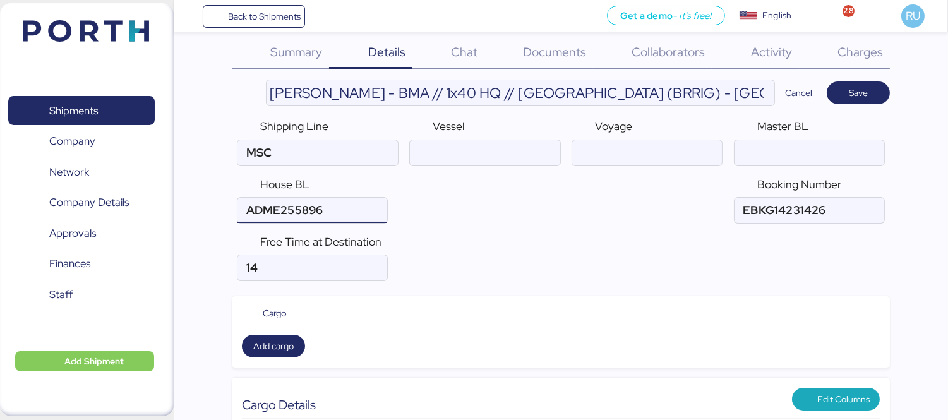
scroll to position [16, 0]
click at [478, 153] on input "ocean" at bounding box center [485, 152] width 150 height 25
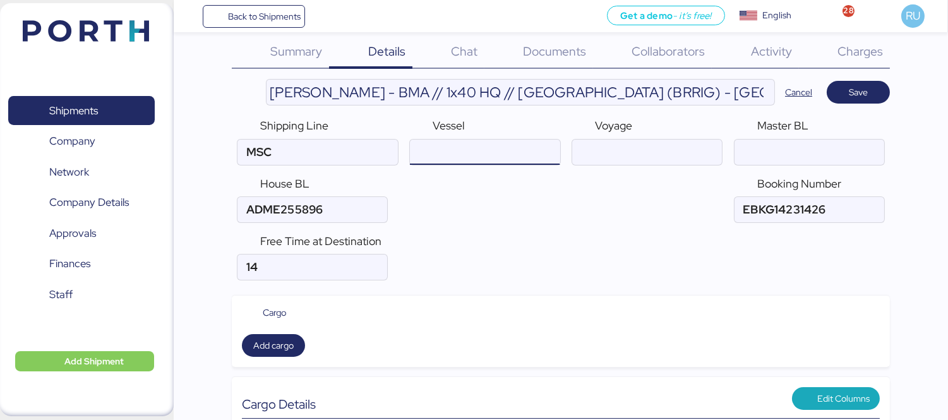
paste input "SEASPAN EMPIRE/2537N"
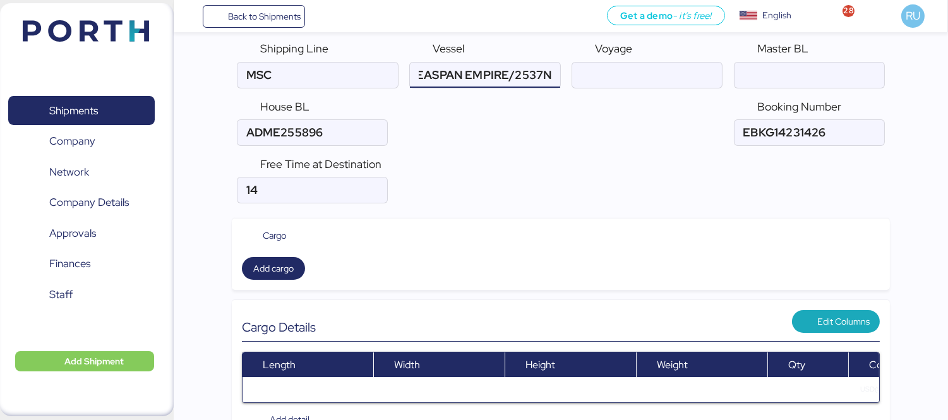
scroll to position [0, 0]
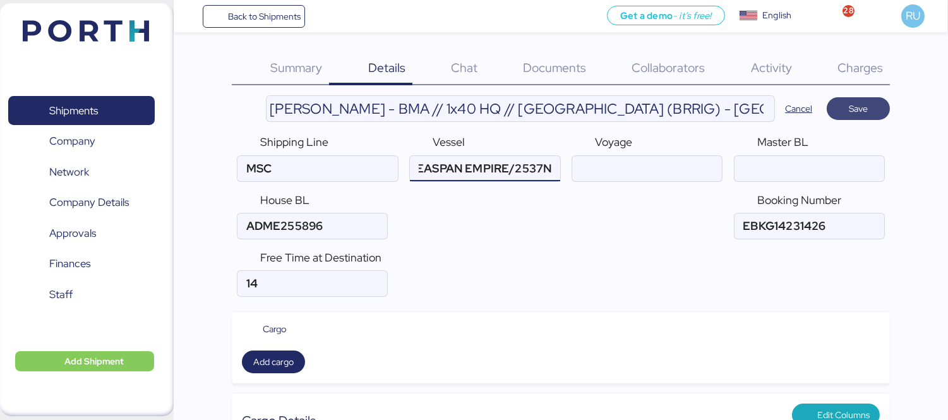
type input "SEASPAN EMPIRE/2537N"
click at [844, 118] on span "Save" at bounding box center [857, 108] width 63 height 23
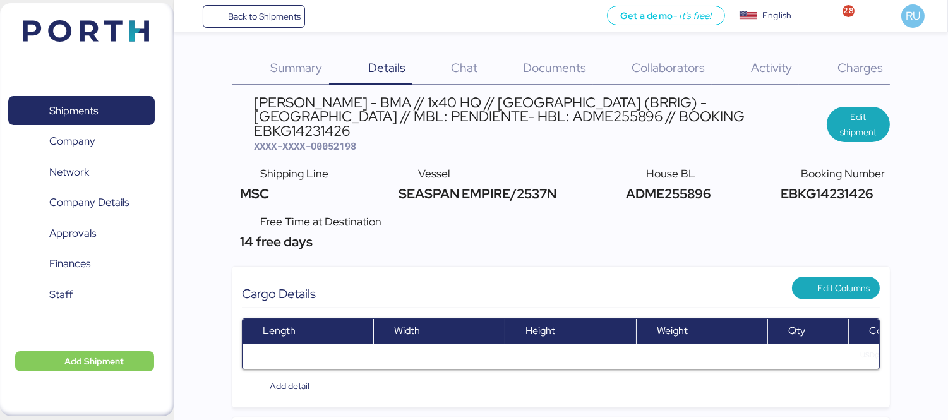
click at [367, 116] on div "[PERSON_NAME] - BMA // 1x40 HQ // [GEOGRAPHIC_DATA] (BRRIG) - [GEOGRAPHIC_DATA]…" at bounding box center [540, 116] width 573 height 42
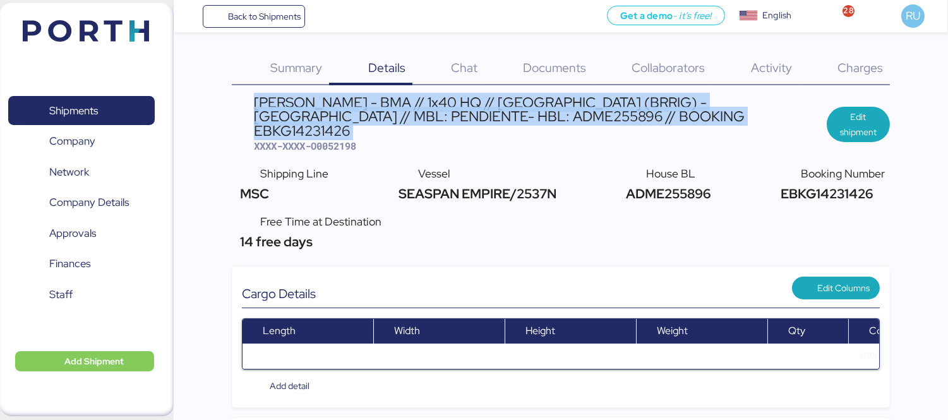
click at [367, 116] on div "[PERSON_NAME] - BMA // 1x40 HQ // [GEOGRAPHIC_DATA] (BRRIG) - [GEOGRAPHIC_DATA]…" at bounding box center [540, 116] width 573 height 42
copy div "[PERSON_NAME] - BMA // 1x40 HQ // [GEOGRAPHIC_DATA] (BRRIG) - [GEOGRAPHIC_DATA]…"
click at [110, 32] on img at bounding box center [86, 30] width 126 height 21
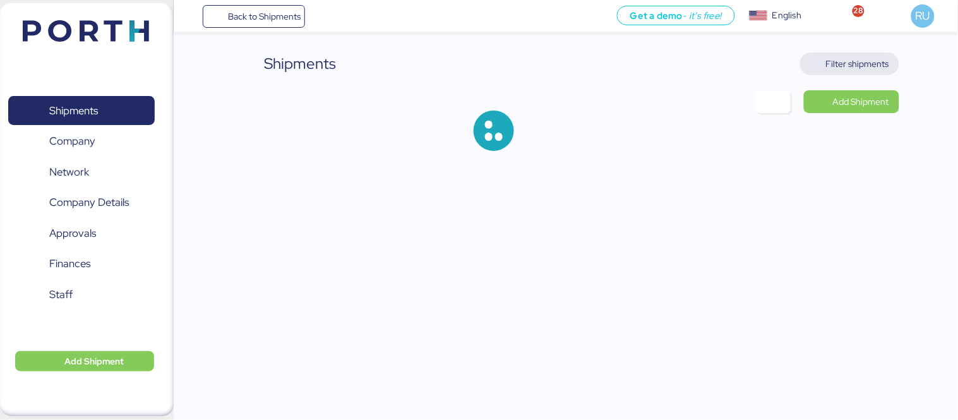
click at [869, 63] on span "Filter shipments" at bounding box center [857, 63] width 63 height 15
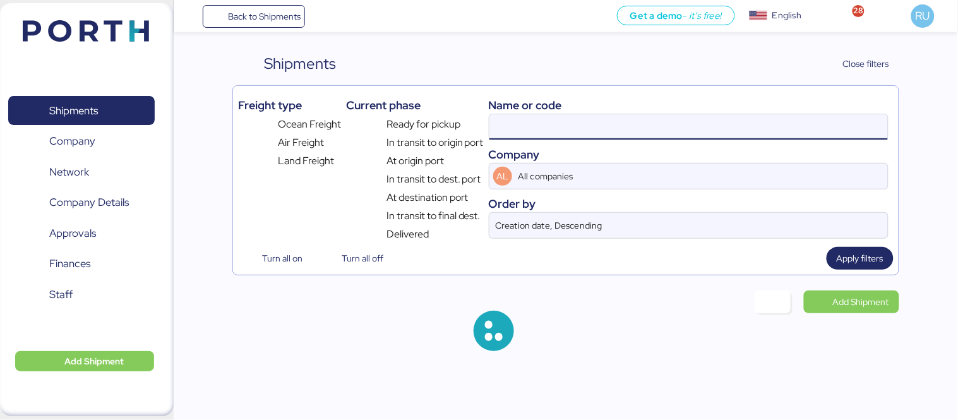
click at [672, 116] on input at bounding box center [688, 126] width 398 height 25
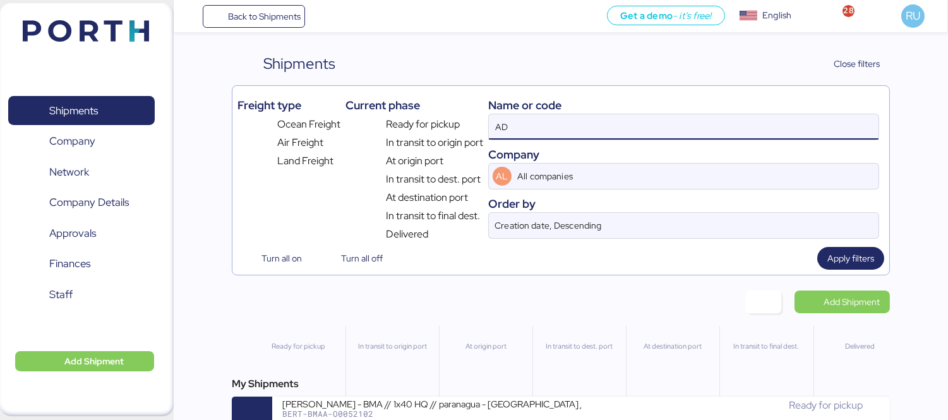
type input "A"
paste input "O0052115"
type input "O0052115"
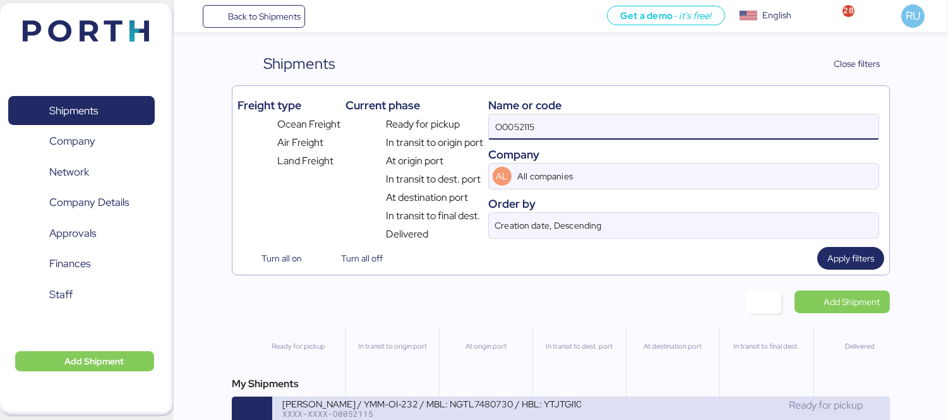
click at [531, 408] on div "[PERSON_NAME] / YMM-OI-232 / MBL: NGTL7480730 / HBL: YTJTGI100134 / LCL" at bounding box center [431, 403] width 299 height 11
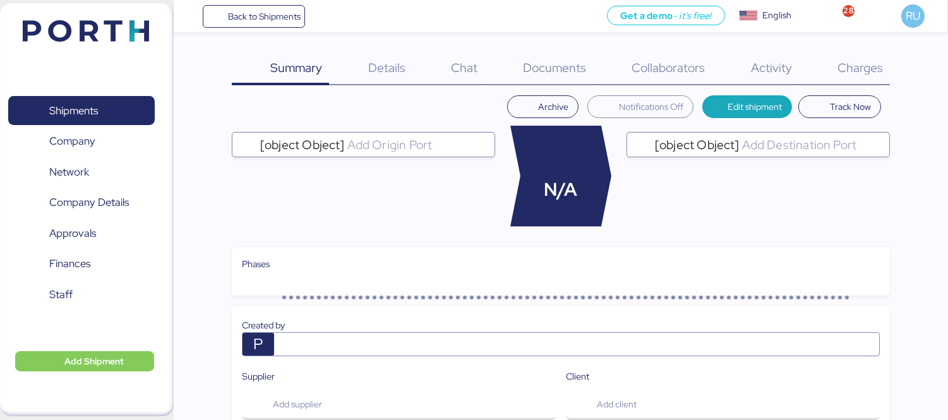
click at [823, 77] on div "Charges 0" at bounding box center [844, 68] width 91 height 33
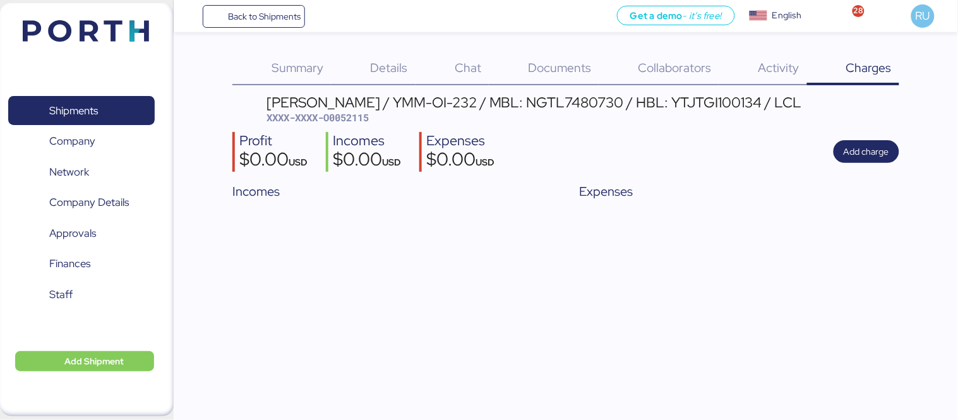
click at [823, 168] on div "Profit $0.00 USD Incomes $0.00 USD Expenses $0.00 USD Add charge" at bounding box center [565, 152] width 667 height 40
click at [874, 144] on span "Add charge" at bounding box center [865, 151] width 45 height 15
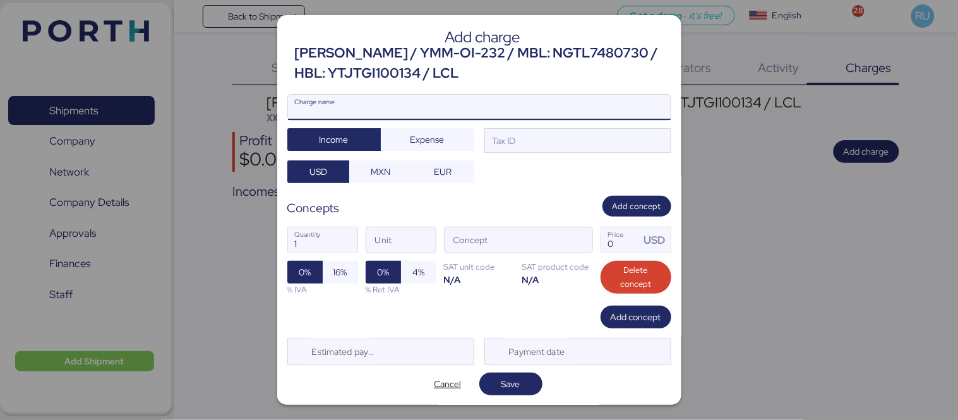
click at [532, 107] on input "Charge name" at bounding box center [479, 107] width 383 height 25
type input "Cargos locales"
click at [437, 135] on span "Expense" at bounding box center [427, 139] width 34 height 15
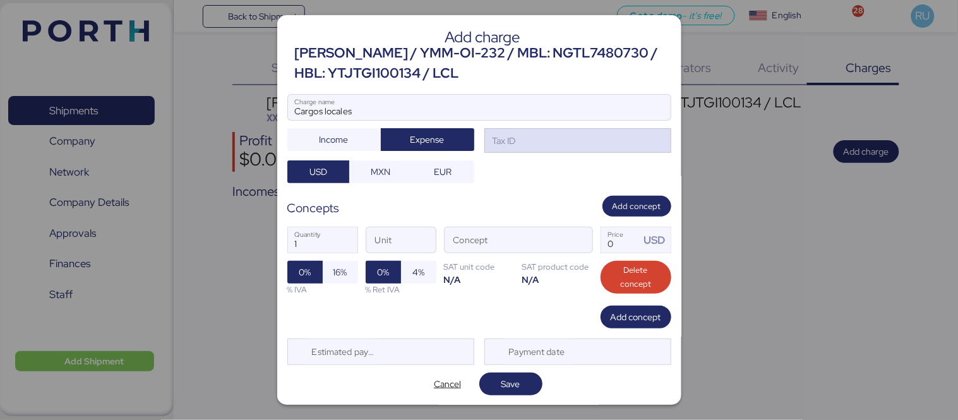
click at [501, 143] on div "Tax ID" at bounding box center [503, 141] width 26 height 14
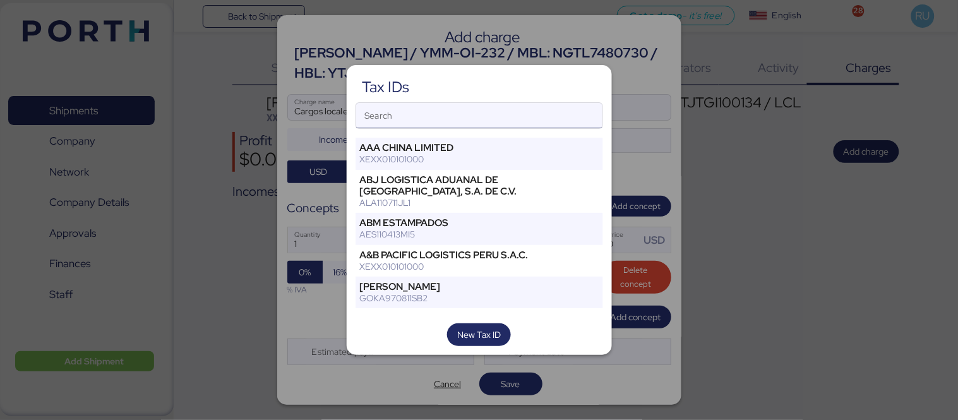
click at [478, 114] on input "Search" at bounding box center [479, 115] width 246 height 25
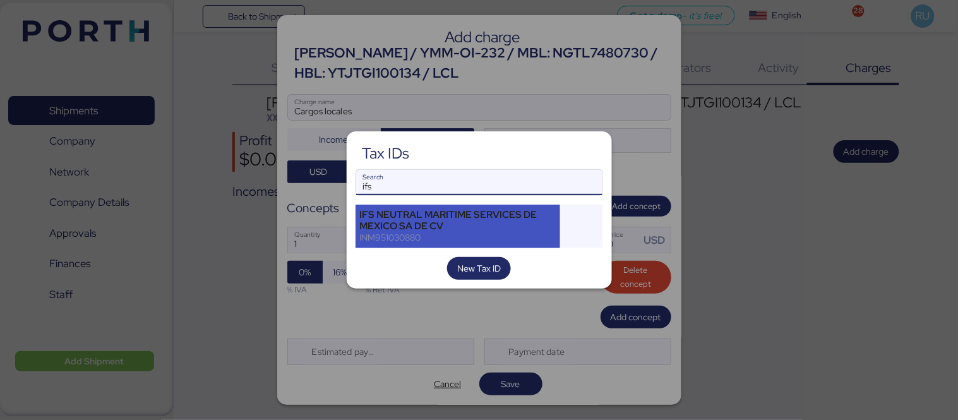
type input "ifs"
click at [472, 219] on div "IFS NEUTRAL MARITIME SERVICES DE MEXICO SA DE CV" at bounding box center [458, 220] width 196 height 23
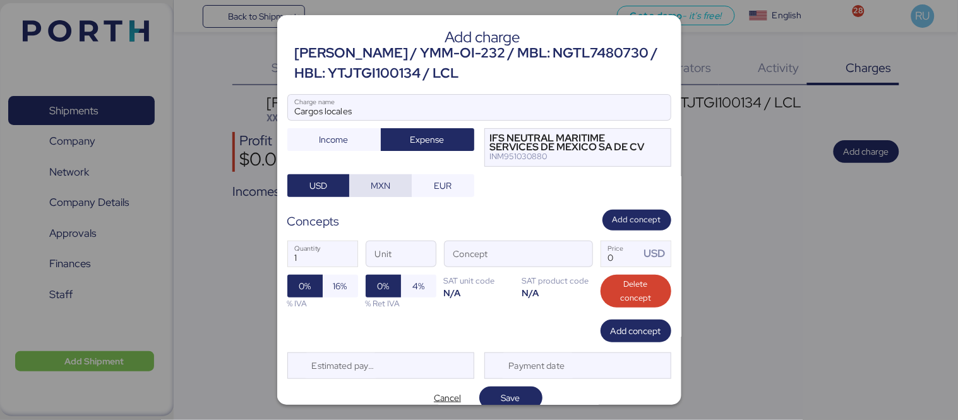
click at [379, 183] on span "MXN" at bounding box center [381, 185] width 20 height 15
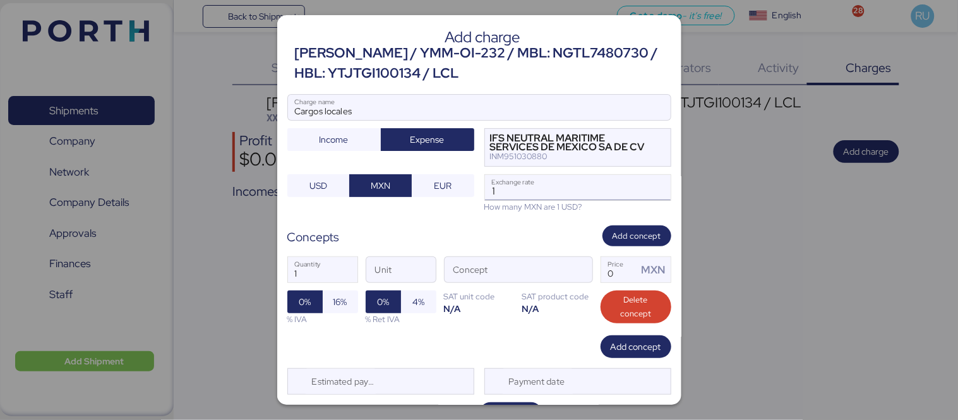
click at [537, 194] on input "1" at bounding box center [578, 187] width 186 height 25
type input "18.3"
click at [318, 181] on span "USD" at bounding box center [318, 185] width 18 height 15
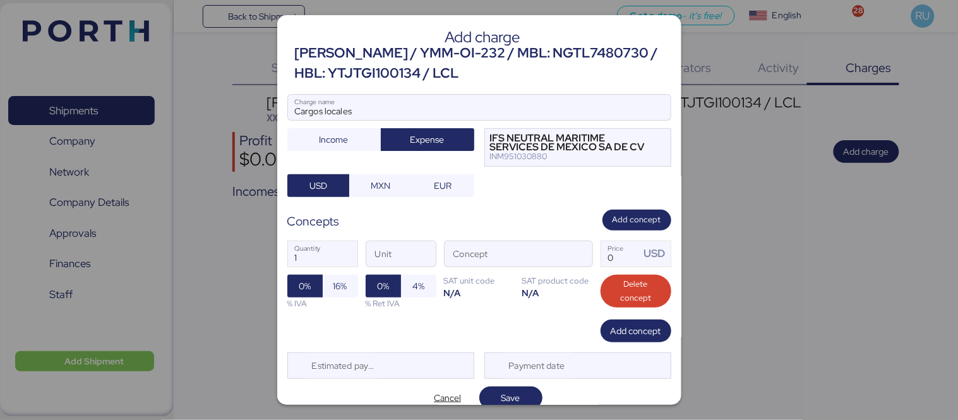
click at [583, 249] on div "Concept" at bounding box center [518, 254] width 149 height 27
click at [562, 249] on input "Concept" at bounding box center [502, 253] width 117 height 25
click at [547, 258] on input "Concept" at bounding box center [502, 253] width 117 height 25
click at [566, 257] on span "button" at bounding box center [579, 257] width 27 height 27
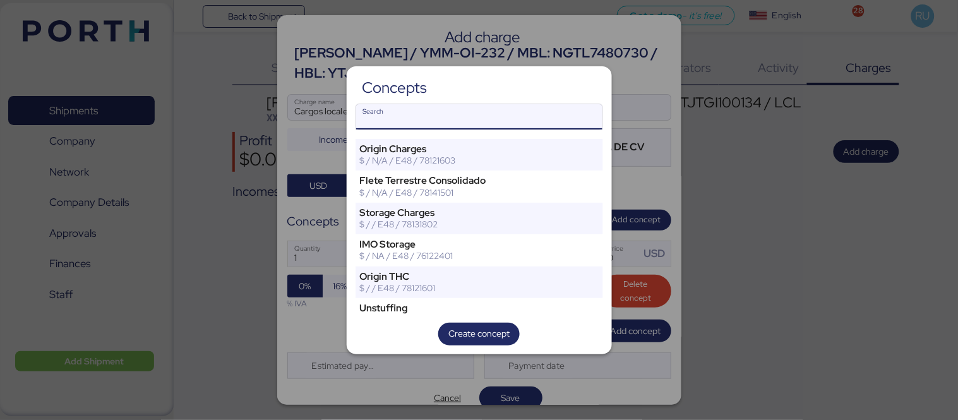
click at [535, 114] on input "Search" at bounding box center [479, 116] width 246 height 25
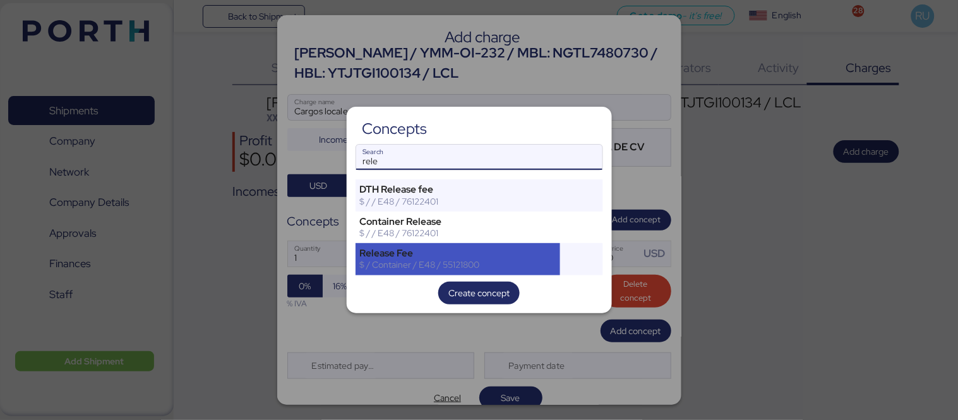
type input "rele"
click at [432, 261] on div "$ / Container / E48 / 55121800" at bounding box center [458, 264] width 196 height 11
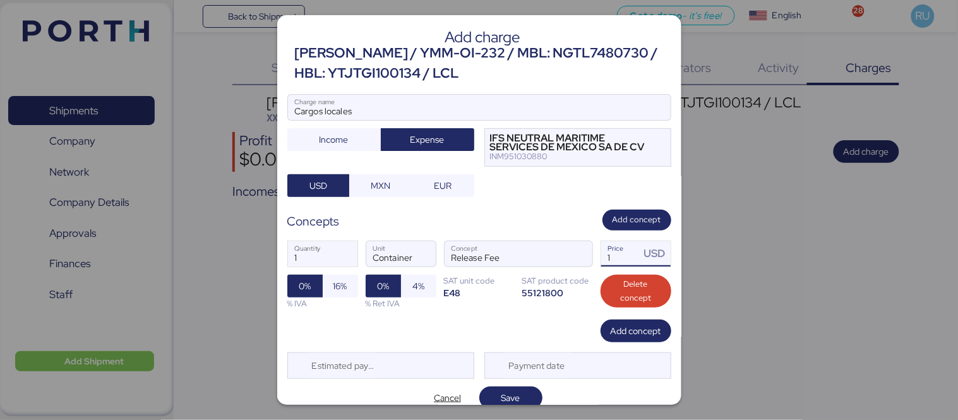
click at [604, 263] on input "1" at bounding box center [620, 253] width 39 height 25
click at [609, 255] on input "2138.7" at bounding box center [620, 253] width 39 height 25
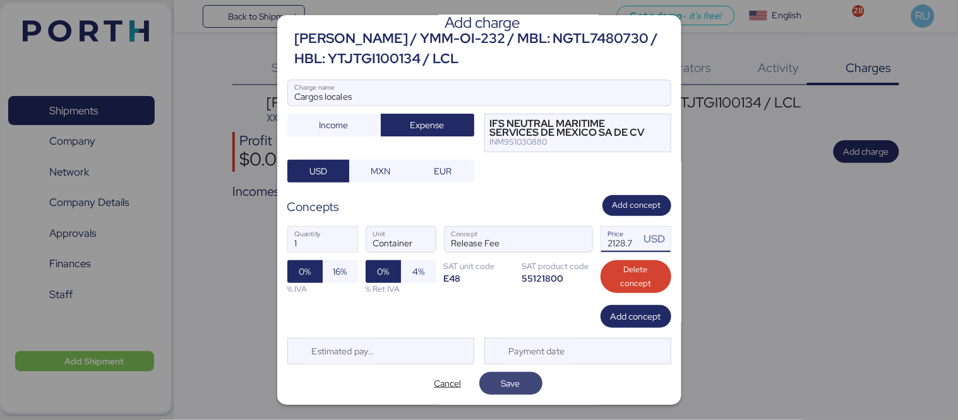
type input "2128.7"
click at [519, 383] on span "Save" at bounding box center [510, 383] width 43 height 18
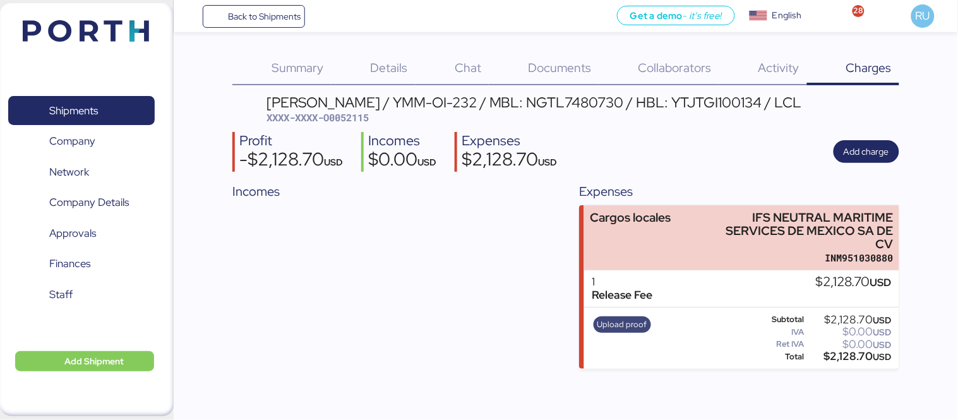
click at [614, 316] on span "Upload proof" at bounding box center [622, 324] width 58 height 16
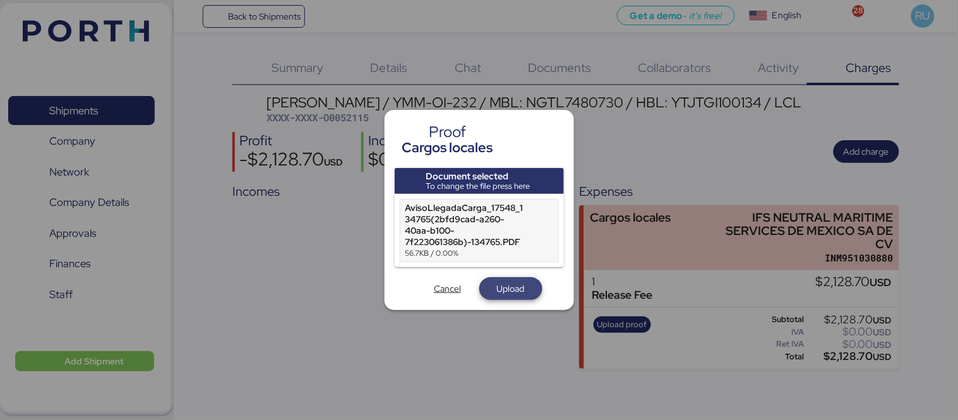
click at [518, 287] on span "Upload" at bounding box center [511, 288] width 28 height 15
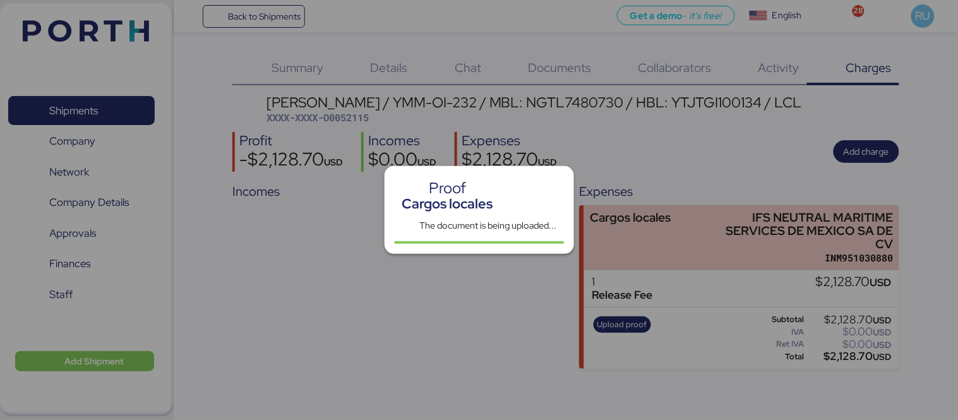
click at [342, 119] on div at bounding box center [479, 210] width 958 height 420
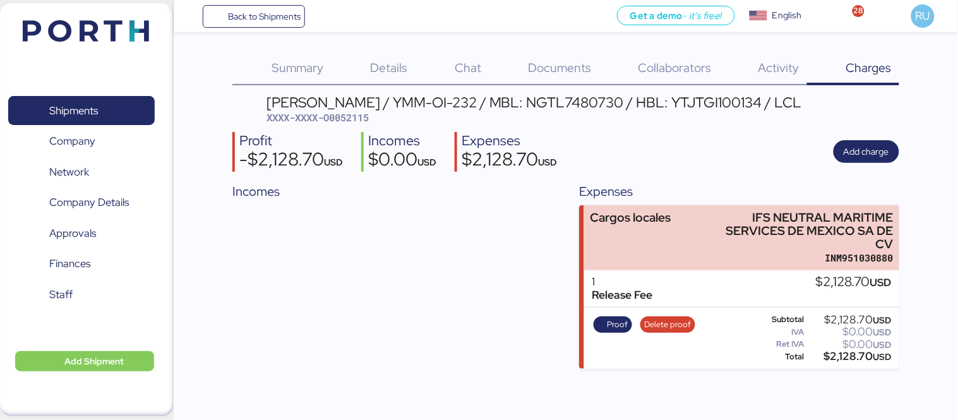
click at [345, 114] on span "XXXX-XXXX-O0052115" at bounding box center [317, 117] width 102 height 13
click at [349, 117] on span "XXXX-XXXX-O0052115" at bounding box center [317, 117] width 102 height 13
copy span "O0052115"
